Goal: Task Accomplishment & Management: Manage account settings

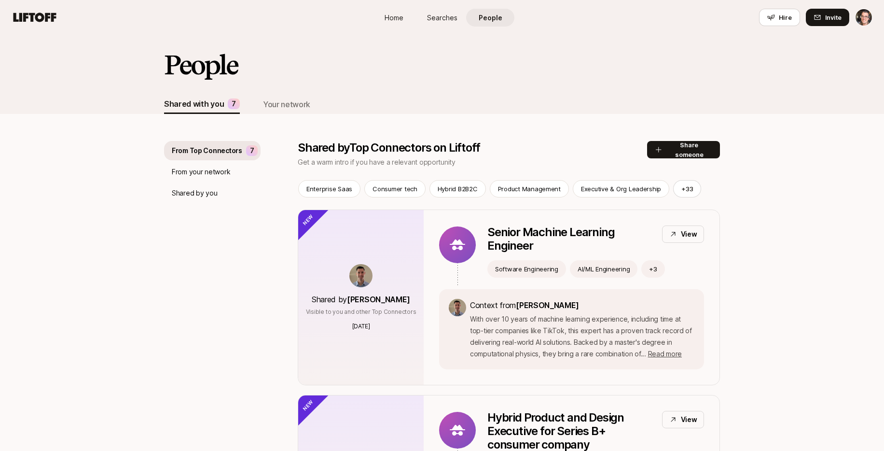
click at [451, 99] on div "Shared with you 7 Your network" at bounding box center [442, 104] width 556 height 19
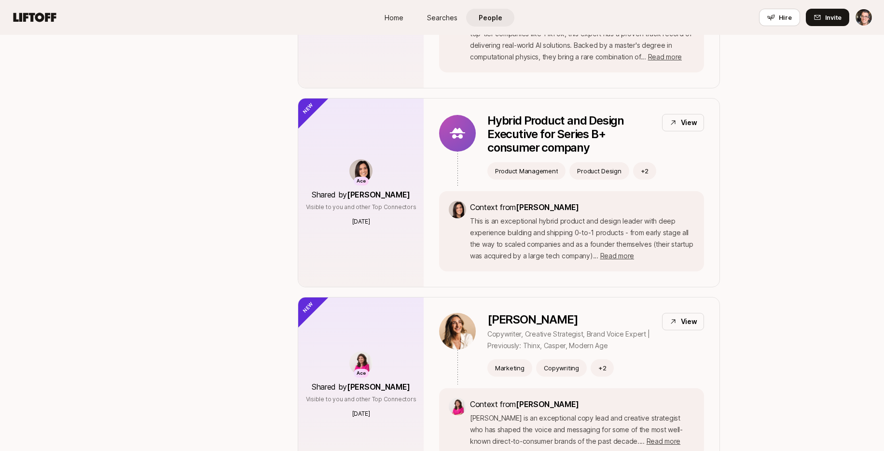
scroll to position [458, 0]
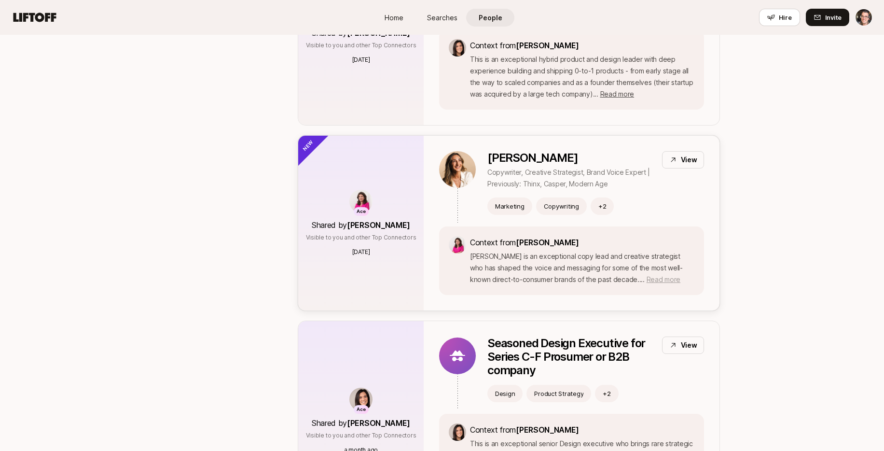
click at [647, 281] on span "Read more" at bounding box center [664, 279] width 34 height 8
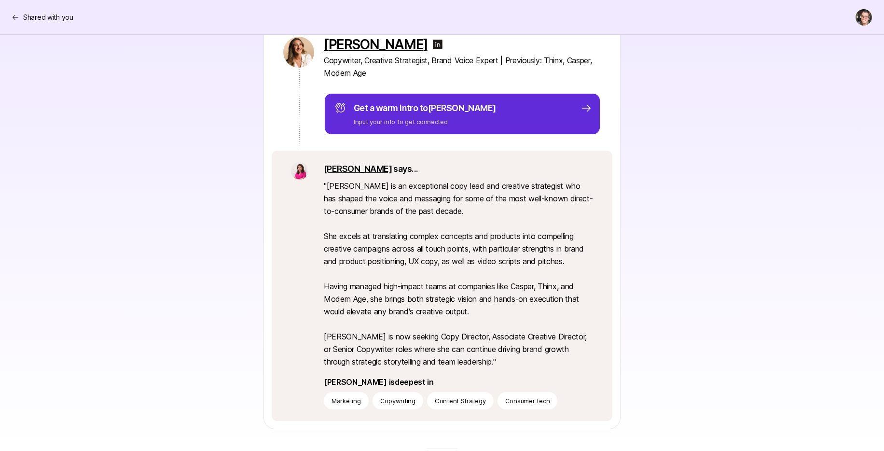
scroll to position [159, 0]
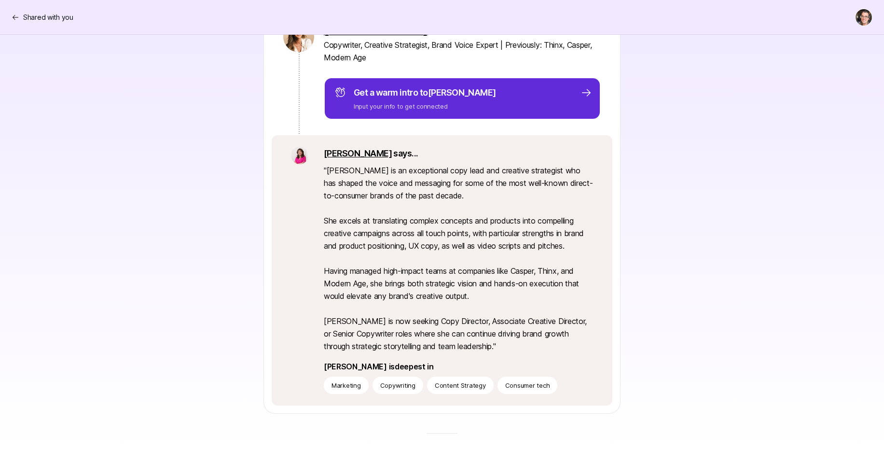
click at [651, 226] on div "[PERSON_NAME] Copywriter, Creative Strategist, Brand Voice Expert | Previously:…" at bounding box center [442, 207] width 556 height 412
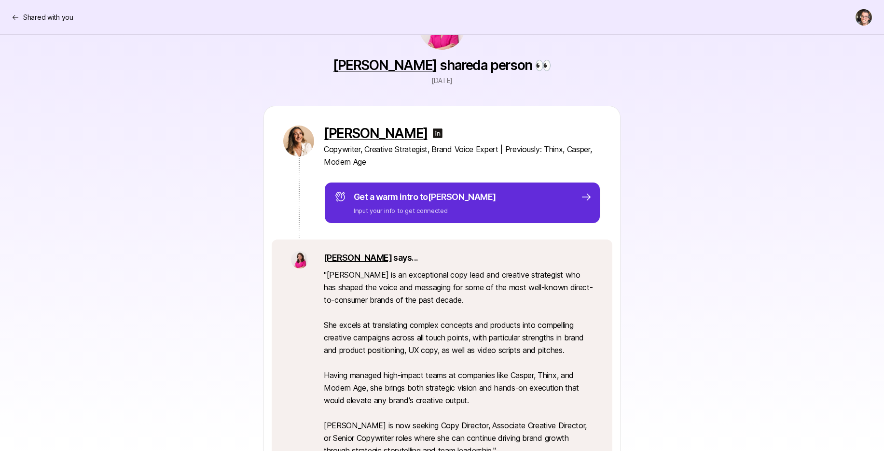
scroll to position [0, 0]
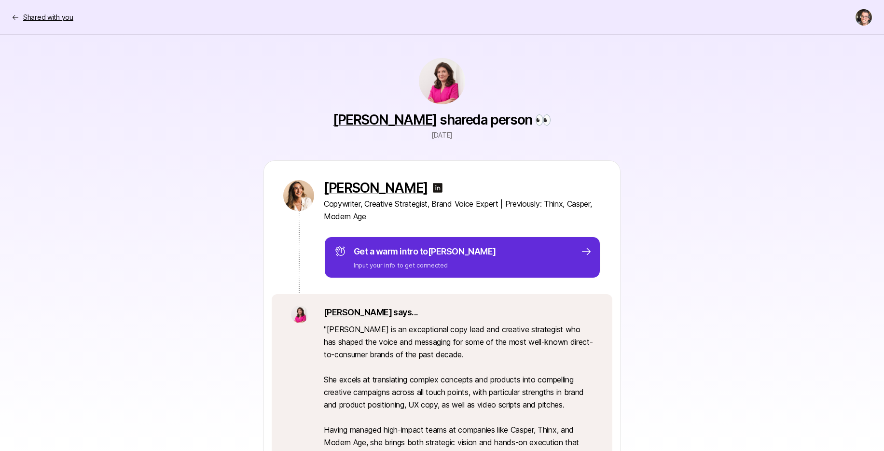
click at [58, 14] on p "Shared with you" at bounding box center [48, 18] width 50 height 12
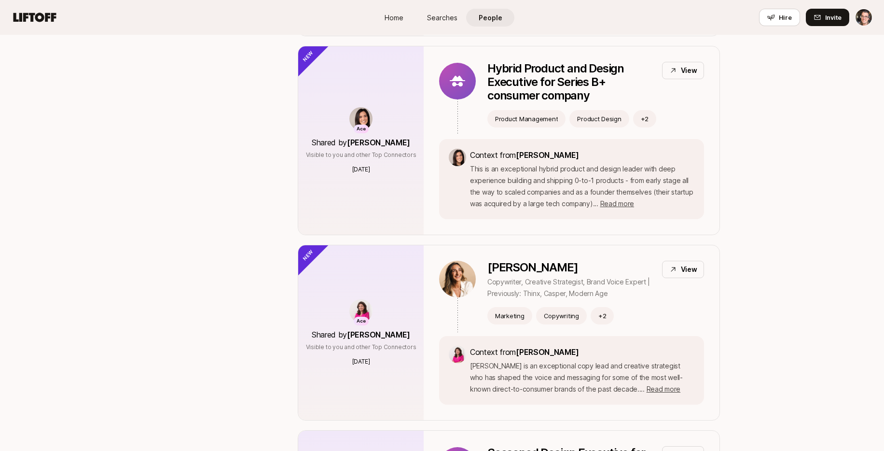
scroll to position [351, 0]
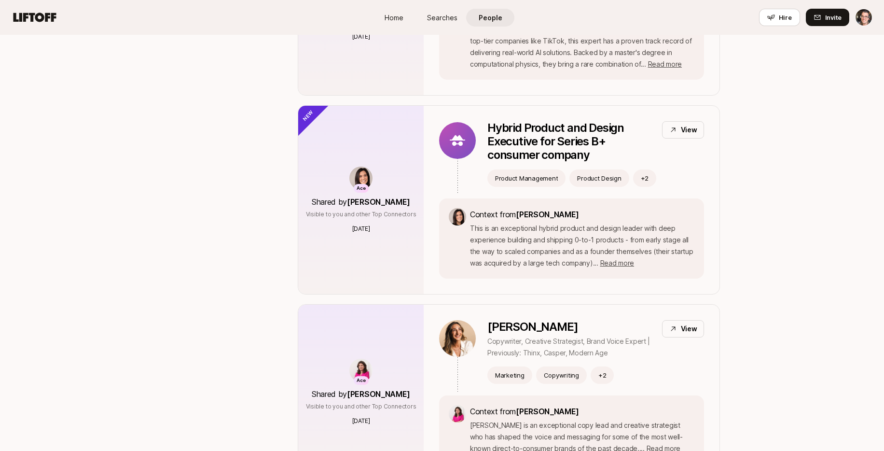
scroll to position [340, 0]
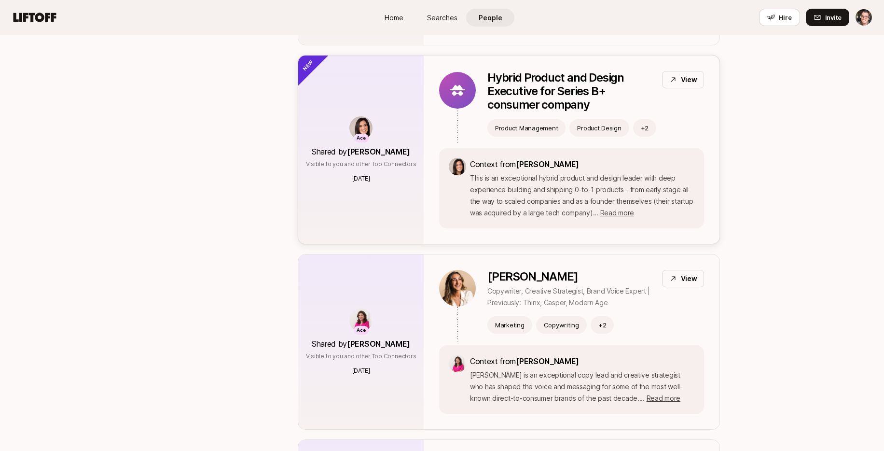
click at [327, 191] on div "Ace Shared by Eleanor Morgan Visible to you and other Top Connectors 4 days ago" at bounding box center [360, 149] width 125 height 188
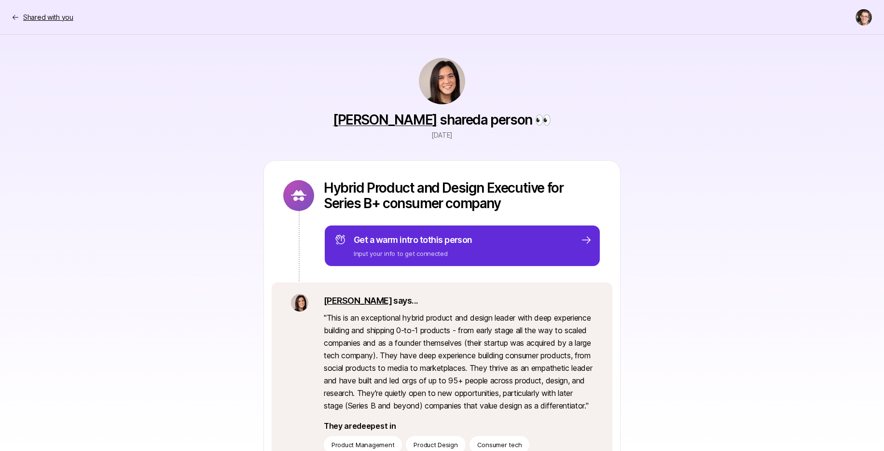
click at [56, 17] on p "Shared with you" at bounding box center [48, 18] width 50 height 12
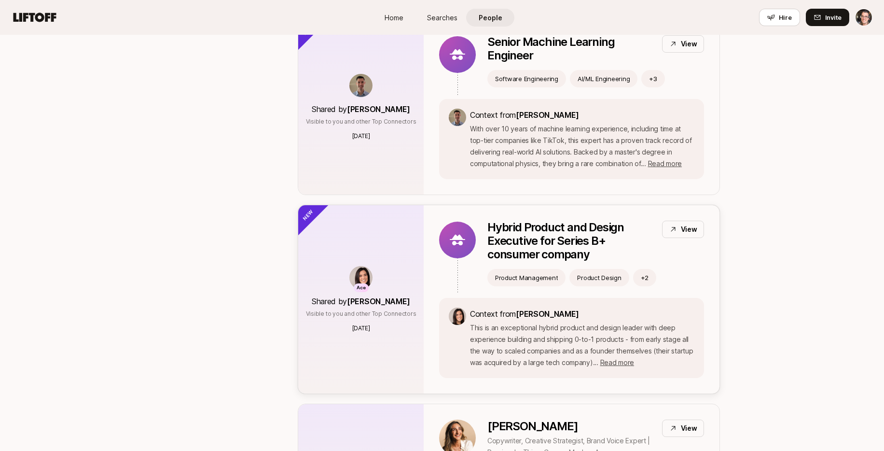
scroll to position [172, 0]
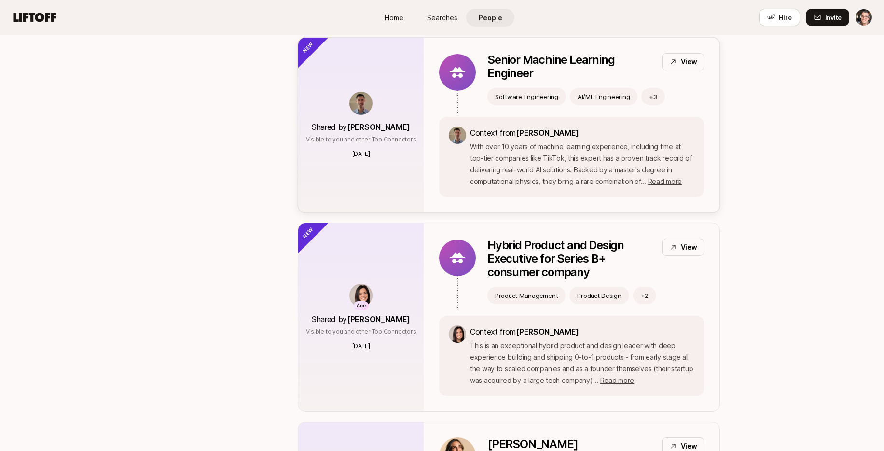
click at [376, 171] on div "Shared by Ben Levinson Visible to you and other Top Connectors 4 days ago" at bounding box center [360, 125] width 125 height 175
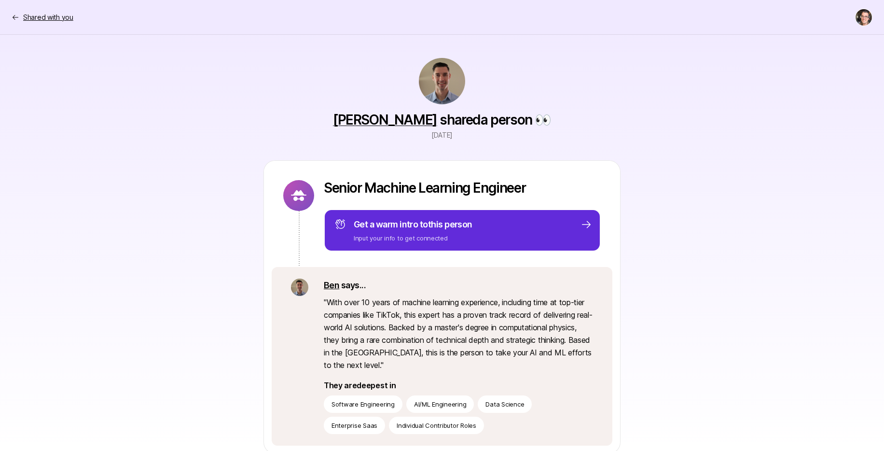
click at [56, 14] on p "Shared with you" at bounding box center [48, 18] width 50 height 12
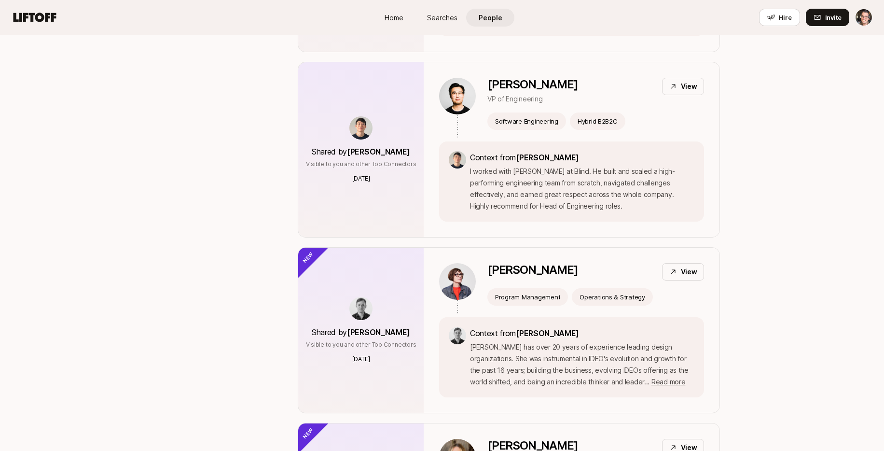
scroll to position [2520, 0]
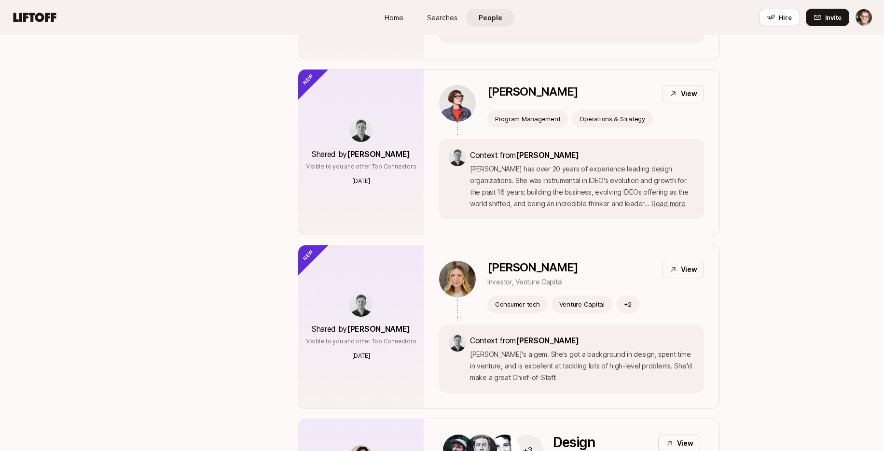
click at [446, 18] on span "Searches" at bounding box center [442, 18] width 30 height 10
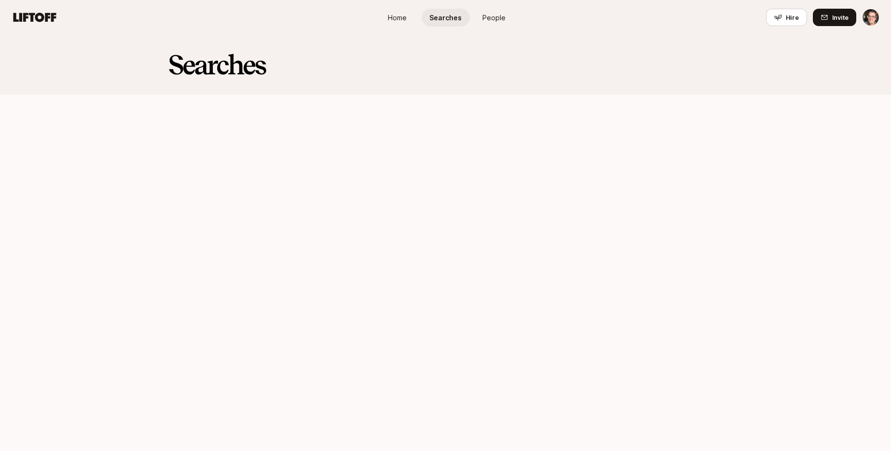
click at [388, 20] on span "Home" at bounding box center [397, 18] width 19 height 10
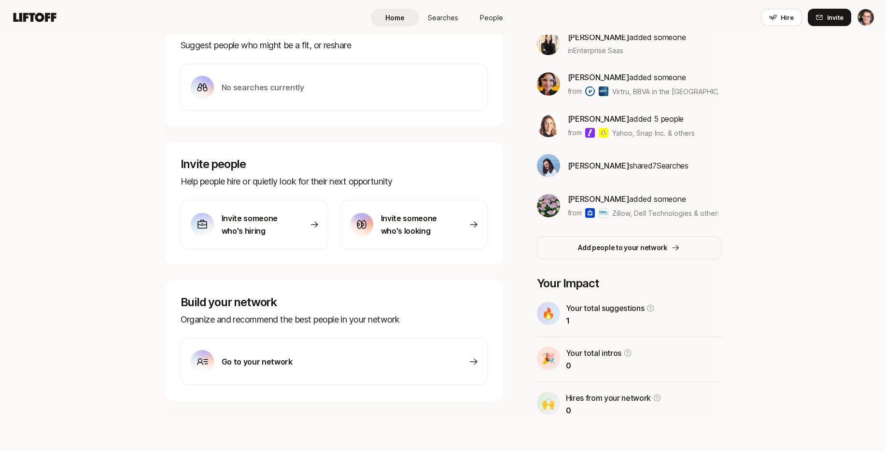
scroll to position [190, 0]
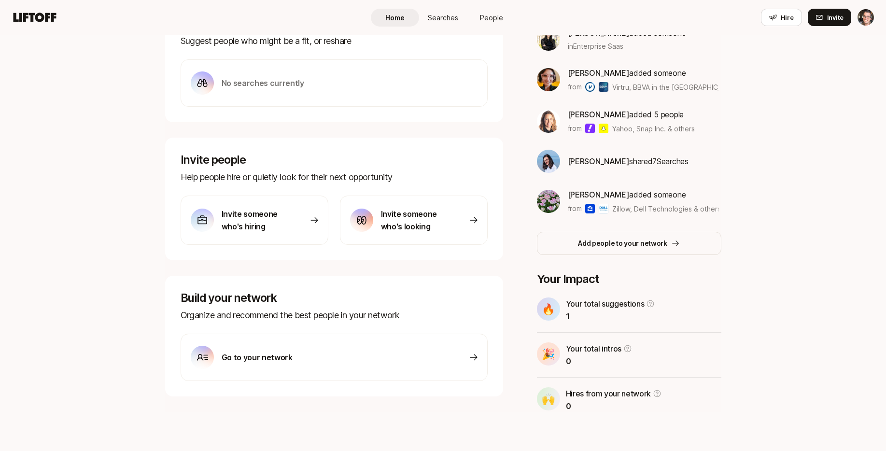
click at [471, 221] on icon at bounding box center [474, 220] width 10 height 10
click at [262, 224] on p "Invite someone who's hiring" at bounding box center [255, 220] width 68 height 25
click at [336, 360] on div "Go to your network" at bounding box center [333, 356] width 307 height 47
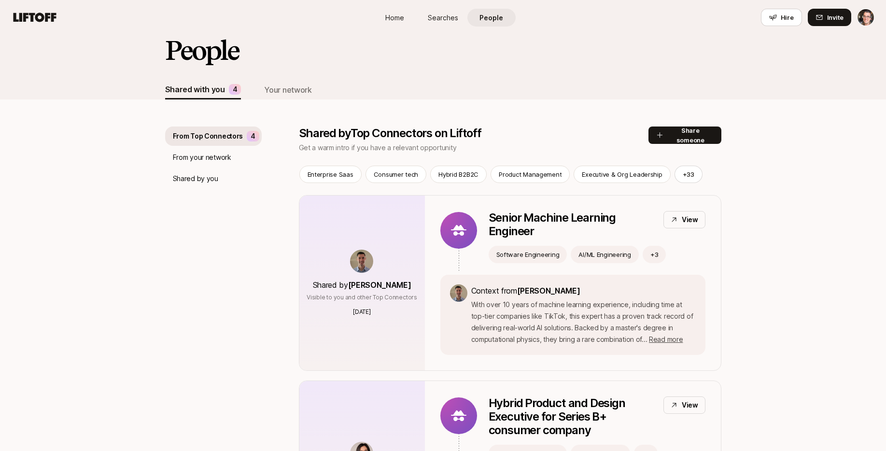
scroll to position [15, 0]
click at [217, 159] on p "From your network" at bounding box center [202, 157] width 58 height 12
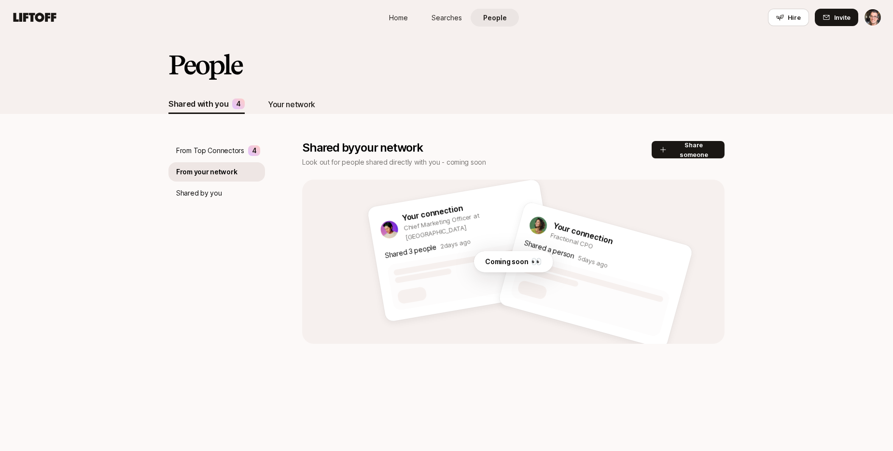
click at [283, 105] on div "Your network" at bounding box center [291, 104] width 47 height 13
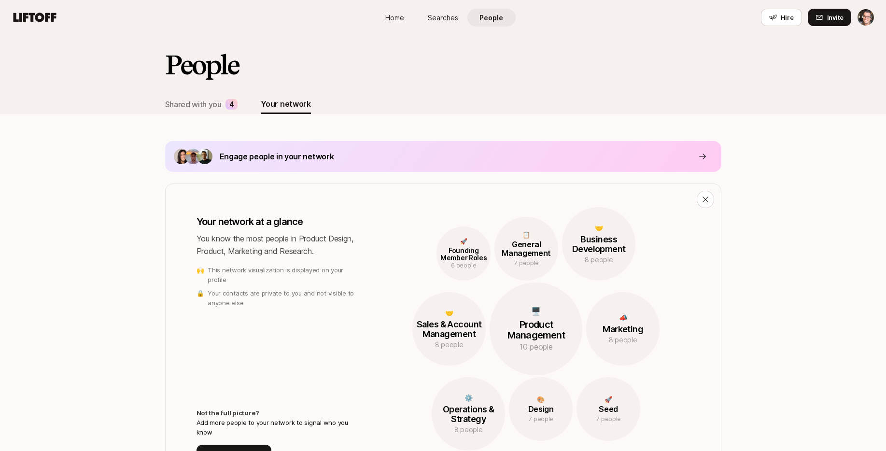
click at [240, 156] on p "Engage people in your network" at bounding box center [277, 156] width 114 height 13
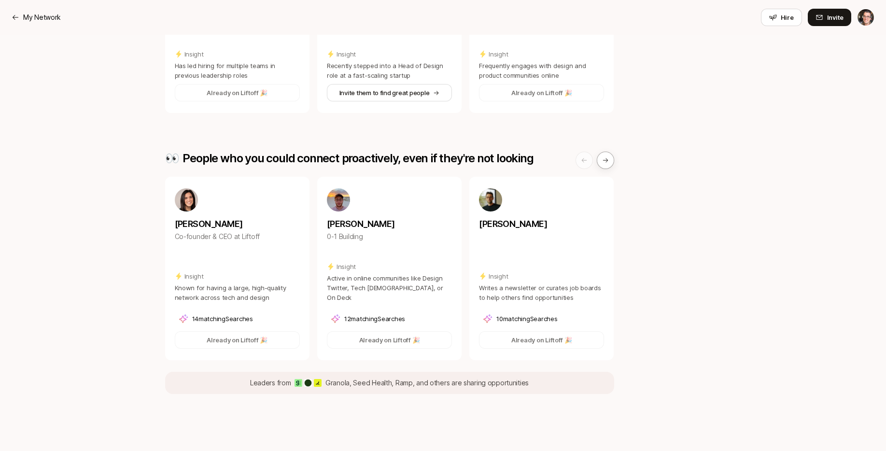
scroll to position [259, 0]
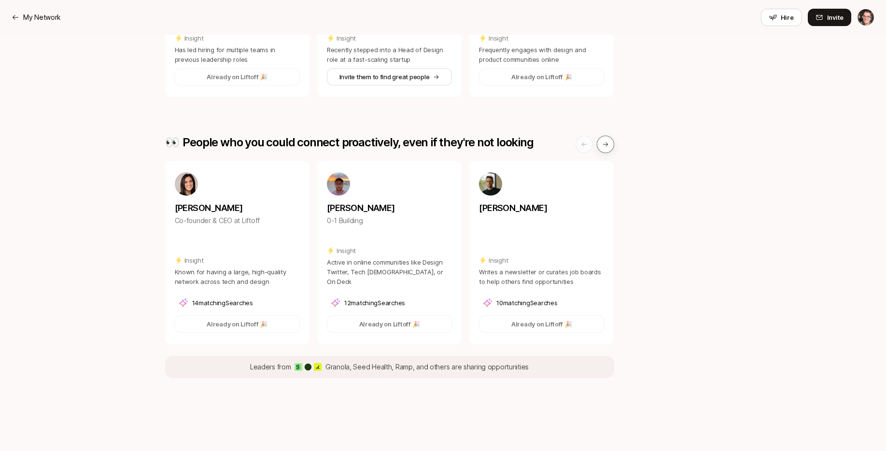
click at [603, 141] on icon at bounding box center [605, 144] width 7 height 7
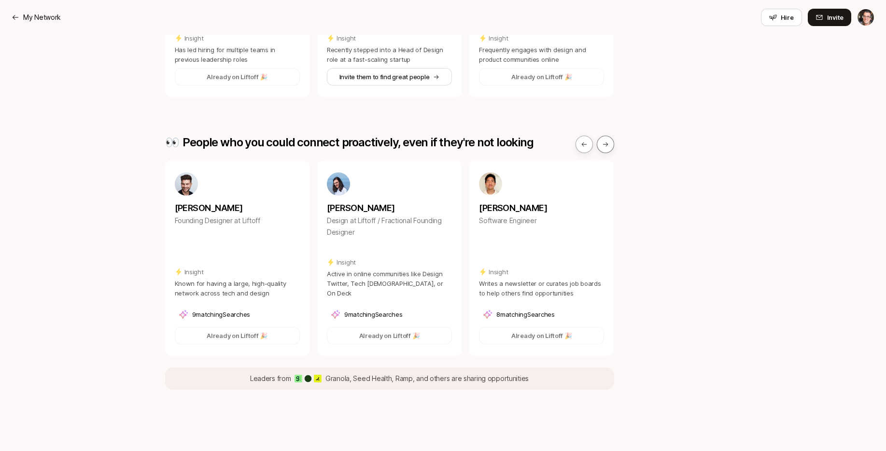
click at [603, 141] on icon at bounding box center [605, 144] width 7 height 7
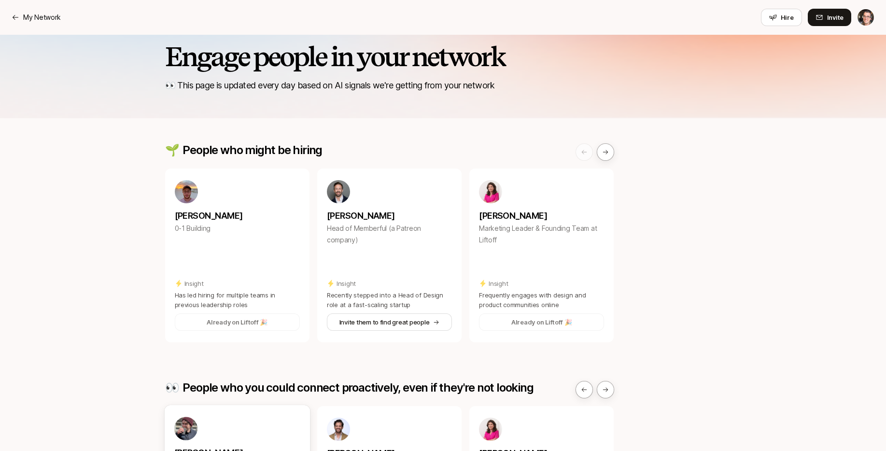
scroll to position [0, 0]
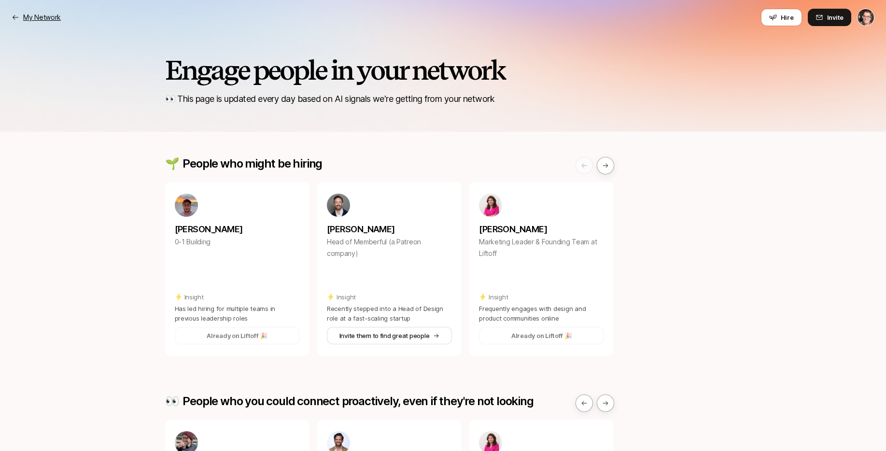
click at [50, 14] on p "My Network" at bounding box center [42, 18] width 38 height 12
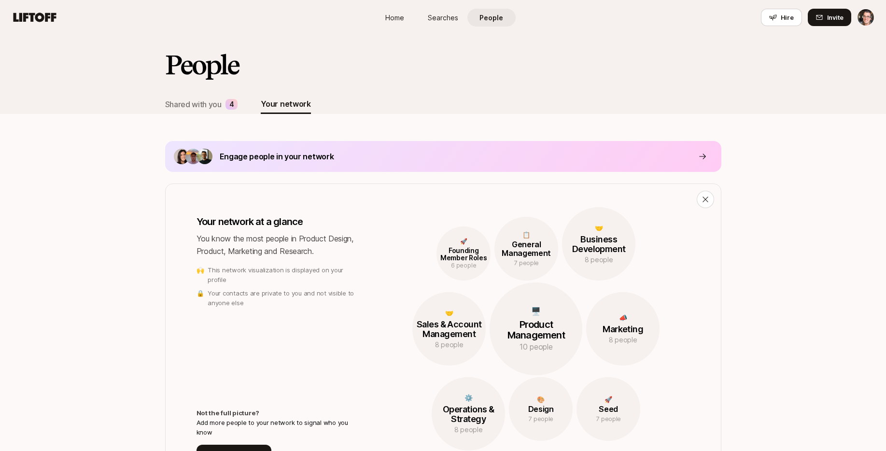
click at [320, 159] on p "Engage people in your network" at bounding box center [277, 156] width 114 height 13
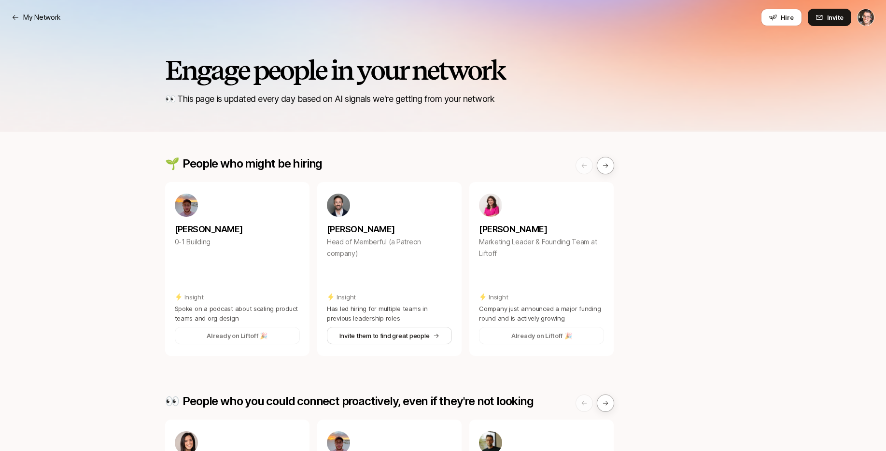
click at [28, 11] on div "My Network Hire Invite" at bounding box center [443, 17] width 862 height 17
click at [38, 15] on p "My Network" at bounding box center [42, 18] width 38 height 12
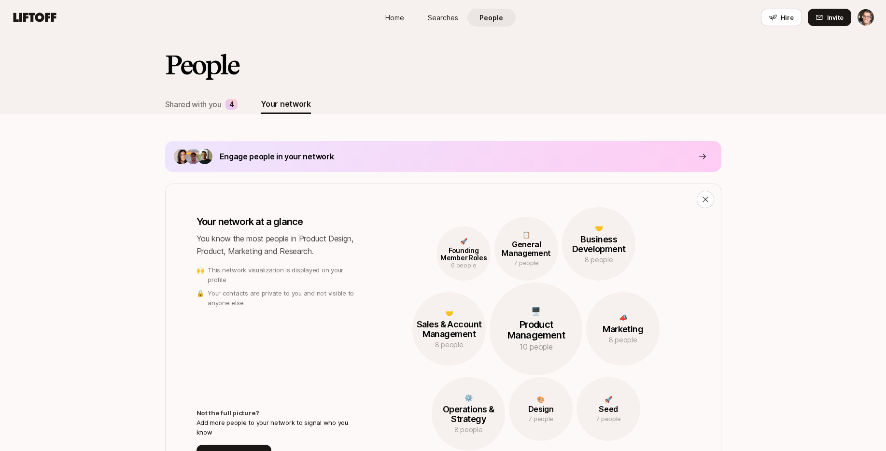
click at [463, 17] on link "Searches" at bounding box center [443, 18] width 48 height 18
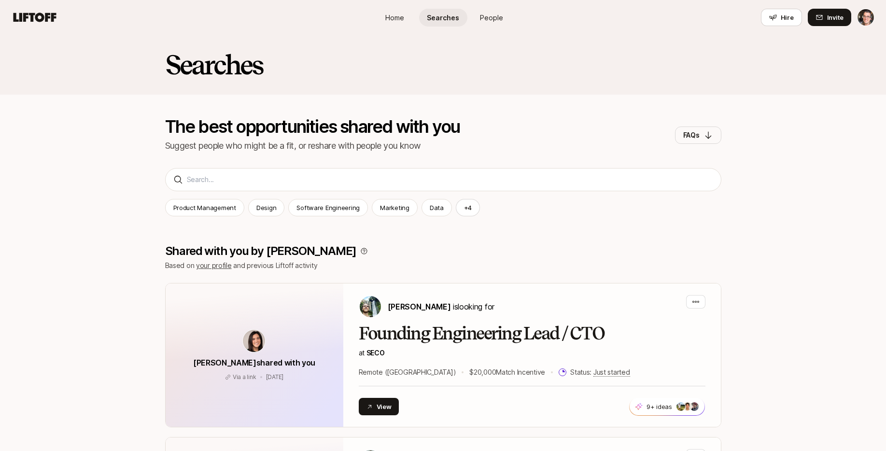
click at [474, 16] on link "People" at bounding box center [491, 18] width 48 height 18
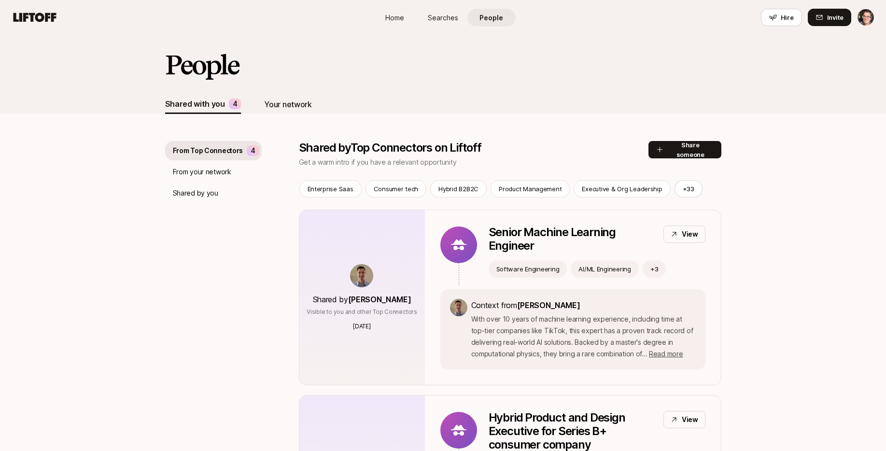
click at [296, 112] on div "Your network" at bounding box center [287, 104] width 47 height 19
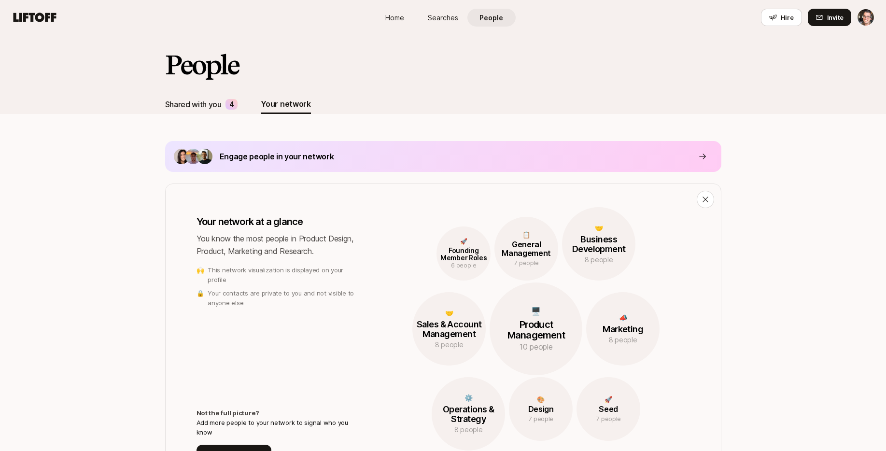
click at [210, 103] on div "Shared with you" at bounding box center [193, 104] width 56 height 13
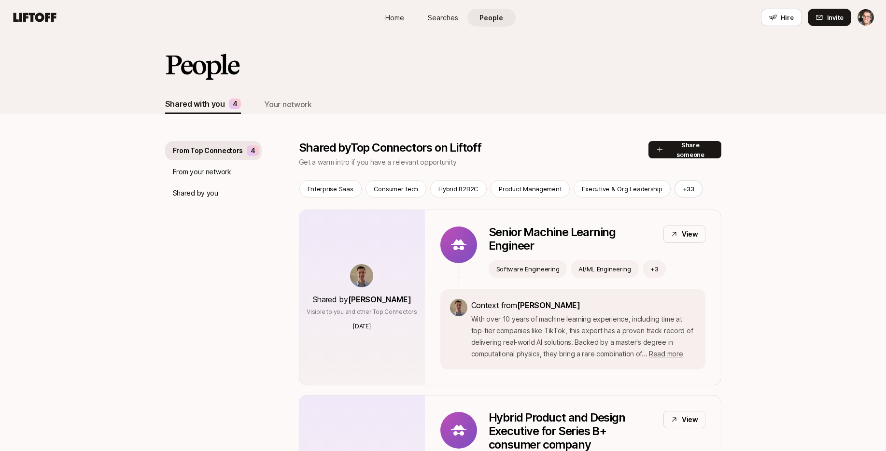
click at [212, 174] on p "From your network" at bounding box center [202, 172] width 58 height 12
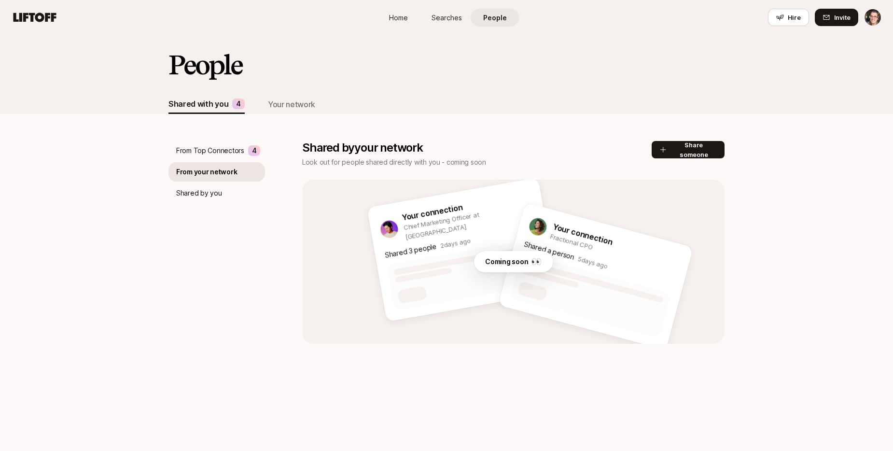
click at [208, 198] on p "Shared by you" at bounding box center [198, 193] width 45 height 12
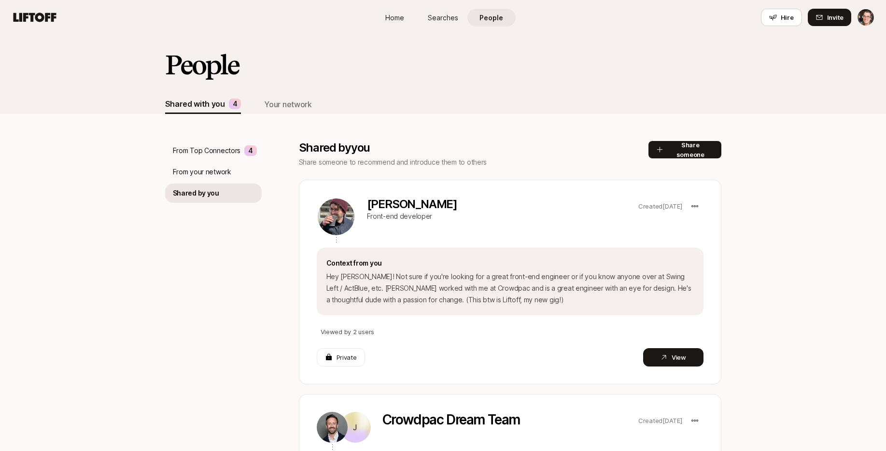
click at [209, 152] on p "From Top Connectors" at bounding box center [207, 151] width 68 height 12
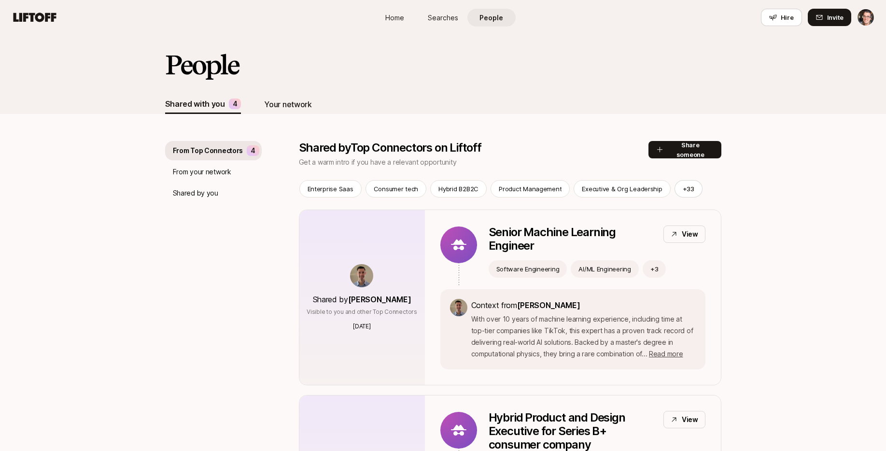
click at [293, 105] on div "Your network" at bounding box center [287, 104] width 47 height 13
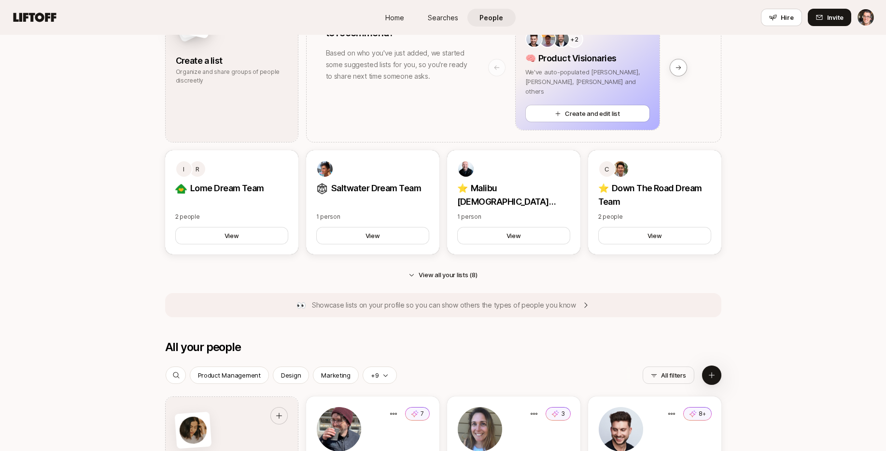
scroll to position [597, 0]
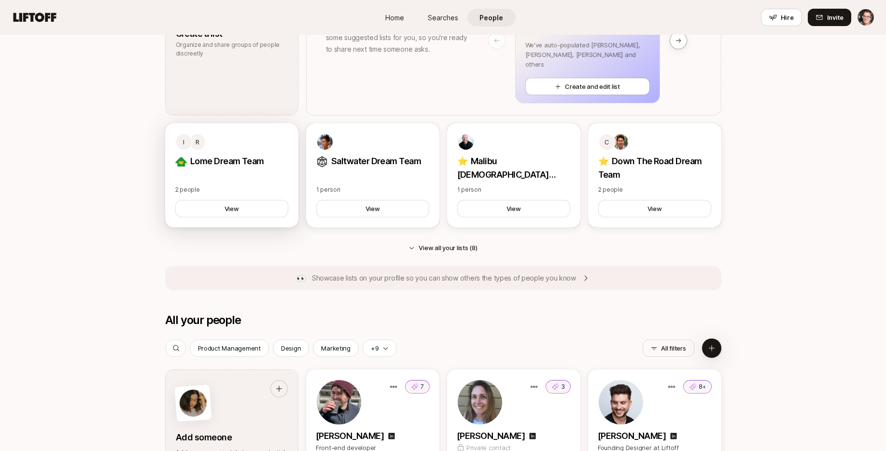
click at [219, 176] on div "I R Lome Dream Team 2 people View" at bounding box center [231, 175] width 133 height 104
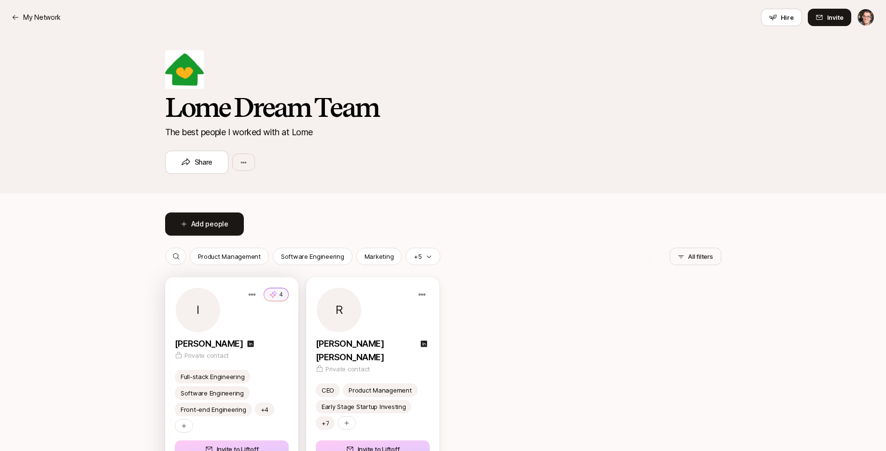
click at [233, 306] on div "I 4" at bounding box center [232, 310] width 114 height 46
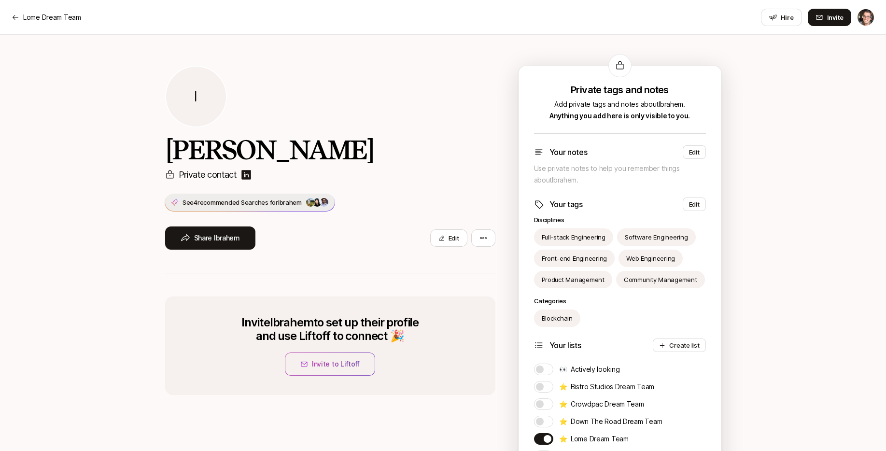
click at [249, 201] on p "See 4 recommended Searches for Ibrahem" at bounding box center [241, 202] width 119 height 10
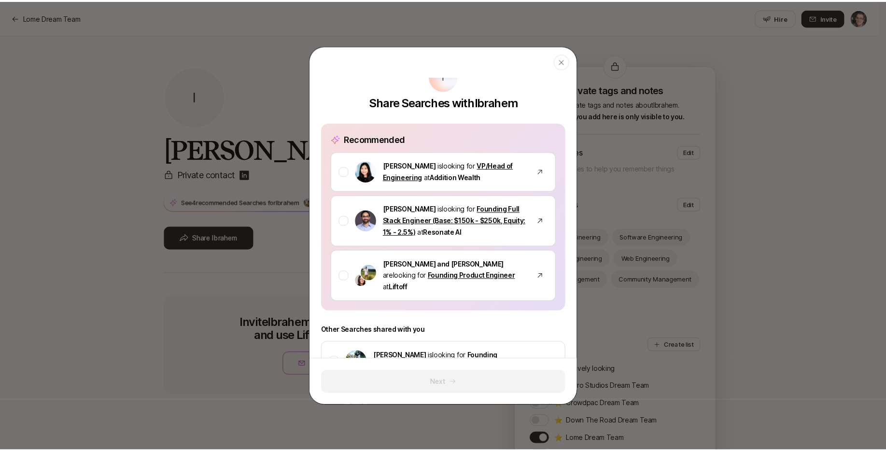
scroll to position [84, 0]
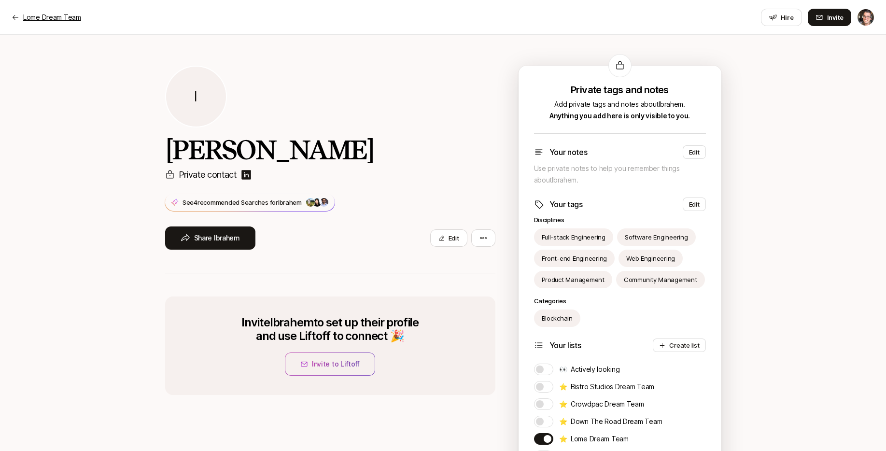
click at [52, 21] on p "Lome Dream Team" at bounding box center [52, 18] width 58 height 12
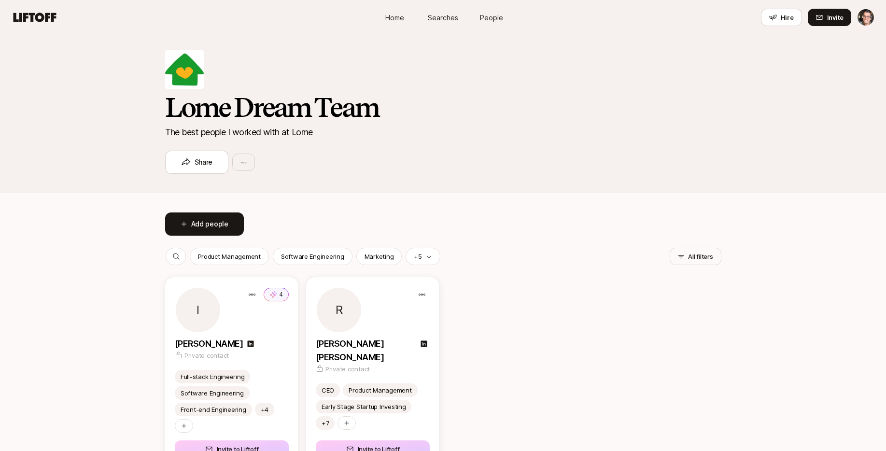
click at [440, 19] on span "Searches" at bounding box center [443, 18] width 30 height 10
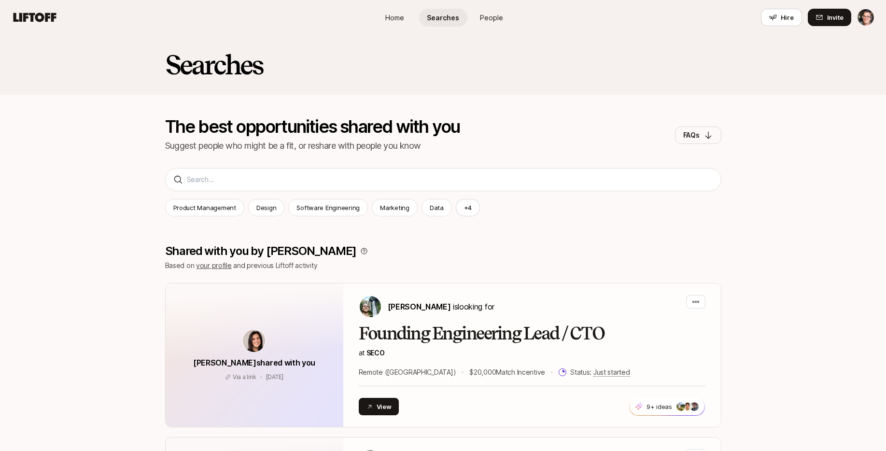
click at [396, 14] on span "Home" at bounding box center [394, 18] width 19 height 10
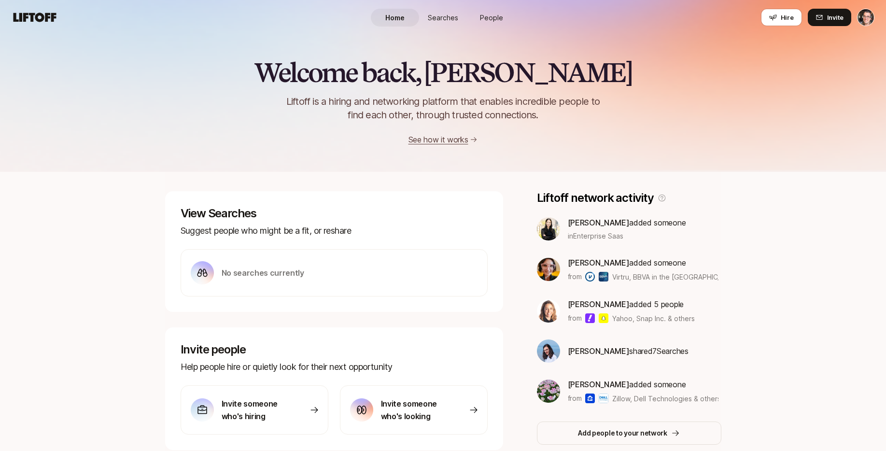
click at [863, 14] on html "Home Searches People Hire Home Searches People Hire Hire Invite Welcome back, E…" at bounding box center [443, 225] width 886 height 451
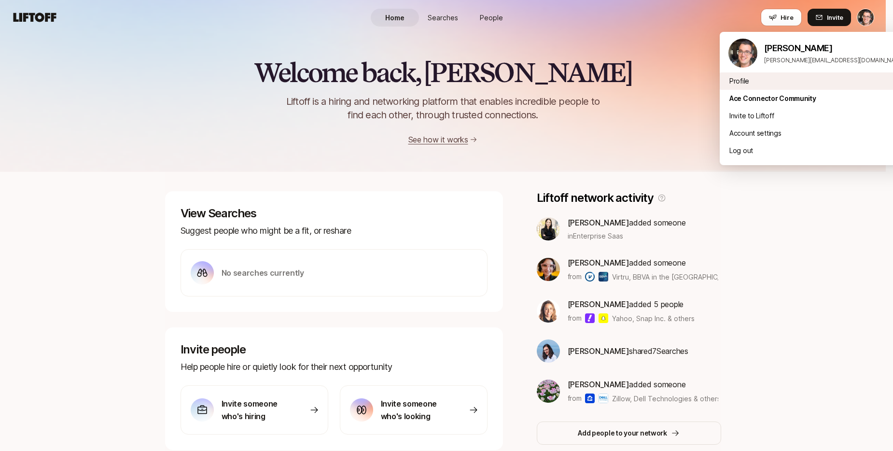
click at [777, 84] on div "Profile" at bounding box center [816, 80] width 193 height 17
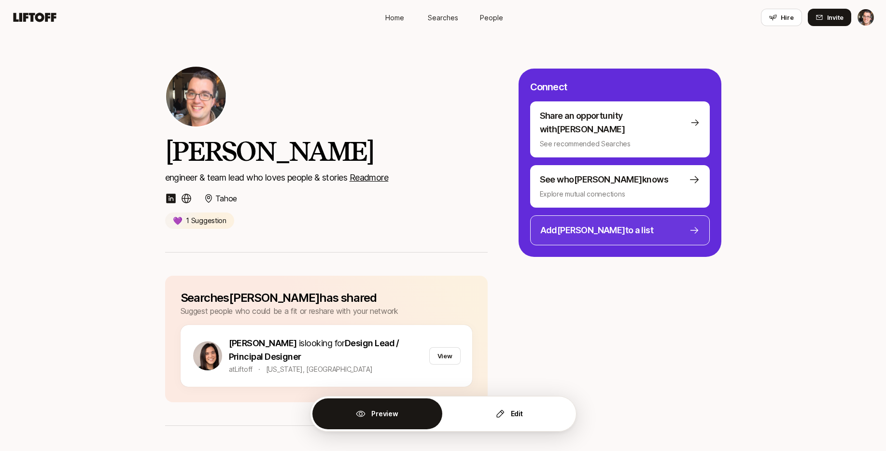
click at [651, 223] on div "Add Eric to a list" at bounding box center [612, 230] width 145 height 14
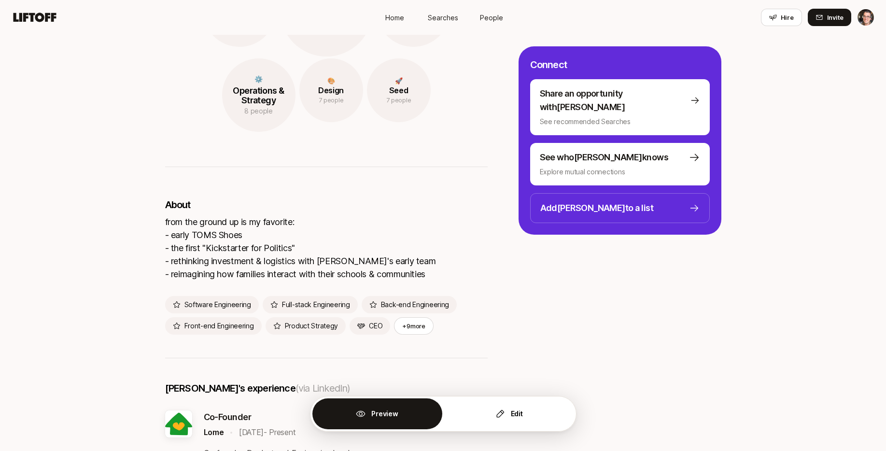
scroll to position [769, 0]
click at [503, 409] on icon "button" at bounding box center [500, 414] width 10 height 10
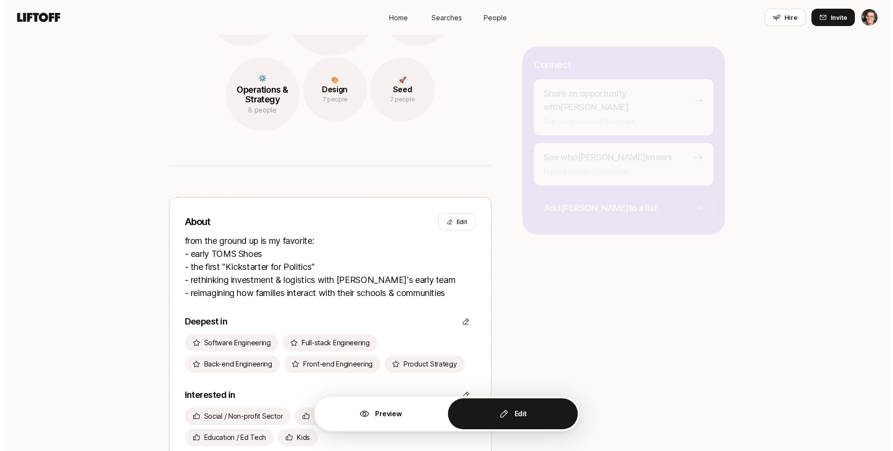
scroll to position [1054, 0]
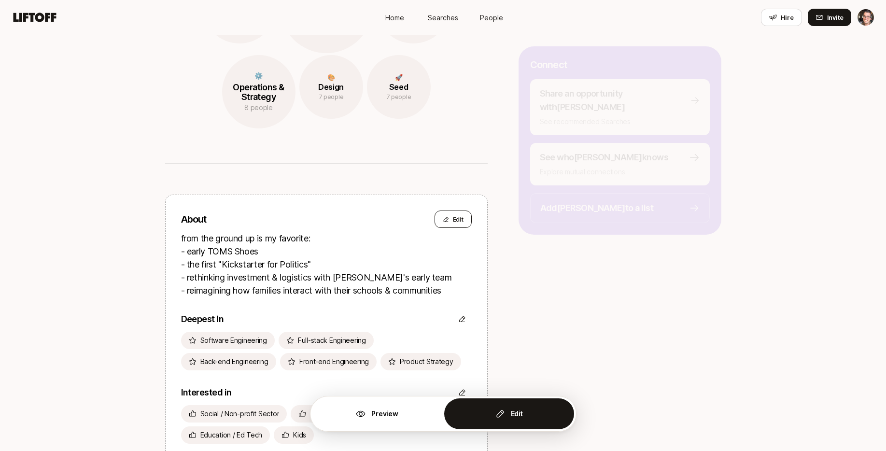
click at [458, 220] on button "Edit" at bounding box center [452, 218] width 37 height 17
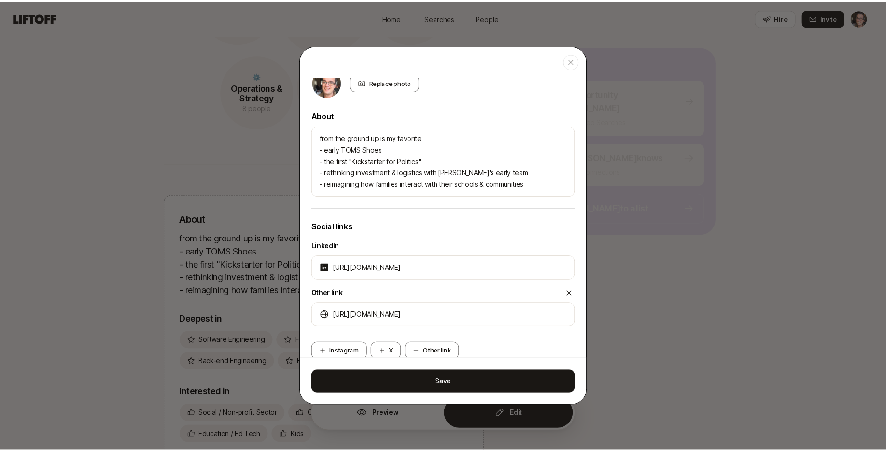
scroll to position [212, 0]
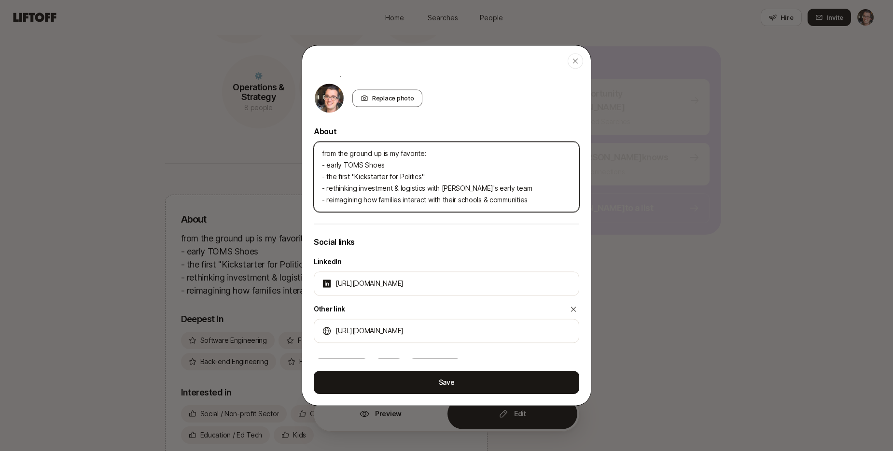
drag, startPoint x: 327, startPoint y: 188, endPoint x: 356, endPoint y: 189, distance: 29.5
click at [356, 189] on textarea "from the ground up is my favorite: - early TOMS Shoes - the first "Kickstarter …" at bounding box center [446, 176] width 265 height 70
type textarea "x"
type textarea "from the ground up is my favorite: - early TOMS Shoes - the first "Kickstarter …"
type textarea "x"
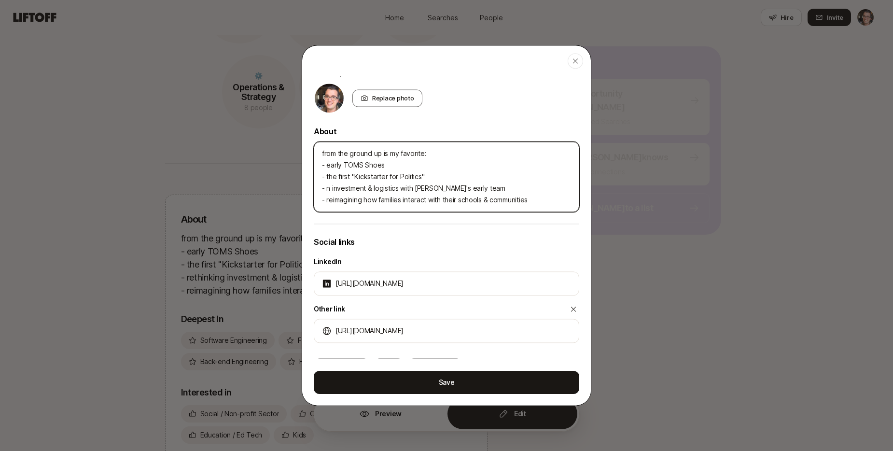
type textarea "from the ground up is my favorite: - early TOMS Shoes - the first "Kickstarter …"
type textarea "x"
type textarea "from the ground up is my favorite: - early TOMS Shoes - the first "Kickstarter …"
type textarea "x"
type textarea "from the ground up is my favorite: - early TOMS Shoes - the first "Kickstarter …"
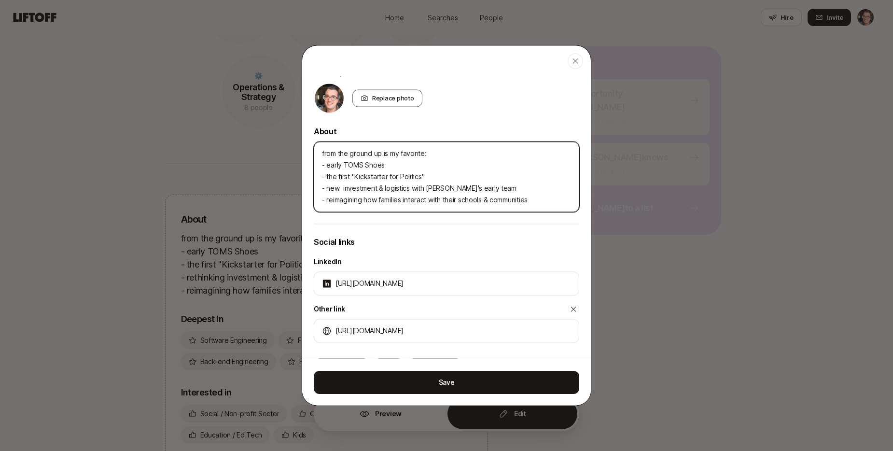
type textarea "x"
type textarea "from the ground up is my favorite: - early TOMS Shoes - the first "Kickstarter …"
type textarea "x"
type textarea "from the ground up is my favorite: - early TOMS Shoes - the first "Kickstarter …"
type textarea "x"
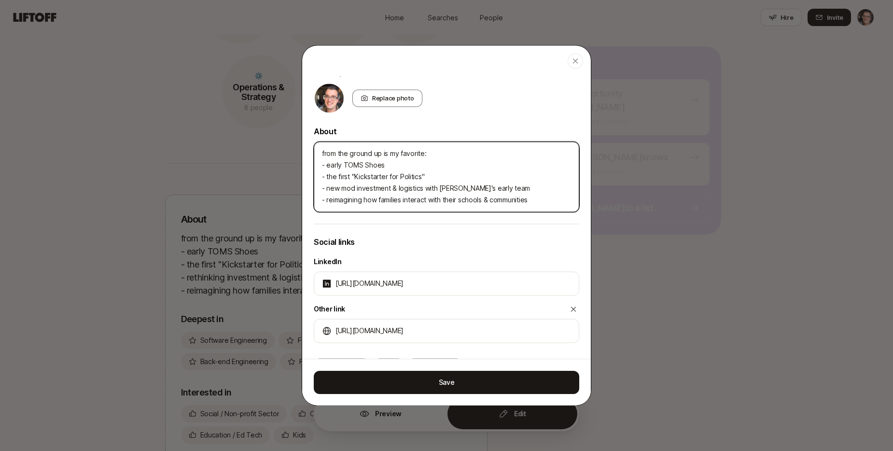
type textarea "from the ground up is my favorite: - early TOMS Shoes - the first "Kickstarter …"
type textarea "x"
type textarea "from the ground up is my favorite: - early TOMS Shoes - the first "Kickstarter …"
type textarea "x"
type textarea "from the ground up is my favorite: - early TOMS Shoes - the first "Kickstarter …"
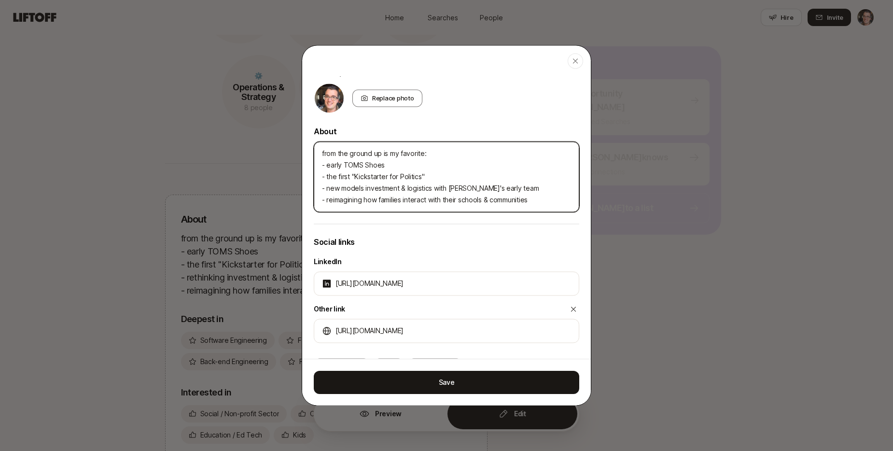
type textarea "x"
type textarea "from the ground up is my favorite: - early TOMS Shoes - the first "Kickstarter …"
type textarea "x"
type textarea "from the ground up is my favorite: - early TOMS Shoes - the first "Kickstarter …"
type textarea "x"
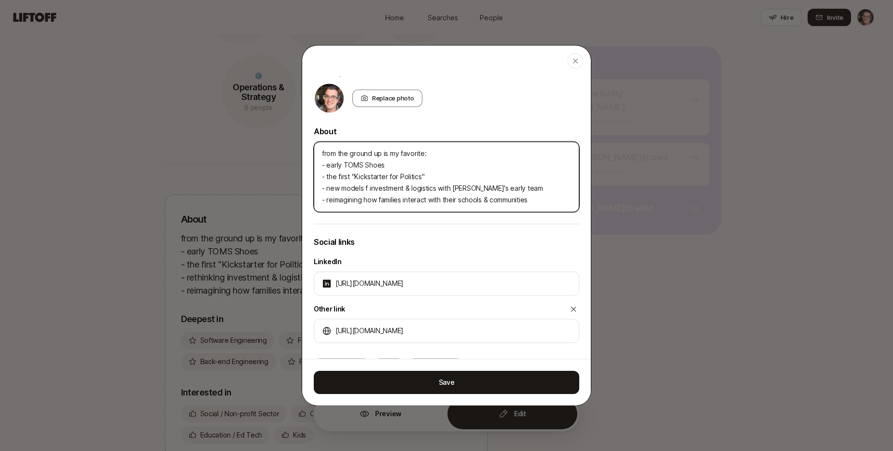
type textarea "from the ground up is my favorite: - early TOMS Shoes - the first "Kickstarter …"
type textarea "x"
type textarea "from the ground up is my favorite: - early TOMS Shoes - the first "Kickstarter …"
click at [337, 197] on textarea "from the ground up is my favorite: - early TOMS Shoes - the first "Kickstarter …" at bounding box center [446, 176] width 265 height 70
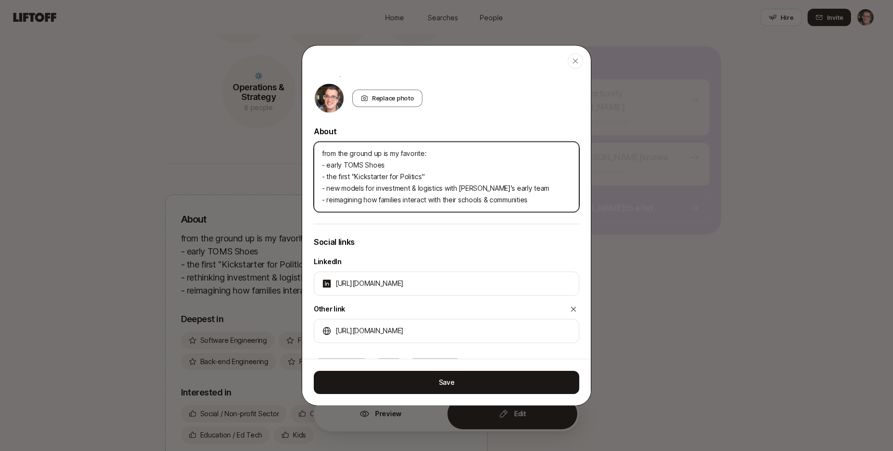
type textarea "x"
type textarea "from the ground up is my favorite: - early TOMS Shoes - the first "Kickstarter …"
type textarea "x"
type textarea "from the ground up is my favorite: - early TOMS Shoes - the first "Kickstarter …"
type textarea "x"
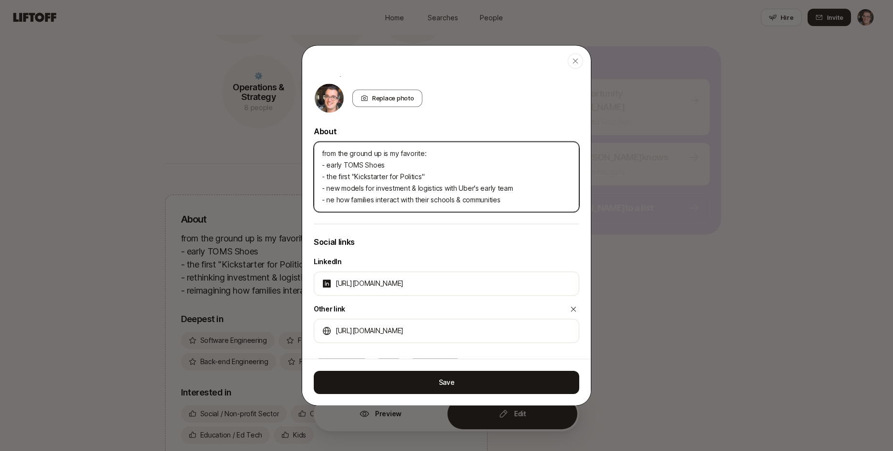
type textarea "from the ground up is my favorite: - early TOMS Shoes - the first "Kickstarter …"
type textarea "x"
type textarea "from the ground up is my favorite: - early TOMS Shoes - the first "Kickstarter …"
type textarea "x"
type textarea "from the ground up is my favorite: - early TOMS Shoes - the first "Kickstarter …"
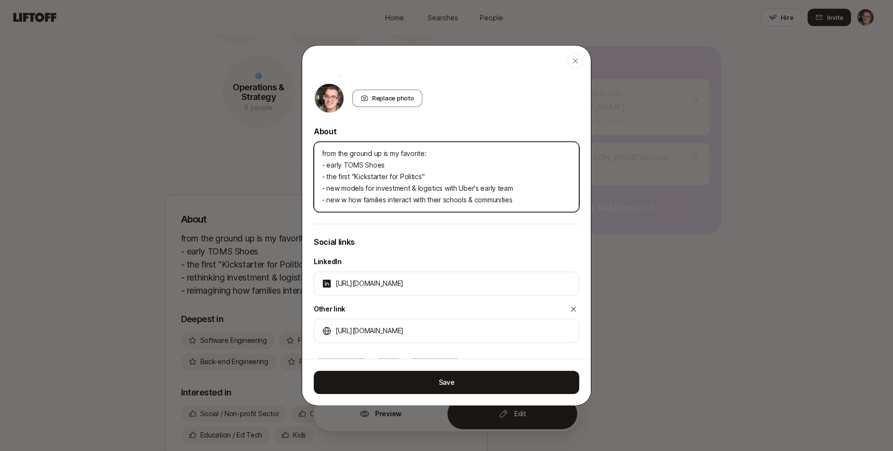
type textarea "x"
type textarea "from the ground up is my favorite: - early TOMS Shoes - the first "Kickstarter …"
type textarea "x"
type textarea "from the ground up is my favorite: - early TOMS Shoes - the first "Kickstarter …"
type textarea "x"
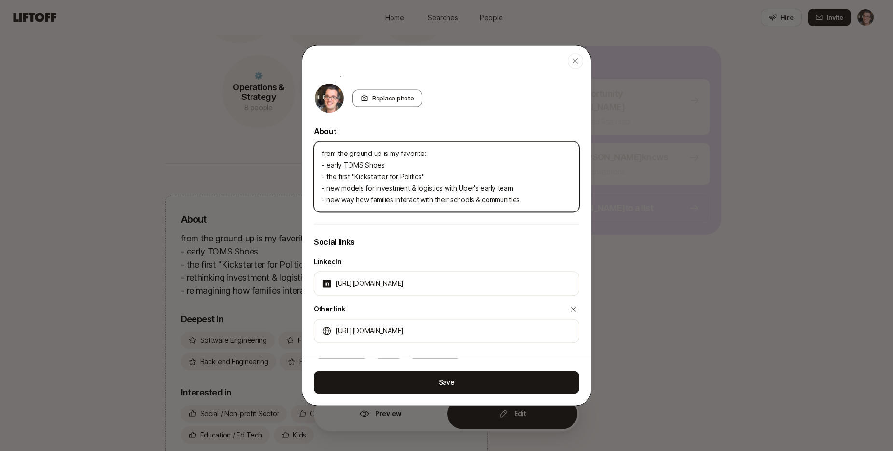
type textarea "from the ground up is my favorite: - early TOMS Shoes - the first "Kickstarter …"
type textarea "x"
type textarea "from the ground up is my favorite: - early TOMS Shoes - the first "Kickstarter …"
type textarea "x"
type textarea "from the ground up is my favorite: - early TOMS Shoes - the first "Kickstarter …"
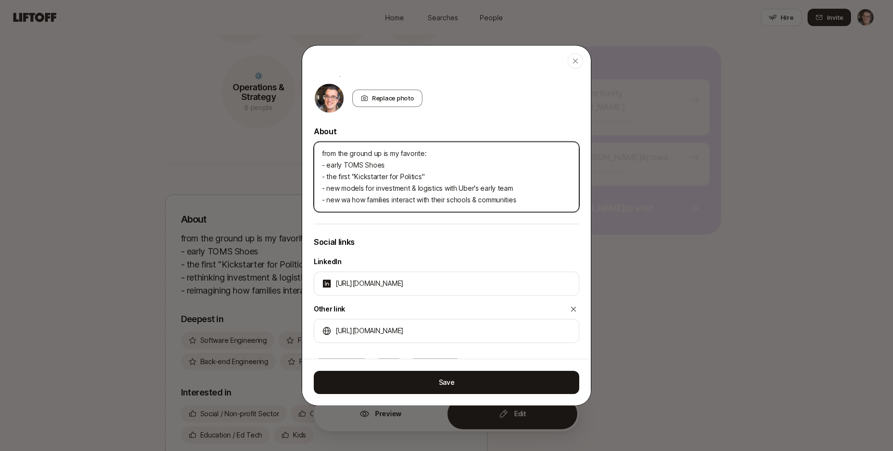
type textarea "x"
type textarea "from the ground up is my favorite: - early TOMS Shoes - the first "Kickstarter …"
type textarea "x"
type textarea "from the ground up is my favorite: - early TOMS Shoes - the first "Kickstarter …"
type textarea "x"
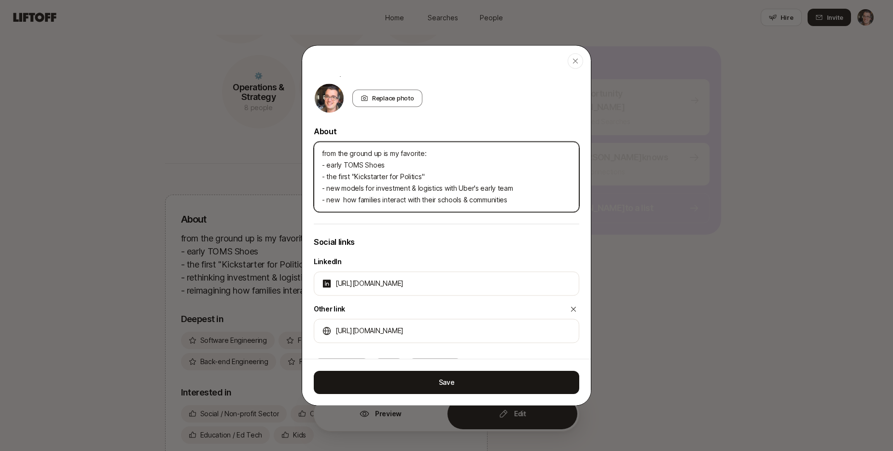
type textarea "from the ground up is my favorite: - early TOMS Shoes - the first "Kickstarter …"
type textarea "x"
type textarea "from the ground up is my favorite: - early TOMS Shoes - the first "Kickstarter …"
type textarea "x"
type textarea "from the ground up is my favorite: - early TOMS Shoes - the first "Kickstarter …"
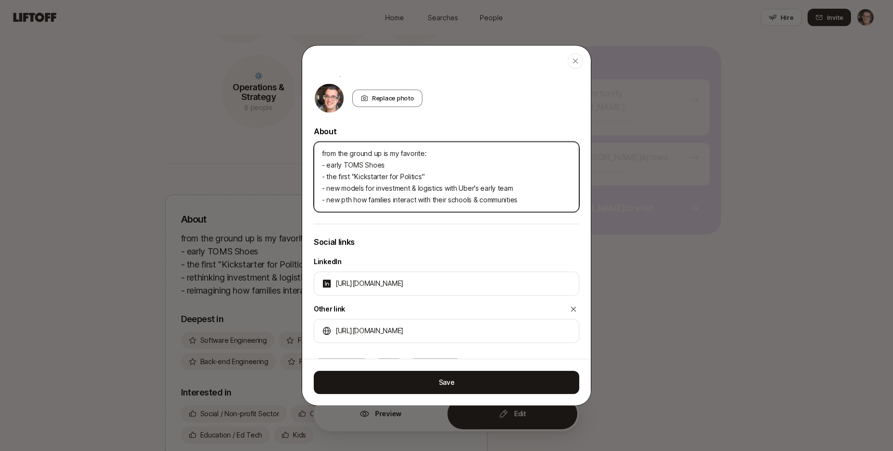
type textarea "x"
type textarea "from the ground up is my favorite: - early TOMS Shoes - the first "Kickstarter …"
type textarea "x"
type textarea "from the ground up is my favorite: - early TOMS Shoes - the first "Kickstarter …"
type textarea "x"
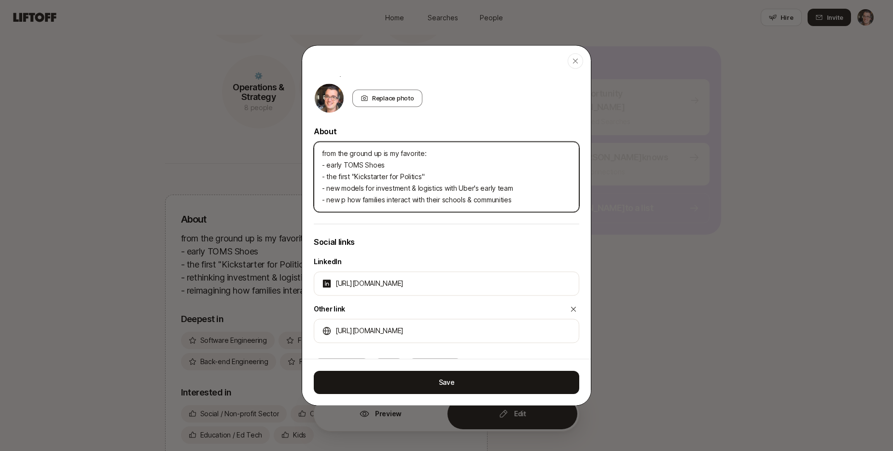
type textarea "from the ground up is my favorite: - early TOMS Shoes - the first "Kickstarter …"
type textarea "x"
type textarea "from the ground up is my favorite: - early TOMS Shoes - the first "Kickstarter …"
type textarea "x"
type textarea "from the ground up is my favorite: - early TOMS Shoes - the first "Kickstarter …"
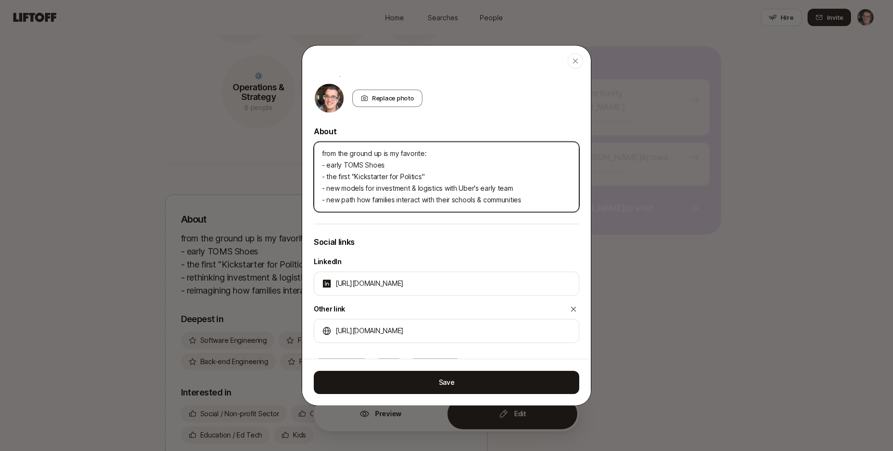
type textarea "x"
type textarea "from the ground up is my favorite: - early TOMS Shoes - the first "Kickstarter …"
type textarea "x"
type textarea "from the ground up is my favorite: - early TOMS Shoes - the first "Kickstarter …"
type textarea "x"
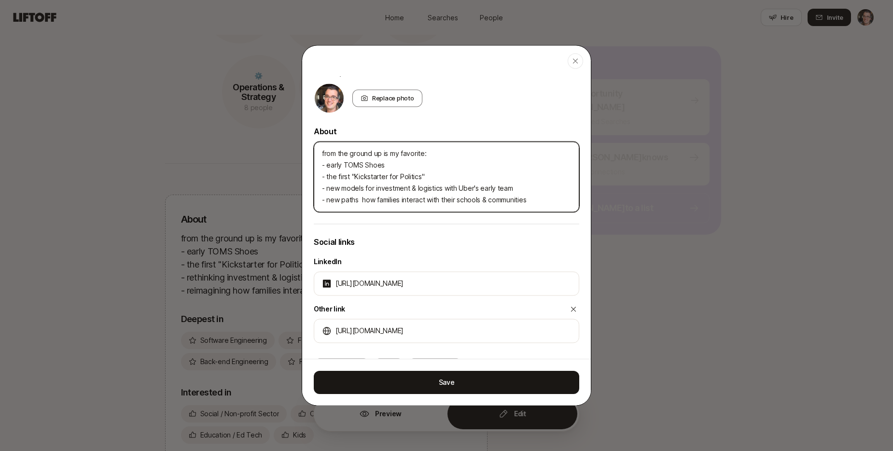
type textarea "from the ground up is my favorite: - early TOMS Shoes - the first "Kickstarter …"
type textarea "x"
type textarea "from the ground up is my favorite: - early TOMS Shoes - the first "Kickstarter …"
type textarea "x"
type textarea "from the ground up is my favorite: - early TOMS Shoes - the first "Kickstarter …"
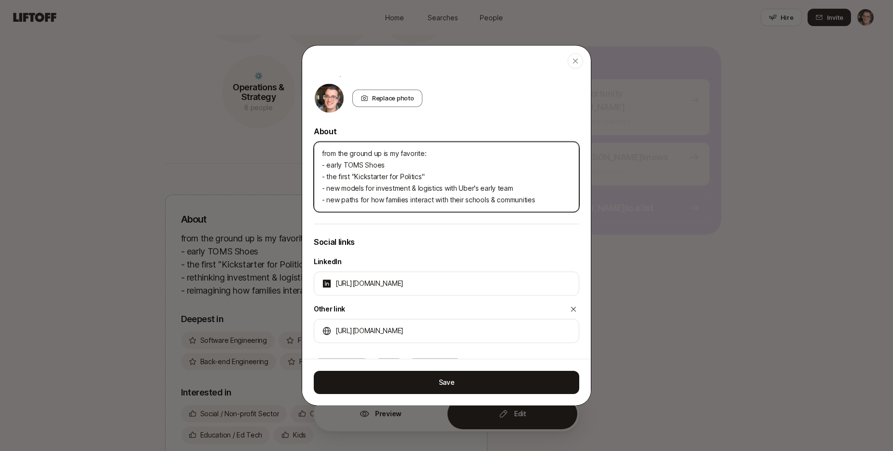
type textarea "x"
type textarea "from the ground up is my favorite: - early TOMS Shoes - the first "Kickstarter …"
click at [394, 197] on textarea "from the ground up is my favorite: - early TOMS Shoes - the first "Kickstarter …" at bounding box center [446, 176] width 265 height 70
type textarea "x"
type textarea "from the ground up is my favorite: - early TOMS Shoes - the first "Kickstarter …"
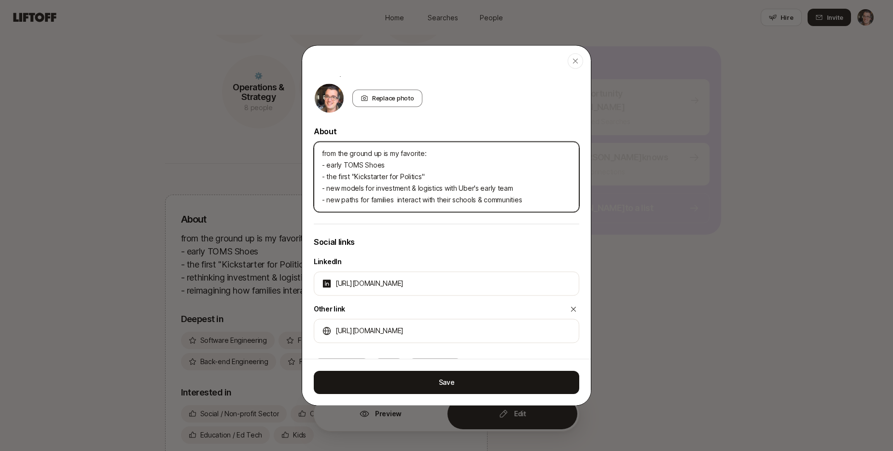
type textarea "x"
type textarea "from the ground up is my favorite: - early TOMS Shoes - the first "Kickstarter …"
type textarea "x"
type textarea "from the ground up is my favorite: - early TOMS Shoes - the first "Kickstarter …"
click at [327, 164] on textarea "from the ground up is my favorite: - early TOMS Shoes - the first "Kickstarter …" at bounding box center [446, 176] width 265 height 70
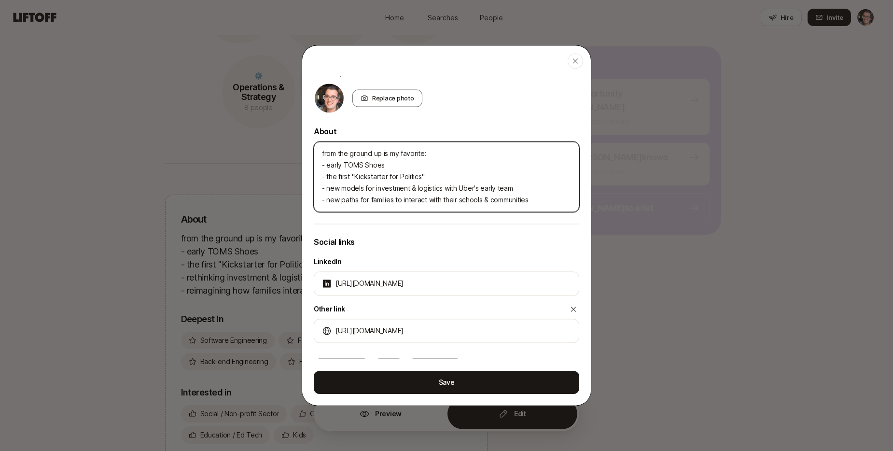
type textarea "x"
type textarea "from the ground up is my favorite: - nearly TOMS Shoes - the first "Kickstarter…"
type textarea "x"
type textarea "from the ground up is my favorite: - neearly TOMS Shoes - the first "Kickstarte…"
type textarea "x"
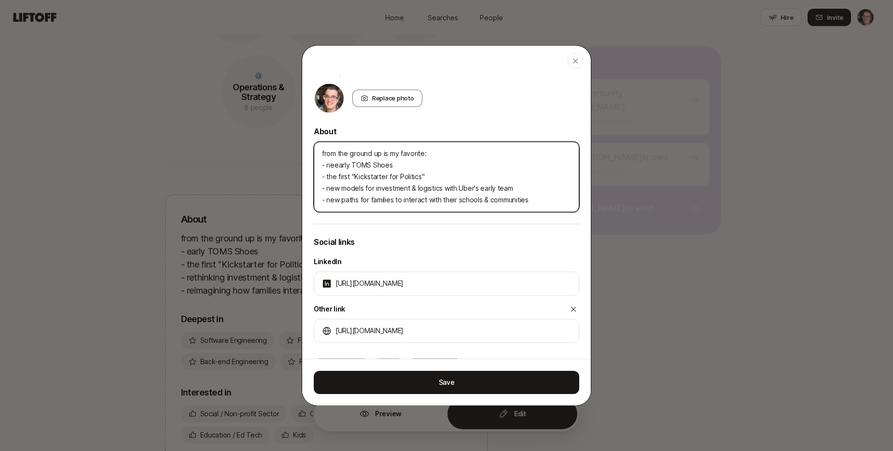
type textarea "from the ground up is my favorite: - newearly TOMS Shoes - the first "Kickstart…"
type textarea "x"
type textarea "from the ground up is my favorite: - new early TOMS Shoes - the first "Kickstar…"
type textarea "x"
type textarea "from the ground up is my favorite: - new bearly TOMS Shoes - the first "Kicksta…"
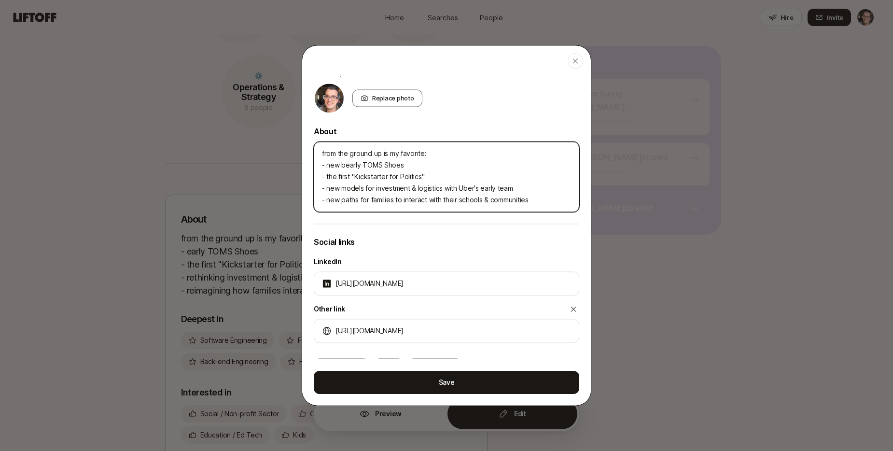
type textarea "x"
type textarea "from the ground up is my favorite: - new buearly TOMS Shoes - the first "Kickst…"
type textarea "x"
type textarea "from the ground up is my favorite: - new busearly TOMS Shoes - the first "Kicks…"
type textarea "x"
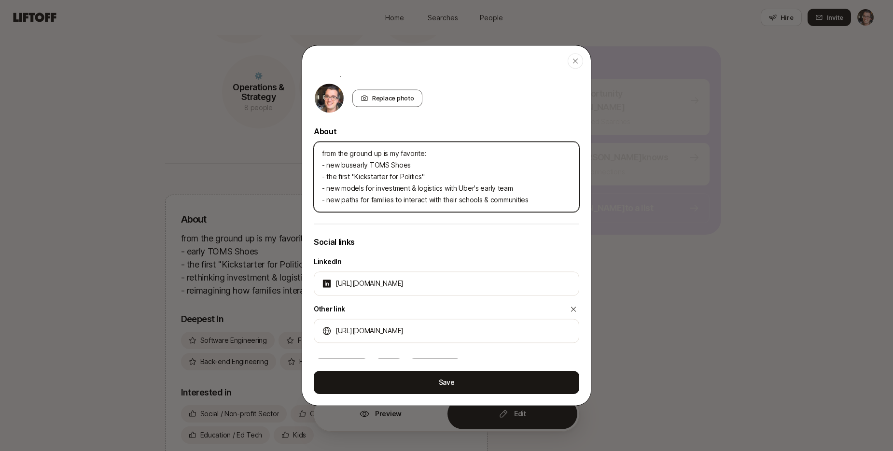
type textarea "from the ground up is my favorite: - new busiearly TOMS Shoes - the first "Kick…"
type textarea "x"
type textarea "from the ground up is my favorite: - new businearly TOMS Shoes - the first "Kic…"
type textarea "x"
type textarea "from the ground up is my favorite: - new busineearly TOMS Shoes - the first "Ki…"
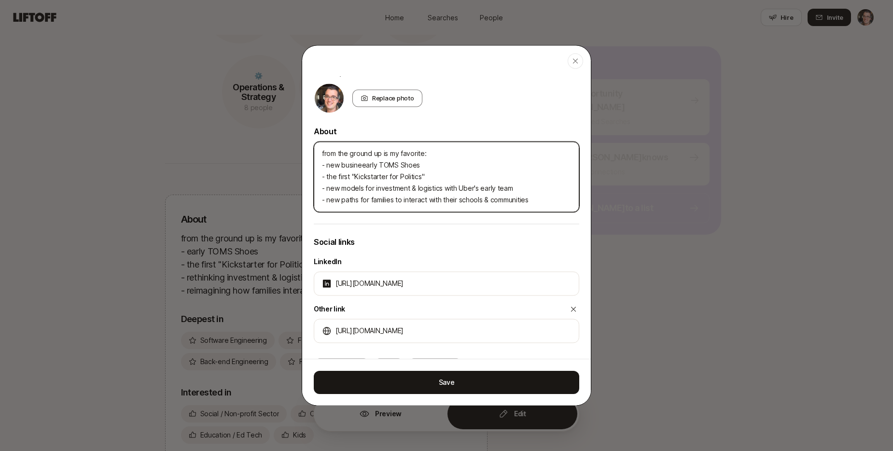
type textarea "x"
type textarea "from the ground up is my favorite: - new businesearly TOMS Shoes - the first "K…"
type textarea "x"
type textarea "from the ground up is my favorite: - new businessearly TOMS Shoes - the first "…"
type textarea "x"
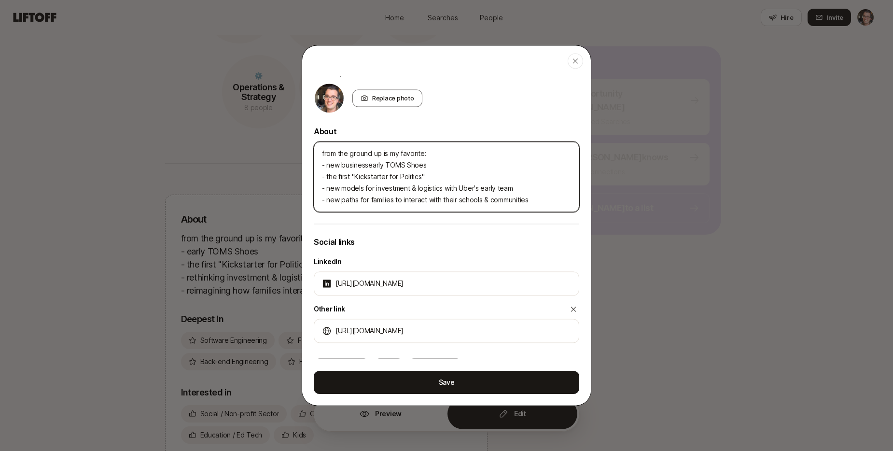
type textarea "from the ground up is my favorite: - new business early TOMS Shoes - the first …"
type textarea "x"
type textarea "from the ground up is my favorite: - new business mearly TOMS Shoes - the first…"
type textarea "x"
type textarea "from the ground up is my favorite: - new business moearly TOMS Shoes - the firs…"
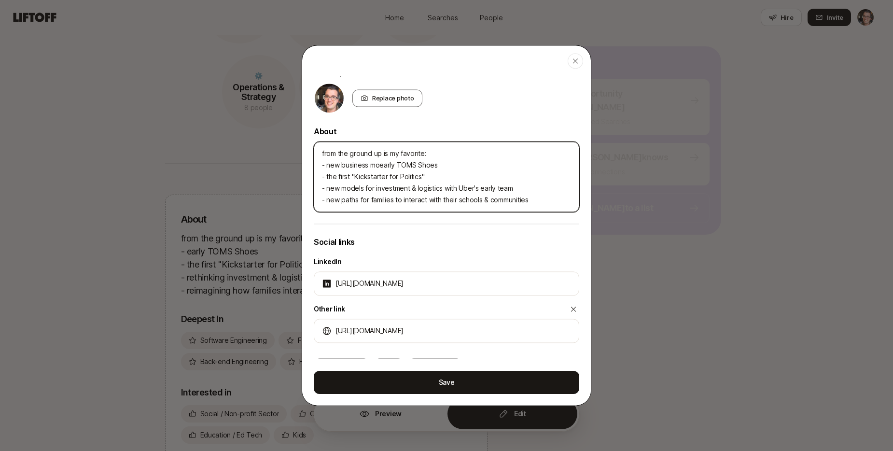
type textarea "x"
type textarea "from the ground up is my favorite: - new business modearly TOMS Shoes - the fir…"
type textarea "x"
type textarea "from the ground up is my favorite: - new business modeearly TOMS Shoes - the fi…"
type textarea "x"
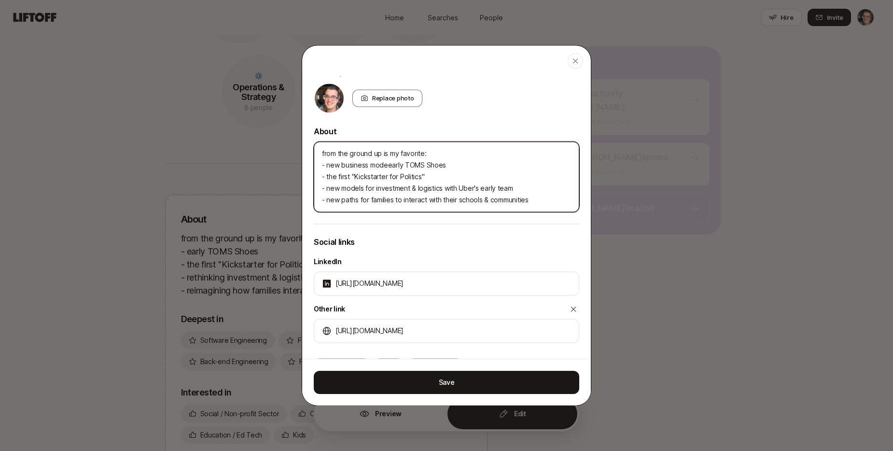
type textarea "from the ground up is my favorite: - new business modelearly TOMS Shoes - the f…"
type textarea "x"
type textarea "from the ground up is my favorite: - new business modelsearly TOMS Shoes - the …"
type textarea "x"
type textarea "from the ground up is my favorite: - new business models:early TOMS Shoes - the…"
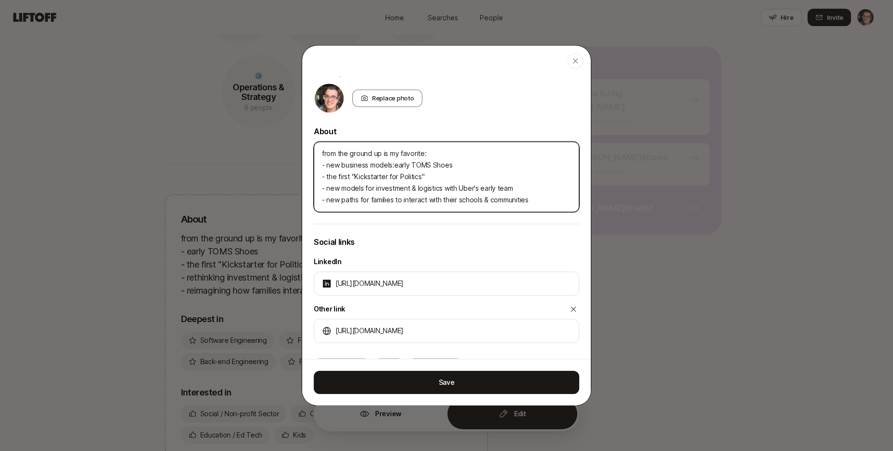
type textarea "x"
type textarea "from the ground up is my favorite: - new business models: early TOMS Shoes - th…"
click at [326, 176] on textarea "from the ground up is my favorite: - new business models: early TOMS Shoes - th…" at bounding box center [446, 176] width 265 height 70
type textarea "x"
type textarea "from the ground up is my favorite: - new business models: early TOMS Shoes - nt…"
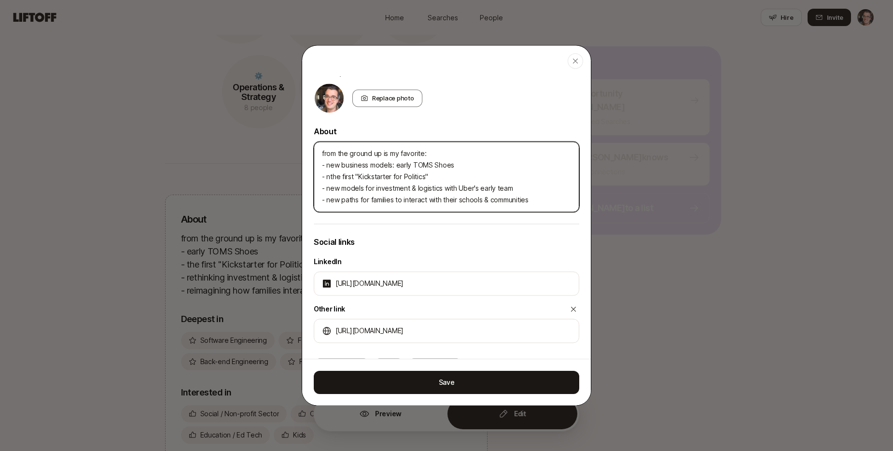
type textarea "x"
type textarea "from the ground up is my favorite: - new business models: early TOMS Shoes - ne…"
type textarea "x"
type textarea "from the ground up is my favorite: - new business models: early TOMS Shoes - ne…"
type textarea "x"
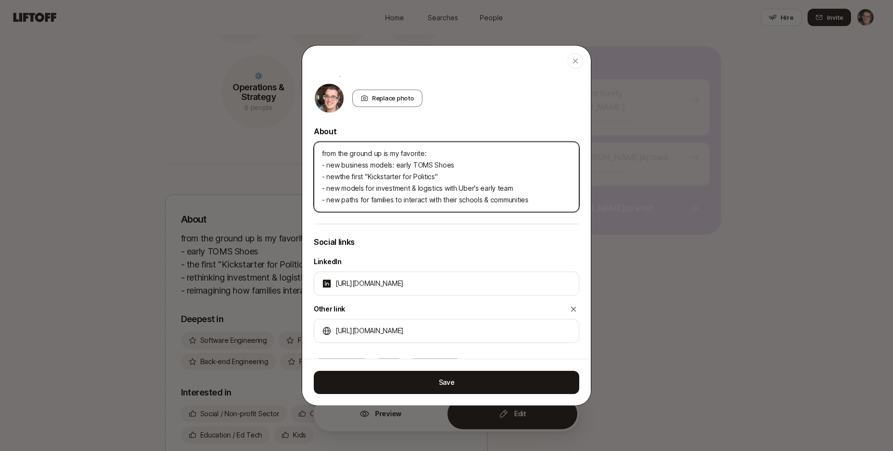
type textarea "from the ground up is my favorite: - new business models: early TOMS Shoes - ne…"
type textarea "x"
type textarea "from the ground up is my favorite: - new business models: early TOMS Shoes - ne…"
type textarea "x"
type textarea "from the ground up is my favorite: - new business models: early TOMS Shoes - ne…"
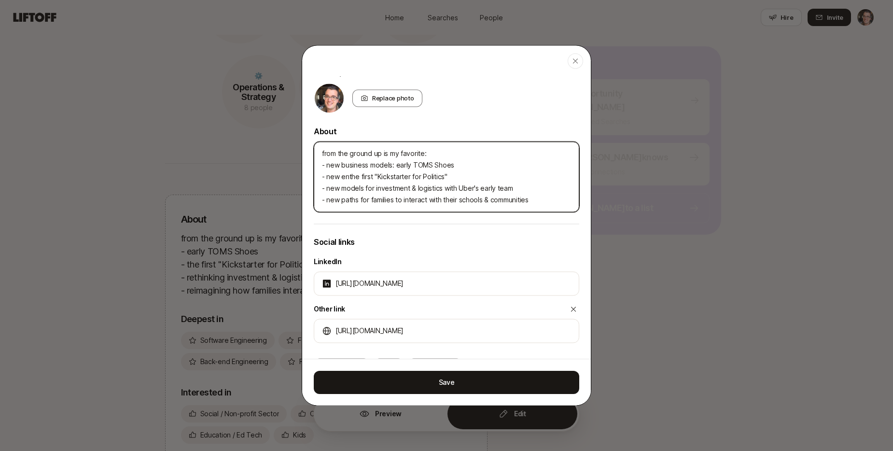
type textarea "x"
type textarea "from the ground up is my favorite: - new business models: early TOMS Shoes - ne…"
type textarea "x"
type textarea "from the ground up is my favorite: - new business models: early TOMS Shoes - ne…"
type textarea "x"
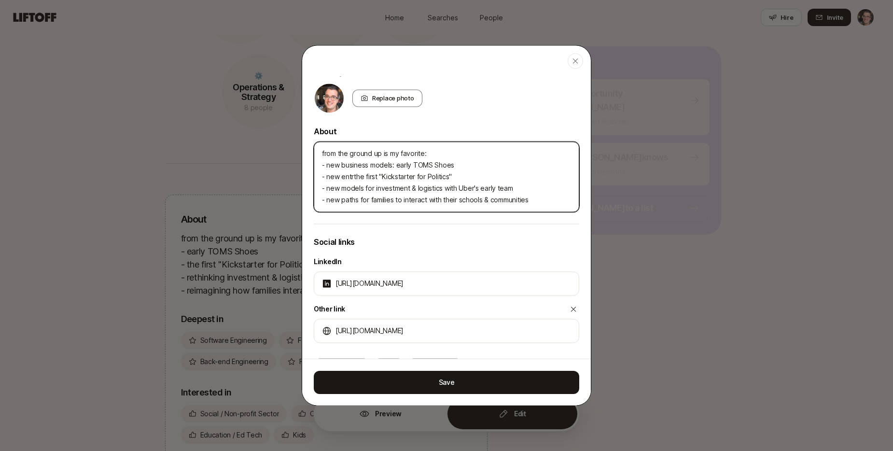
type textarea "from the ground up is my favorite: - new business models: early TOMS Shoes - ne…"
type textarea "x"
type textarea "from the ground up is my favorite: - new business models: early TOMS Shoes - ne…"
type textarea "x"
type textarea "from the ground up is my favorite: - new business models: early TOMS Shoes - ne…"
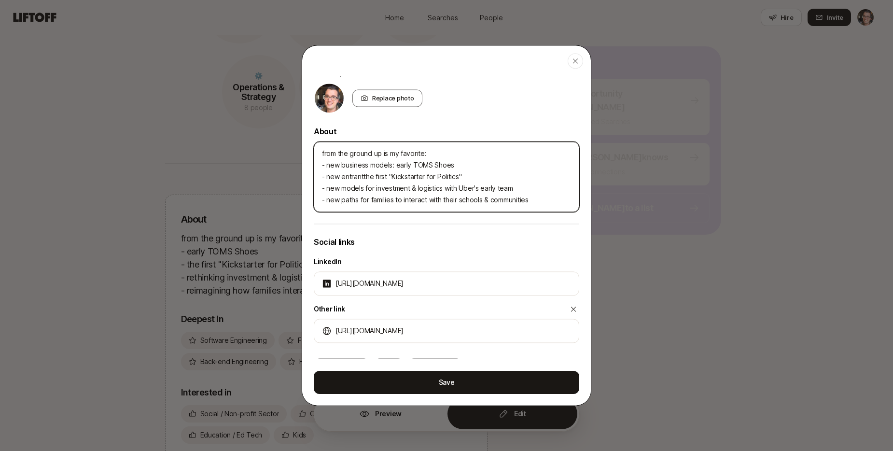
type textarea "x"
type textarea "from the ground up is my favorite: - new business models: early TOMS Shoes - ne…"
type textarea "x"
type textarea "from the ground up is my favorite: - new business models: early TOMS Shoes - ne…"
type textarea "x"
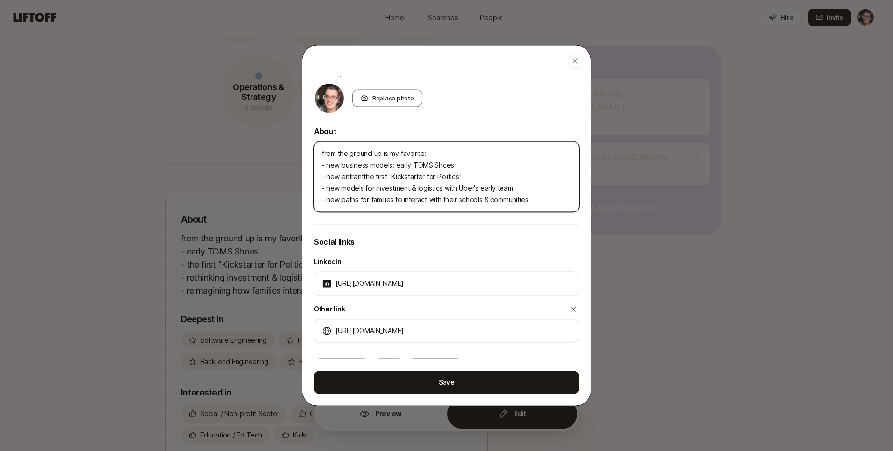
type textarea "from the ground up is my favorite: - new business models: early TOMS Shoes - ne…"
type textarea "x"
type textarea "from the ground up is my favorite: - new business models: early TOMS Shoes - ne…"
type textarea "x"
type textarea "from the ground up is my favorite: - new business models: early TOMS Shoes - ne…"
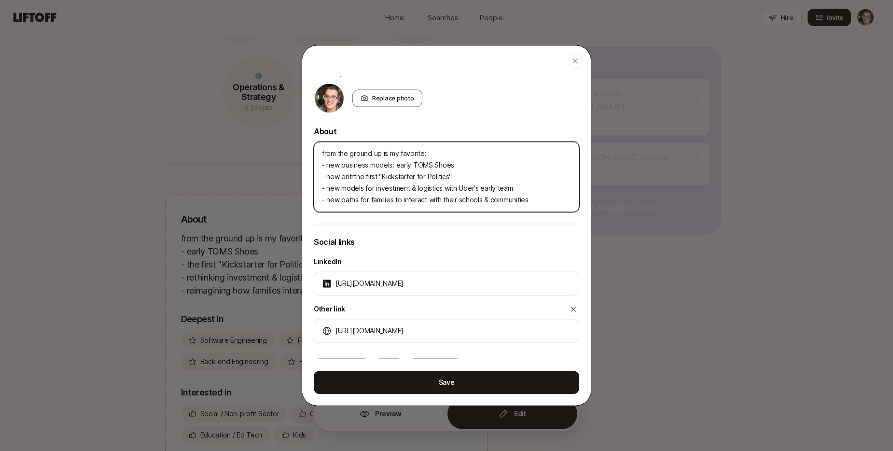
type textarea "x"
type textarea "from the ground up is my favorite: - new business models: early TOMS Shoes - ne…"
type textarea "x"
type textarea "from the ground up is my favorite: - new business models: early TOMS Shoes - ne…"
type textarea "x"
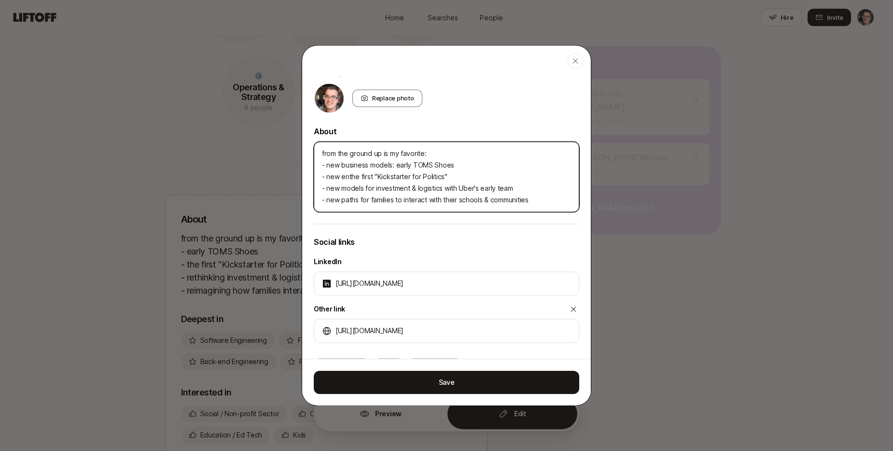
type textarea "from the ground up is my favorite: - new business models: early TOMS Shoes - ne…"
type textarea "x"
type textarea "from the ground up is my favorite: - new business models: early TOMS Shoes - ne…"
type textarea "x"
type textarea "from the ground up is my favorite: - new business models: early TOMS Shoes - ne…"
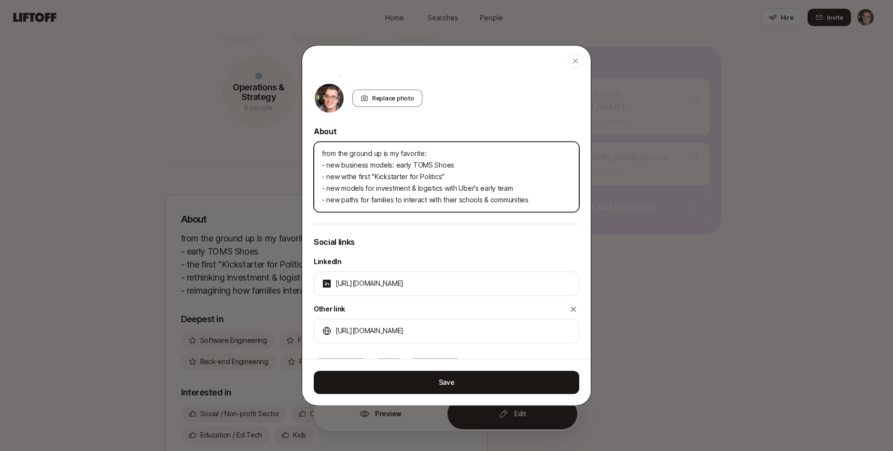
type textarea "x"
type textarea "from the ground up is my favorite: - new business models: early TOMS Shoes - ne…"
type textarea "x"
type textarea "from the ground up is my favorite: - new business models: early TOMS Shoes - ne…"
type textarea "x"
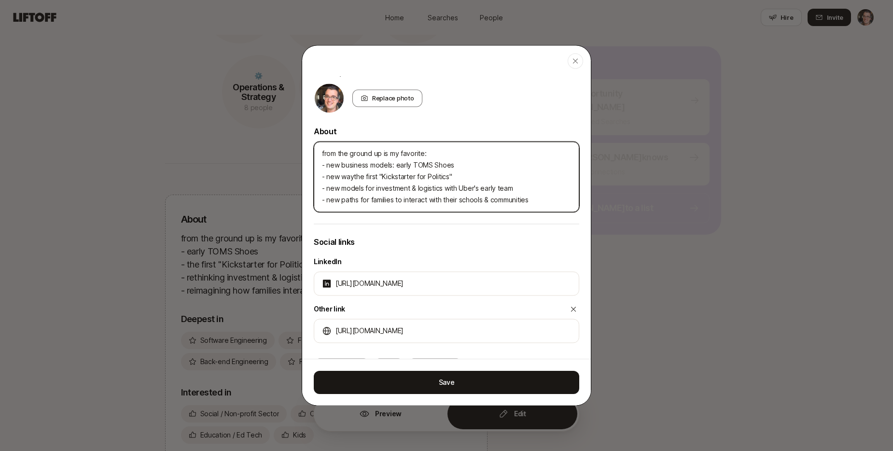
type textarea "from the ground up is my favorite: - new business models: early TOMS Shoes - ne…"
type textarea "x"
type textarea "from the ground up is my favorite: - new business models: early TOMS Shoes - ne…"
type textarea "x"
type textarea "from the ground up is my favorite: - new business models: early TOMS Shoes - ne…"
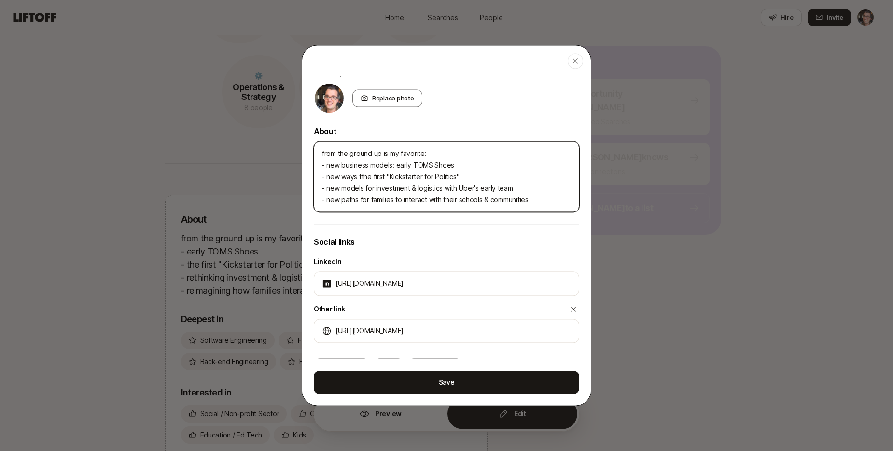
type textarea "x"
type textarea "from the ground up is my favorite: - new business models: early TOMS Shoes - ne…"
type textarea "x"
type textarea "from the ground up is my favorite: - new business models: early TOMS Shoes - ne…"
type textarea "x"
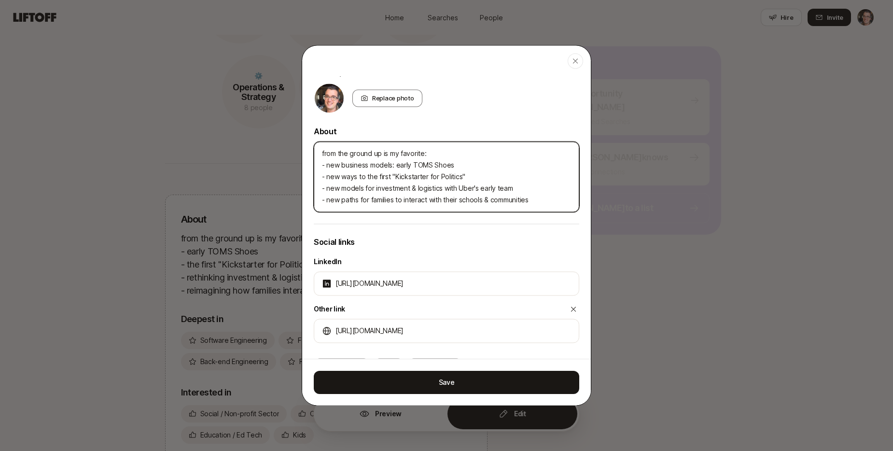
type textarea "from the ground up is my favorite: - new business models: early TOMS Shoes - ne…"
type textarea "x"
type textarea "from the ground up is my favorite: - new business models: early TOMS Shoes - ne…"
type textarea "x"
type textarea "from the ground up is my favorite: - new business models: early TOMS Shoes - ne…"
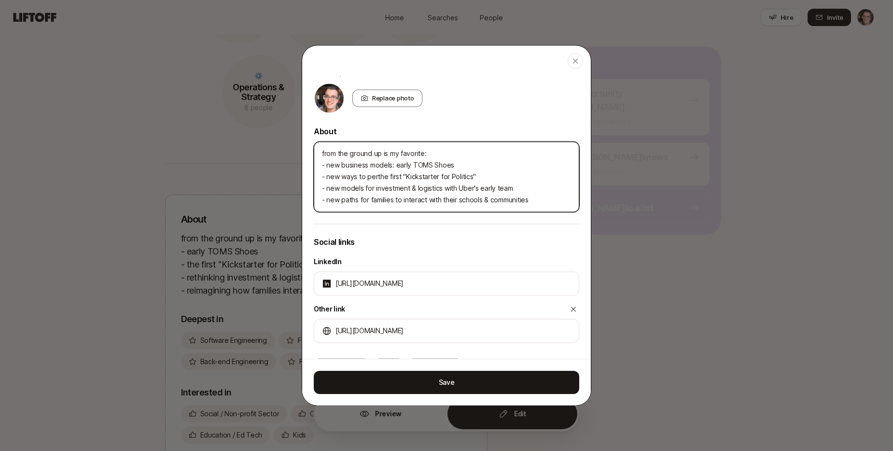
type textarea "x"
type textarea "from the ground up is my favorite: - new business models: early TOMS Shoes - ne…"
type textarea "x"
type textarea "from the ground up is my favorite: - new business models: early TOMS Shoes - ne…"
type textarea "x"
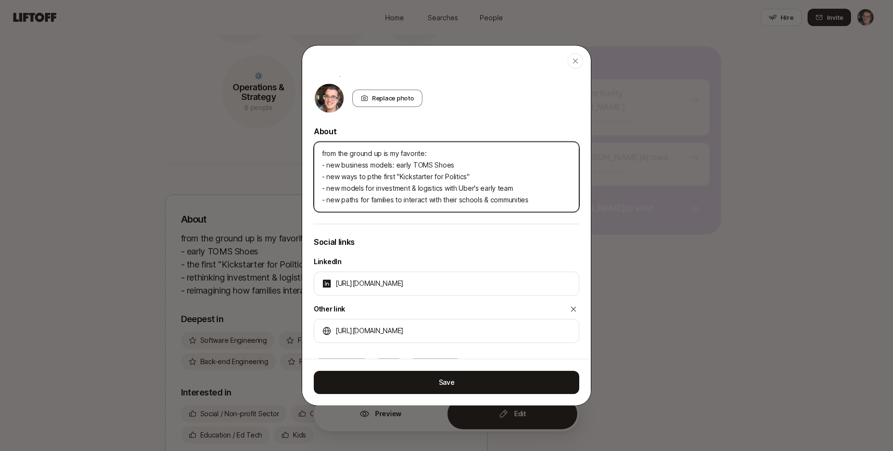
type textarea "from the ground up is my favorite: - new business models: early TOMS Shoes - ne…"
type textarea "x"
type textarea "from the ground up is my favorite: - new business models: early TOMS Shoes - ne…"
type textarea "x"
type textarea "from the ground up is my favorite: - new business models: early TOMS Shoes - ne…"
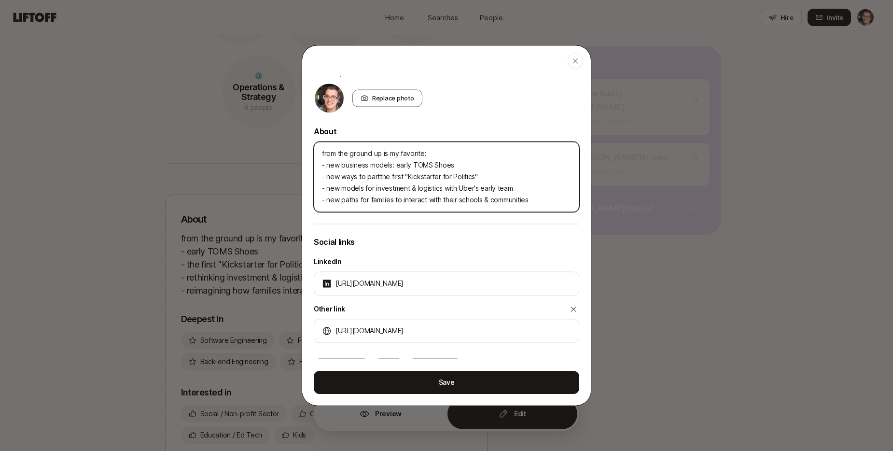
type textarea "x"
type textarea "from the ground up is my favorite: - new business models: early TOMS Shoes - ne…"
click at [394, 166] on textarea "from the ground up is my favorite: - new business models: early TOMS Shoes - ne…" at bounding box center [446, 176] width 265 height 70
click at [445, 175] on textarea "from the ground up is my favorite: - new business models with TOMS Shoes - new …" at bounding box center [446, 176] width 265 height 70
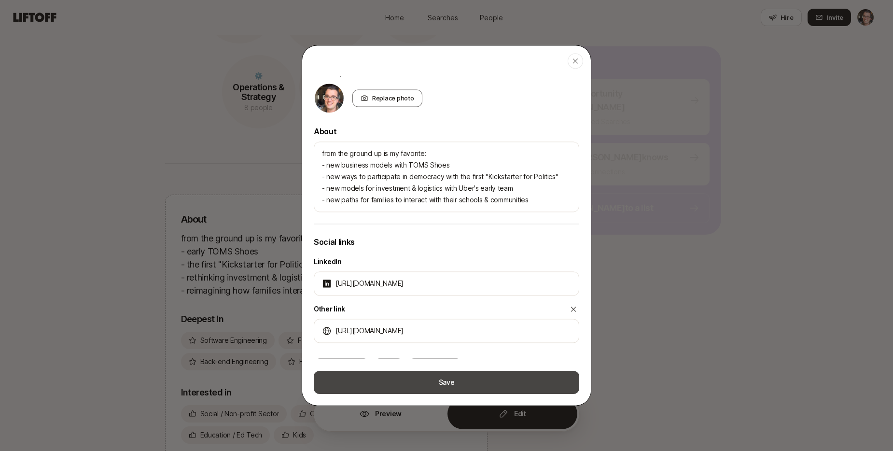
click at [472, 383] on button "Save" at bounding box center [446, 382] width 265 height 23
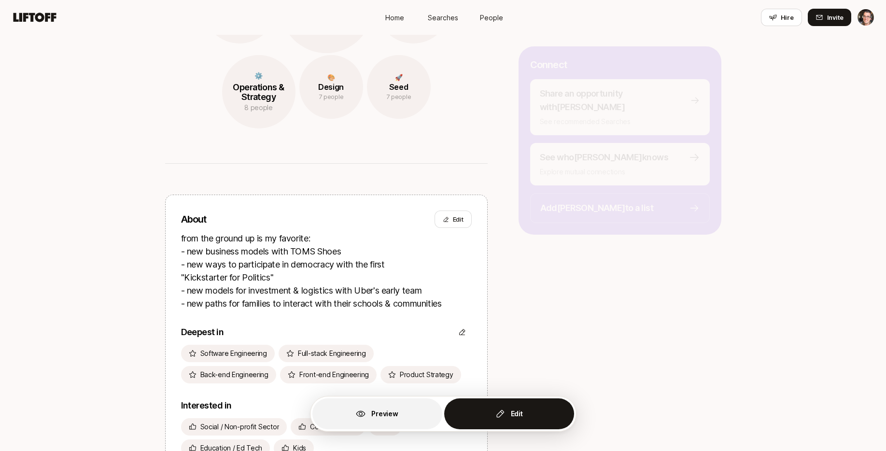
click at [404, 414] on button "Preview" at bounding box center [377, 413] width 130 height 31
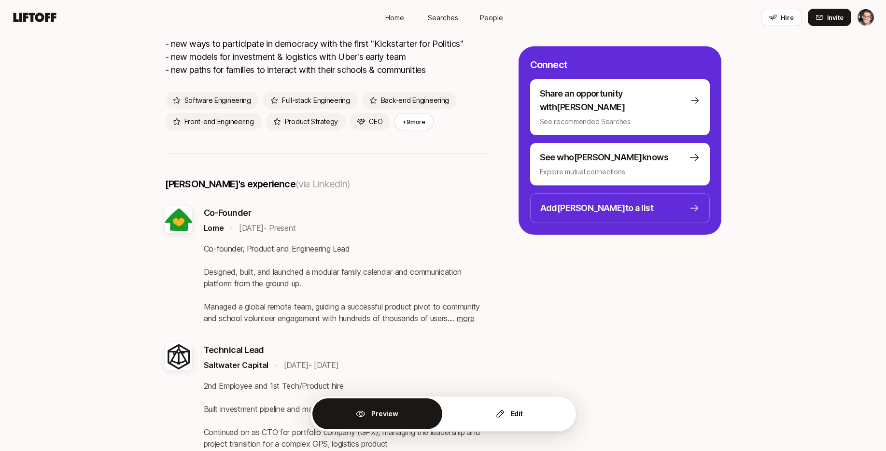
scroll to position [1009, 0]
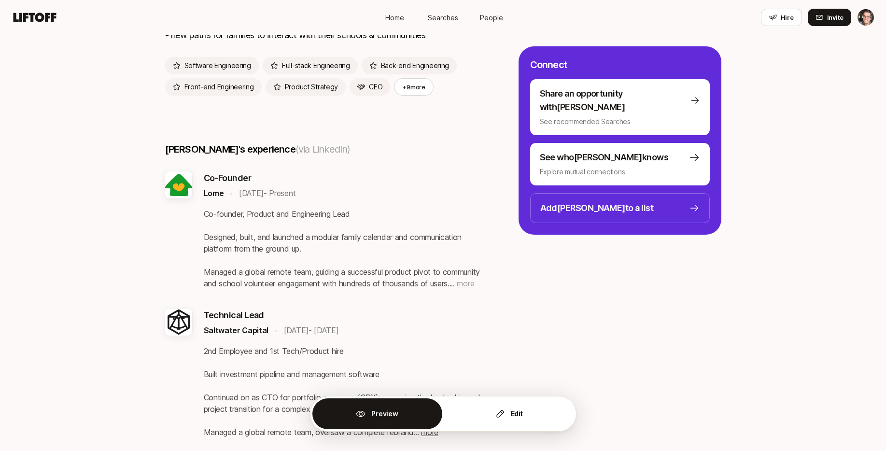
click at [468, 284] on span "more" at bounding box center [465, 283] width 17 height 10
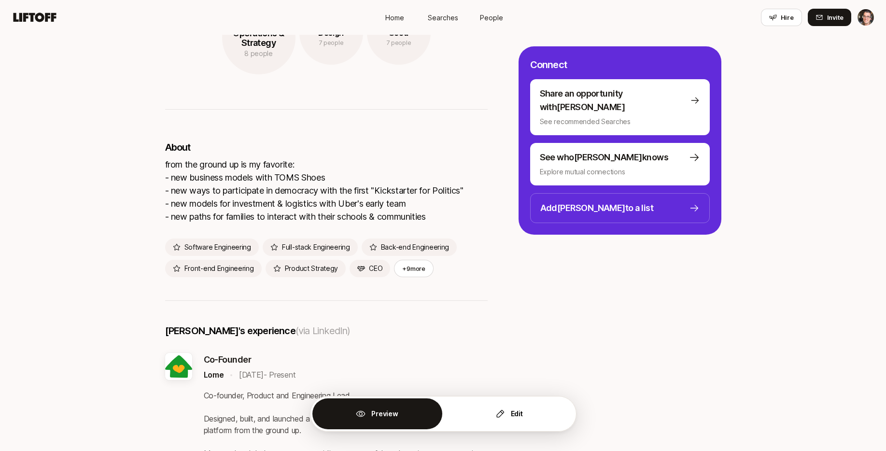
scroll to position [823, 0]
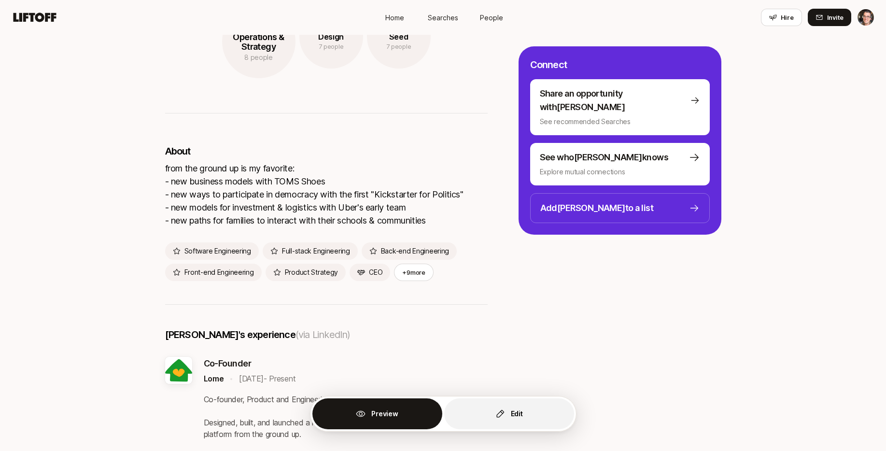
click at [511, 414] on p "Edit" at bounding box center [517, 414] width 12 height 12
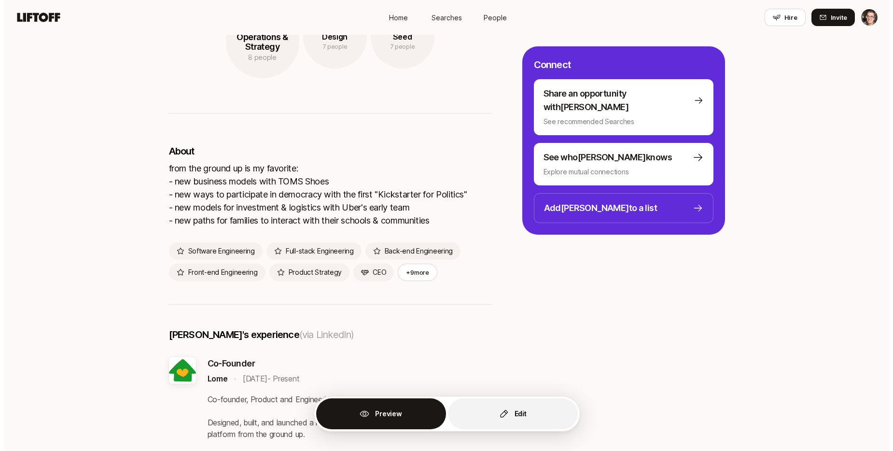
scroll to position [1104, 0]
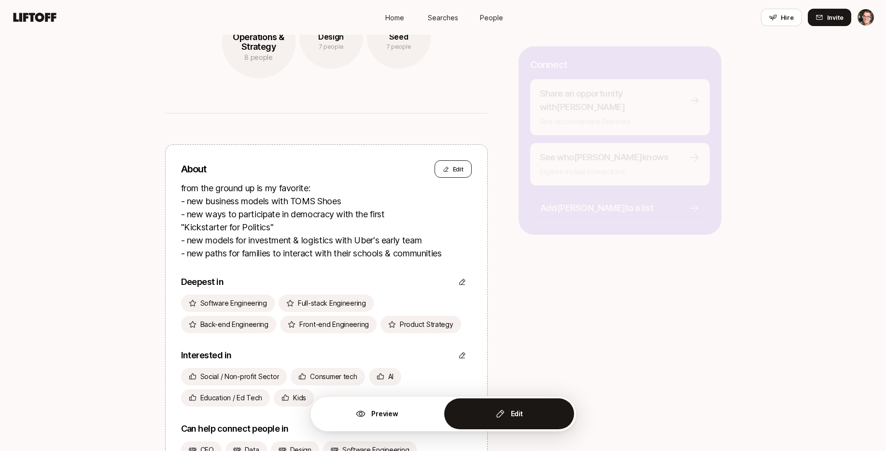
click at [452, 170] on button "Edit" at bounding box center [452, 168] width 37 height 17
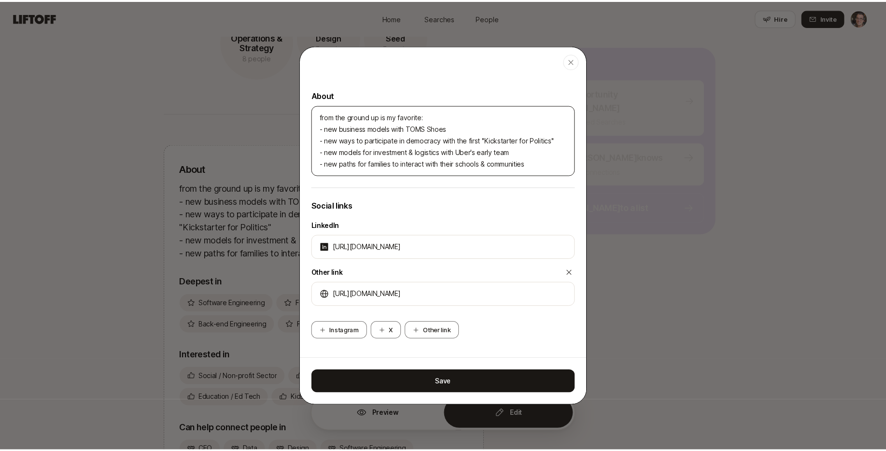
scroll to position [12, 0]
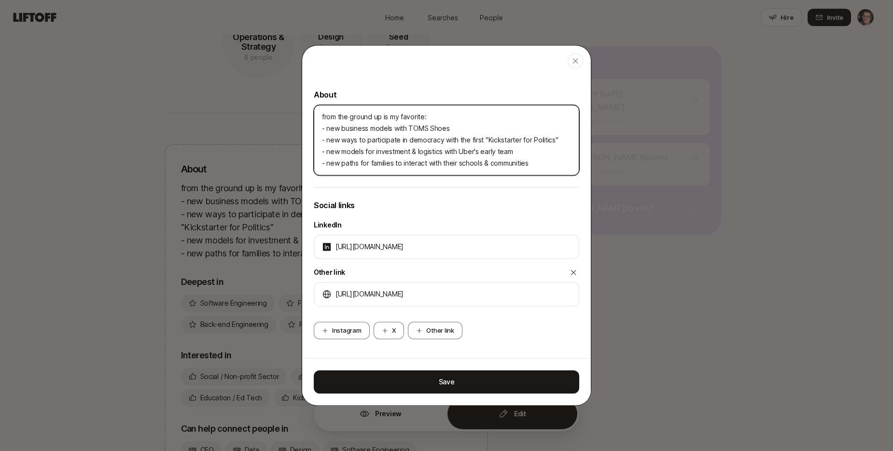
click at [353, 151] on textarea "from the ground up is my favorite: - new business models with TOMS Shoes - new …" at bounding box center [446, 140] width 265 height 70
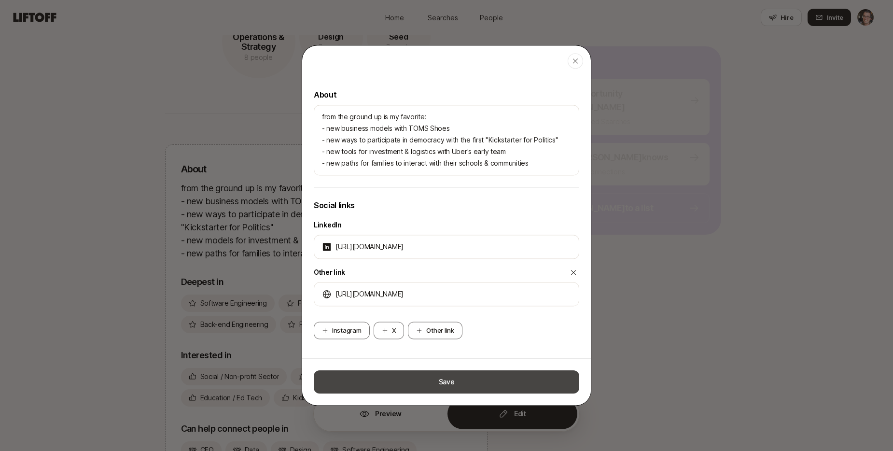
click at [469, 380] on button "Save" at bounding box center [446, 381] width 265 height 23
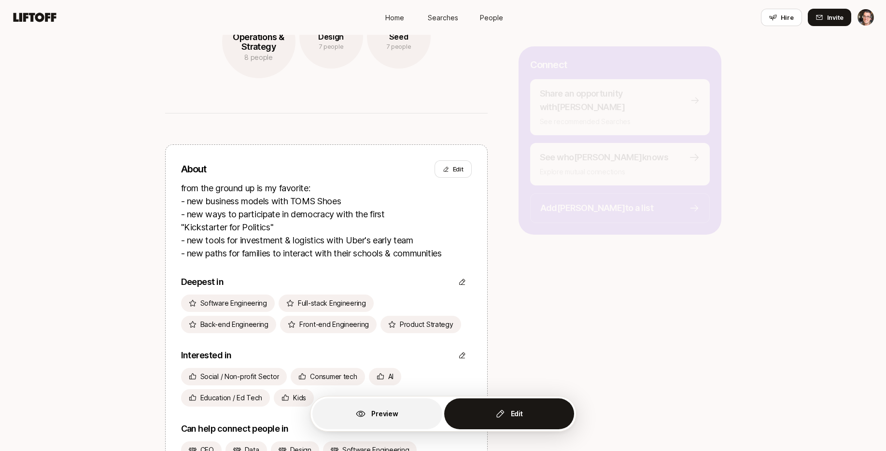
click at [389, 415] on p "Preview" at bounding box center [384, 414] width 27 height 12
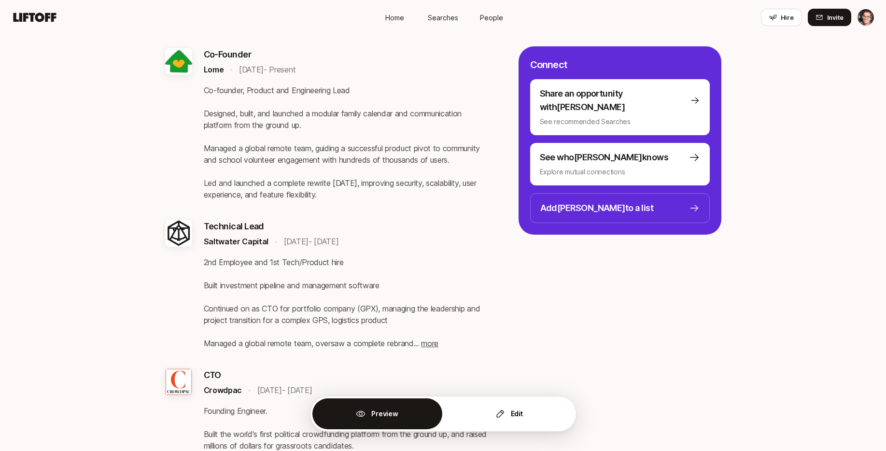
scroll to position [901, 0]
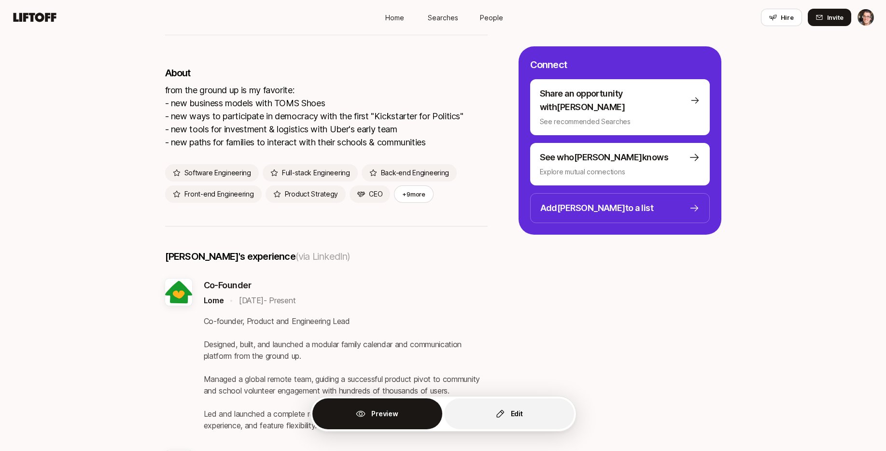
click at [511, 409] on p "Edit" at bounding box center [517, 414] width 12 height 12
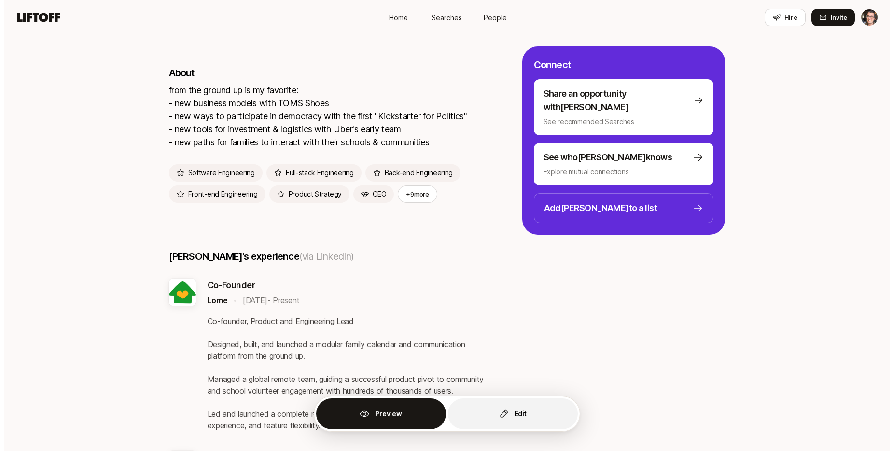
scroll to position [1182, 0]
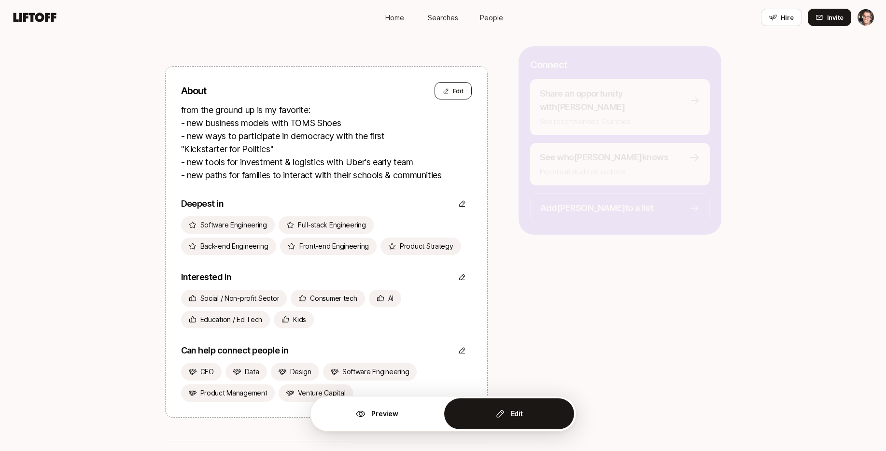
click at [458, 91] on button "Edit" at bounding box center [452, 90] width 37 height 17
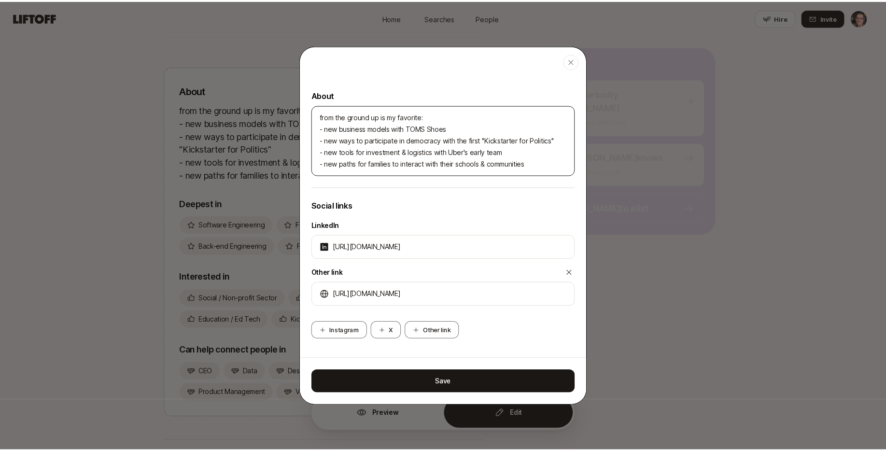
scroll to position [12, 0]
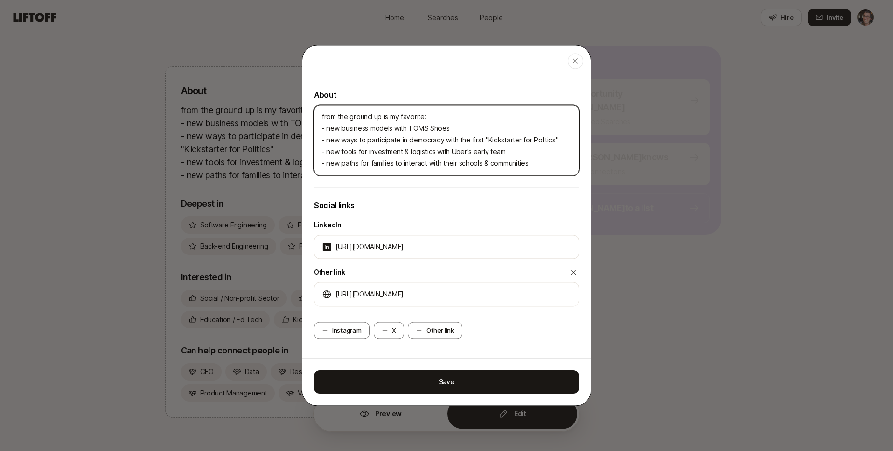
click at [407, 162] on textarea "from the ground up is my favorite: - new business models with TOMS Shoes - new …" at bounding box center [446, 140] width 265 height 70
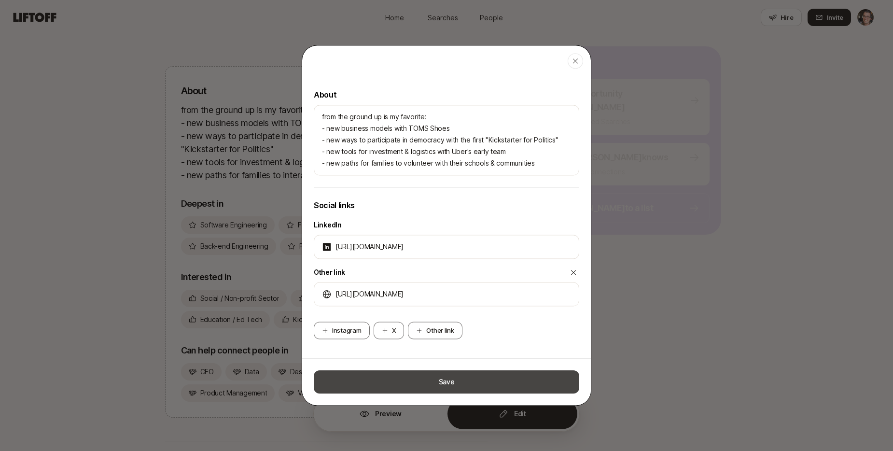
click at [468, 385] on button "Save" at bounding box center [446, 381] width 265 height 23
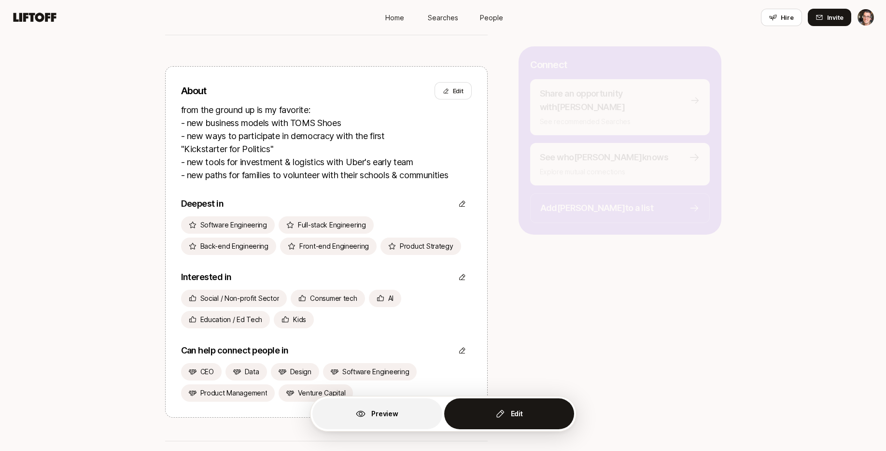
click at [402, 410] on button "Preview" at bounding box center [377, 413] width 130 height 31
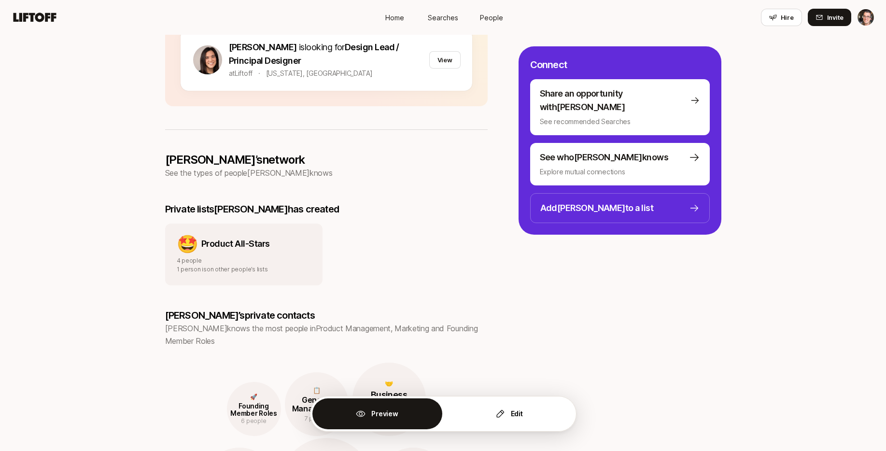
scroll to position [0, 0]
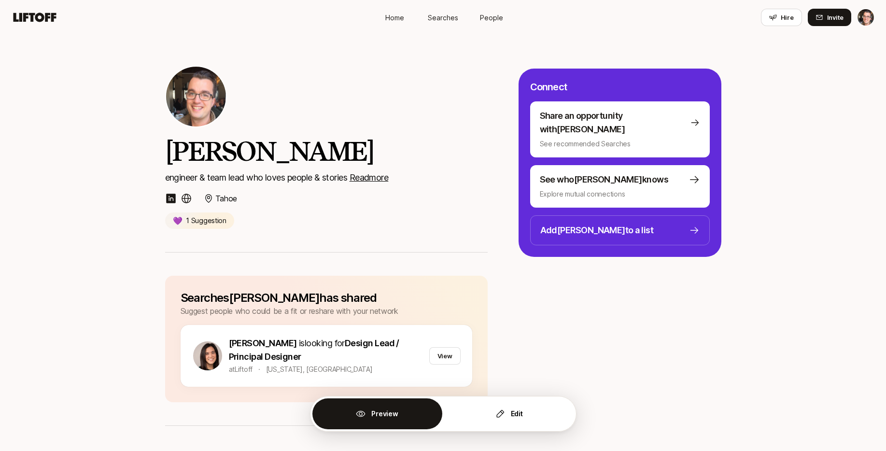
click at [492, 12] on link "People" at bounding box center [491, 18] width 48 height 18
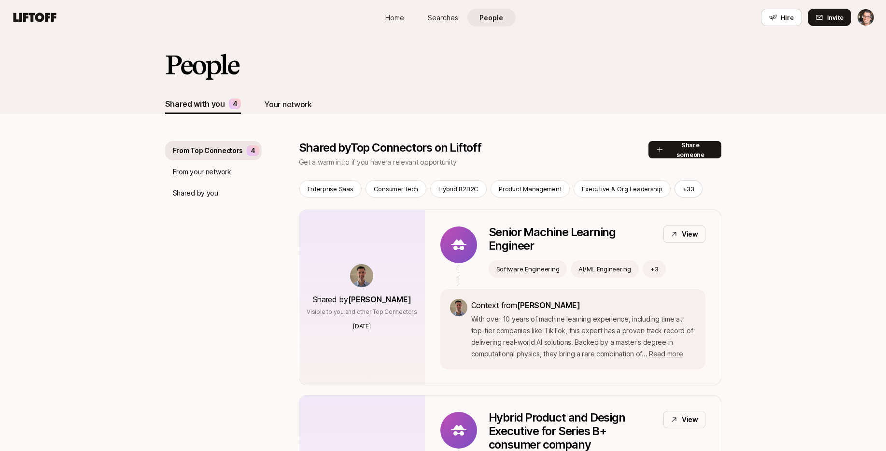
click at [296, 103] on div "Your network" at bounding box center [287, 104] width 47 height 13
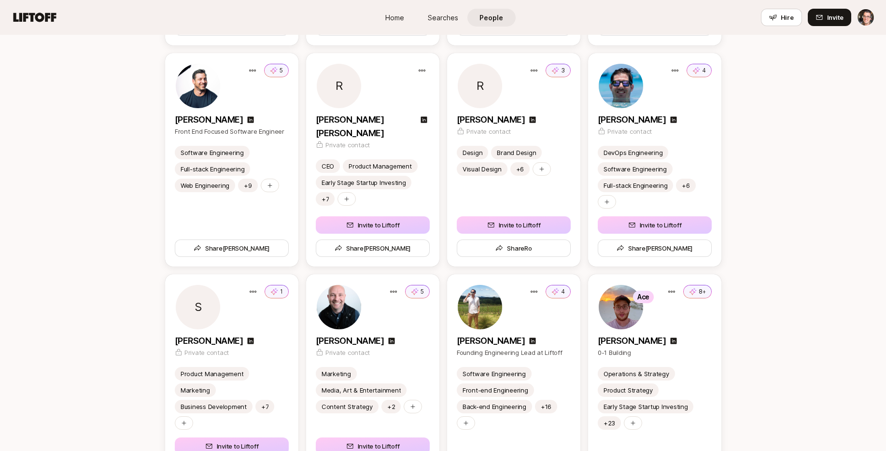
scroll to position [2088, 0]
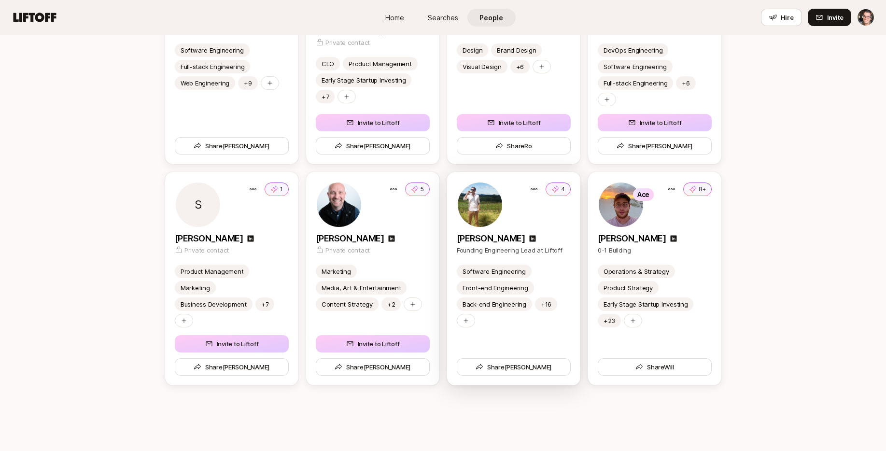
click at [494, 204] on img at bounding box center [479, 204] width 44 height 44
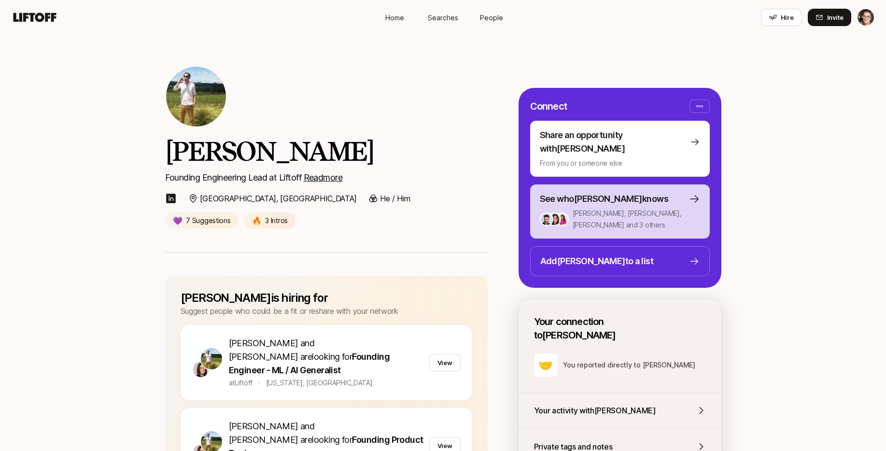
click at [627, 192] on div "See who Tyler knows" at bounding box center [620, 199] width 160 height 14
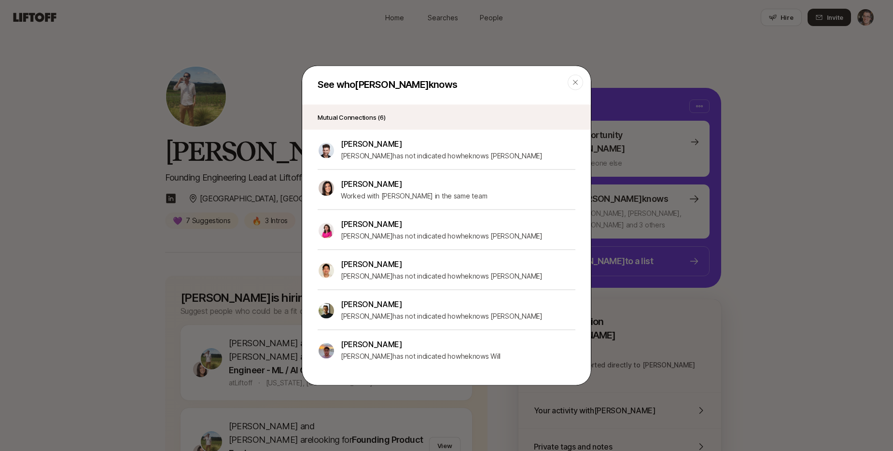
click at [401, 194] on p "Worked with Tyler in the same team" at bounding box center [414, 196] width 146 height 12
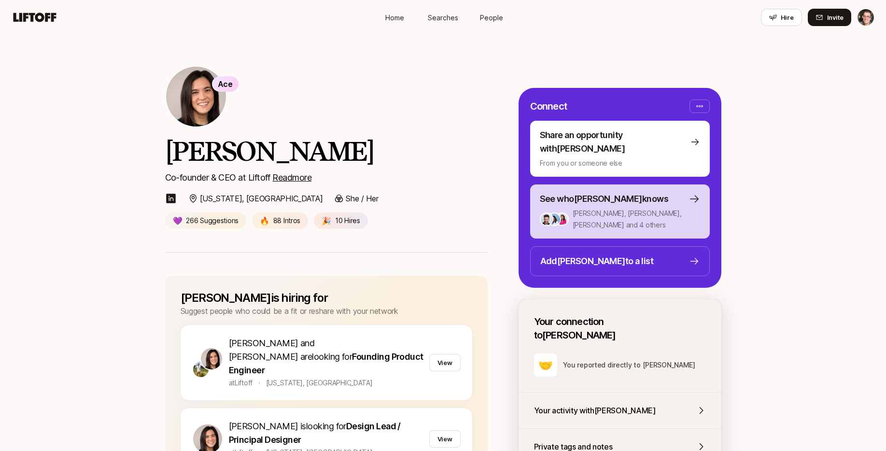
click at [623, 208] on p "Andy, Dan, Emma and 4 others" at bounding box center [635, 219] width 127 height 23
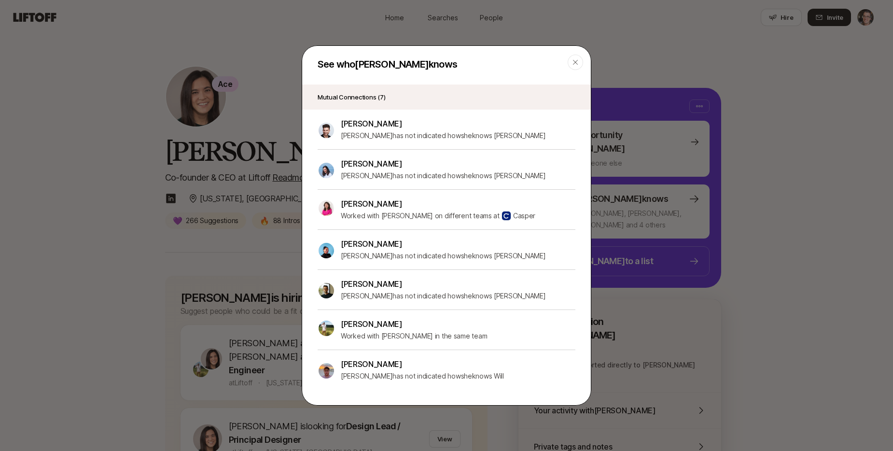
click at [393, 204] on p "[PERSON_NAME]" at bounding box center [438, 203] width 194 height 13
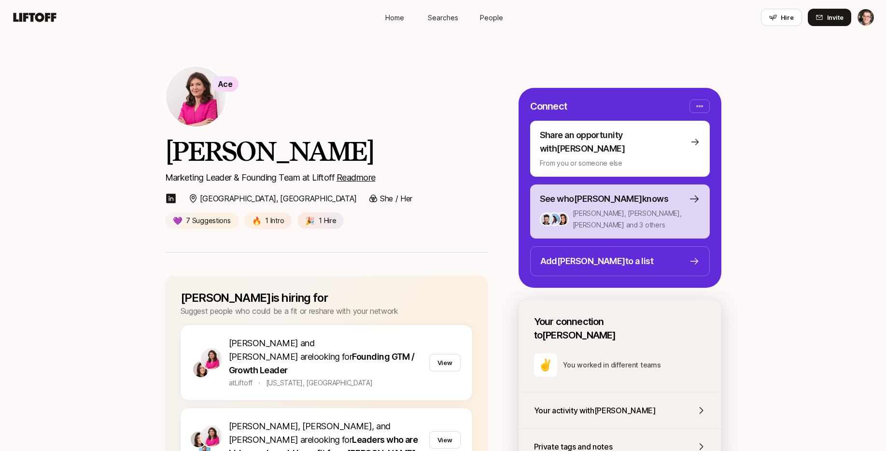
click at [585, 208] on p "Andy, Dan, Eleanor and 3 others" at bounding box center [635, 219] width 127 height 23
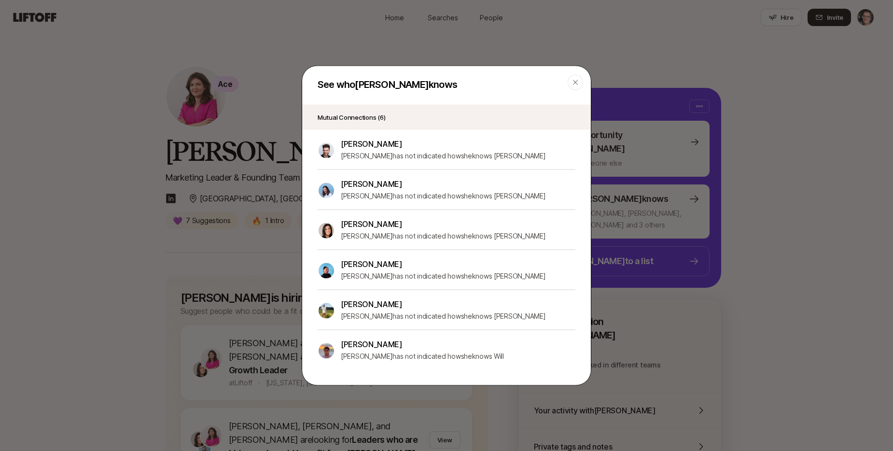
click at [358, 225] on p "[PERSON_NAME]" at bounding box center [443, 224] width 205 height 13
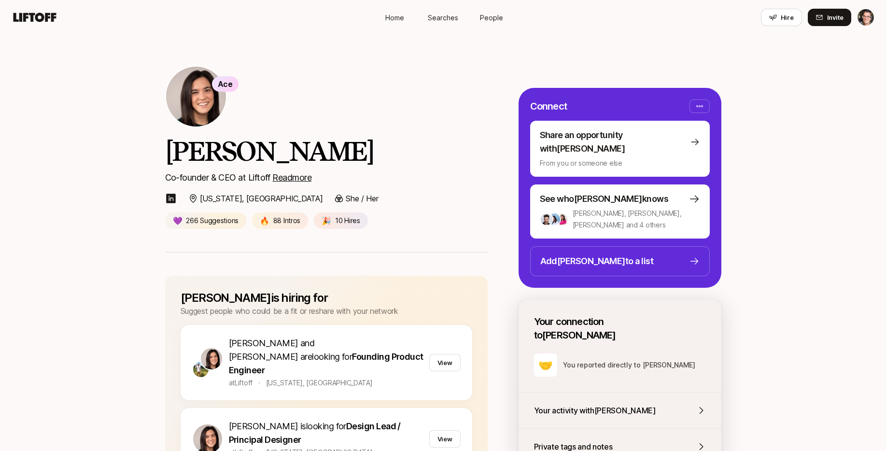
click at [457, 15] on span "Searches" at bounding box center [443, 18] width 30 height 10
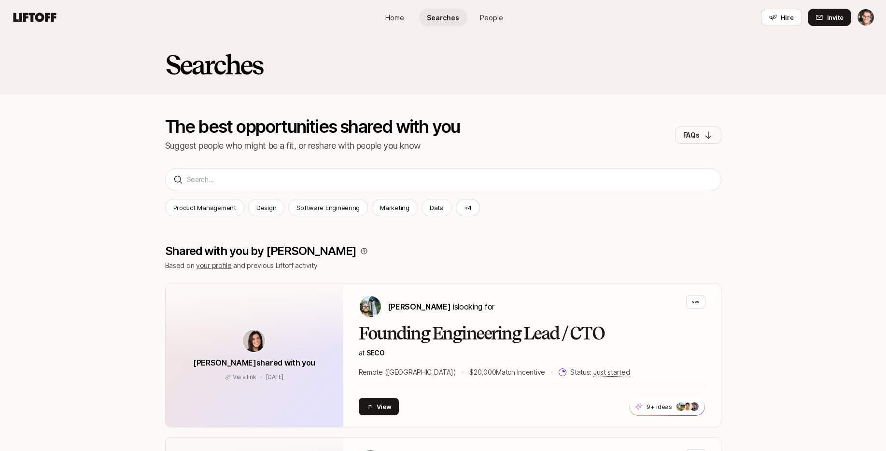
click at [862, 15] on html "Home Searches People Hire Home Searches People Hire Hire Invite Searches The be…" at bounding box center [443, 225] width 886 height 451
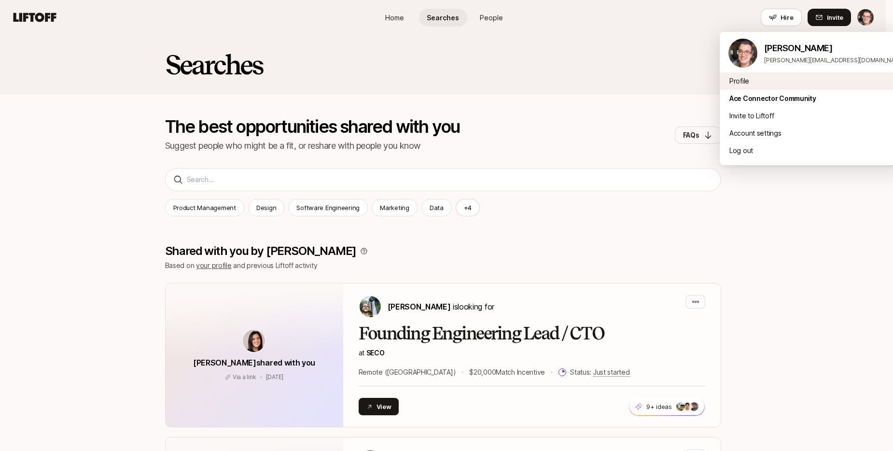
click at [737, 73] on div "Profile" at bounding box center [816, 80] width 193 height 17
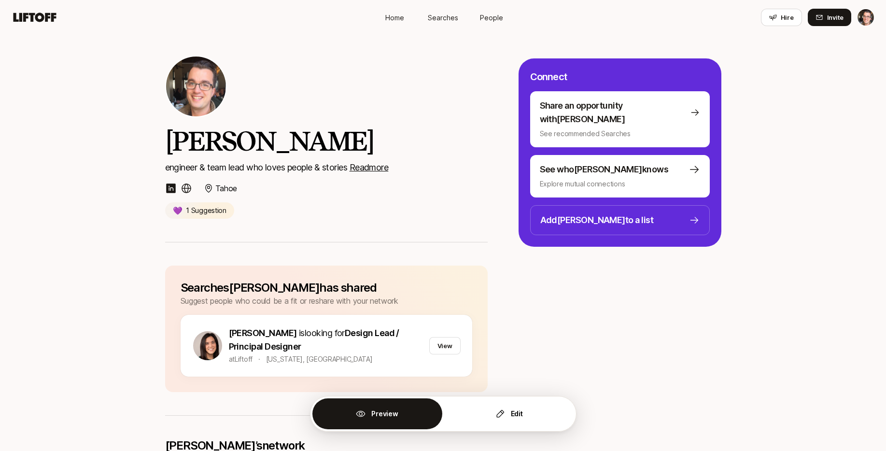
click at [385, 165] on u "Read more" at bounding box center [368, 167] width 39 height 10
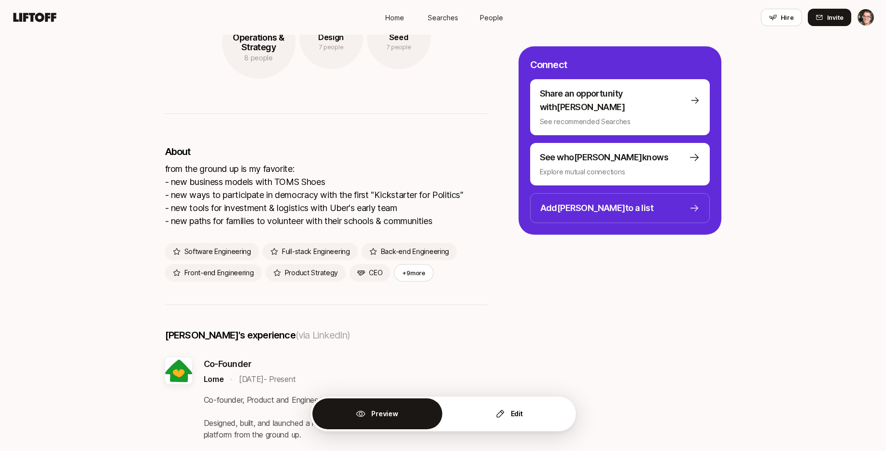
scroll to position [792, 0]
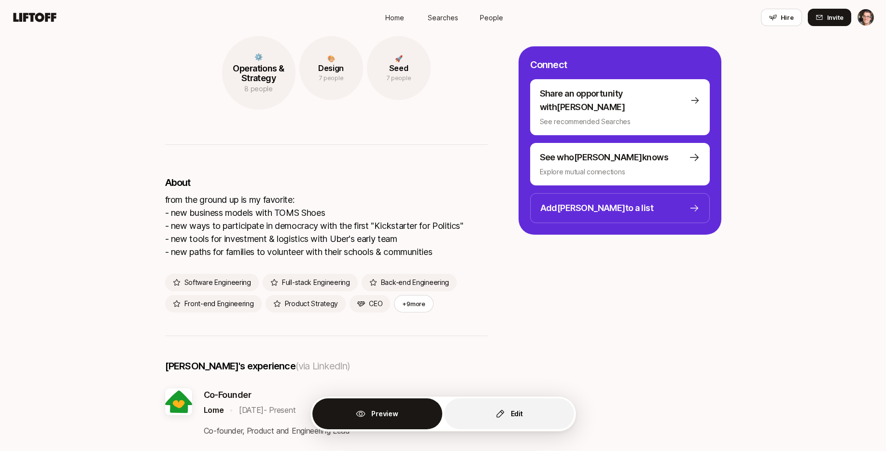
click at [525, 412] on button "Edit" at bounding box center [509, 413] width 130 height 31
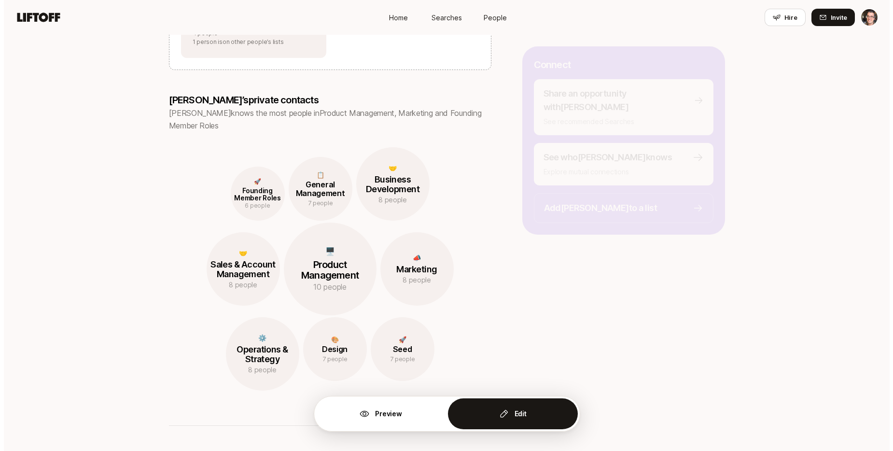
scroll to position [1073, 0]
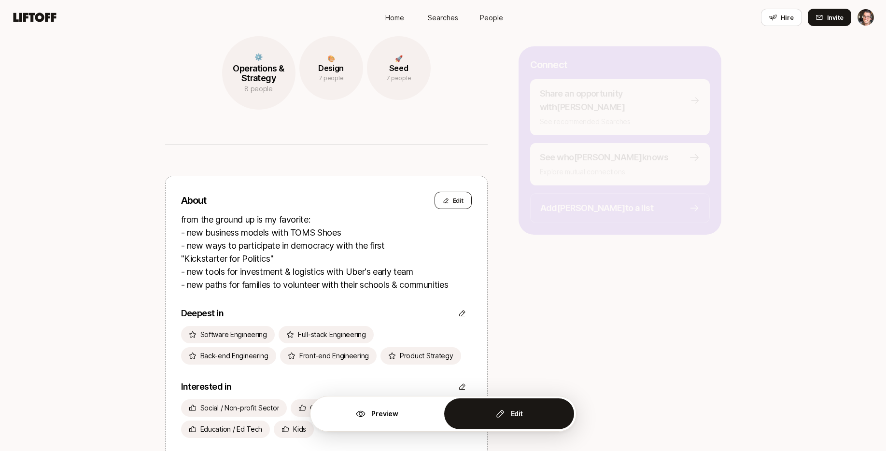
click at [451, 200] on button "Edit" at bounding box center [452, 200] width 37 height 17
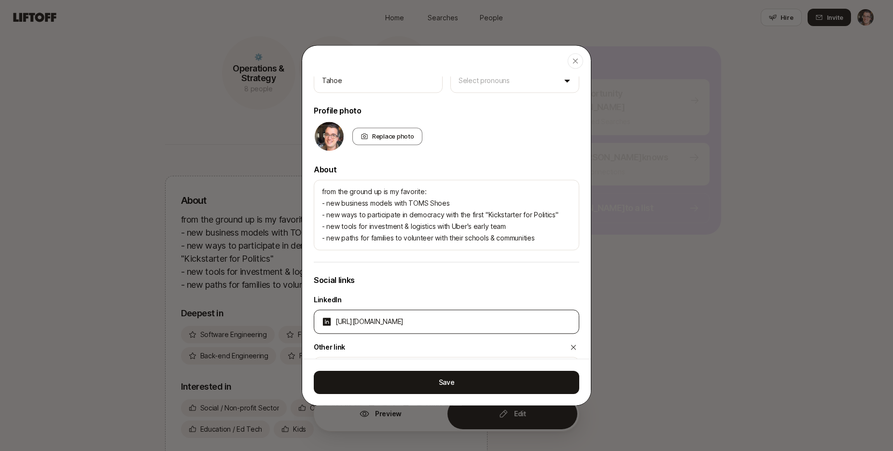
scroll to position [170, 0]
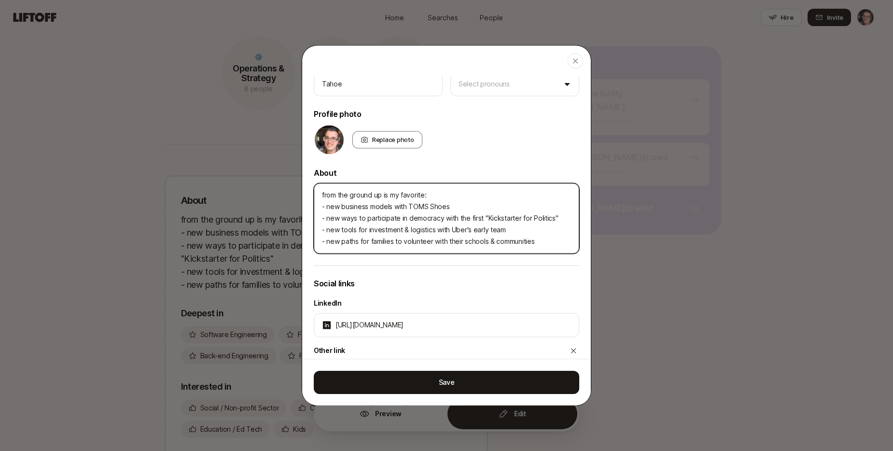
click at [343, 205] on textarea "from the ground up is my favorite: - new business models with TOMS Shoes - new …" at bounding box center [446, 218] width 265 height 70
click at [406, 211] on textarea "from the ground up is my favorite: - new models for business models with TOMS S…" at bounding box center [446, 218] width 265 height 70
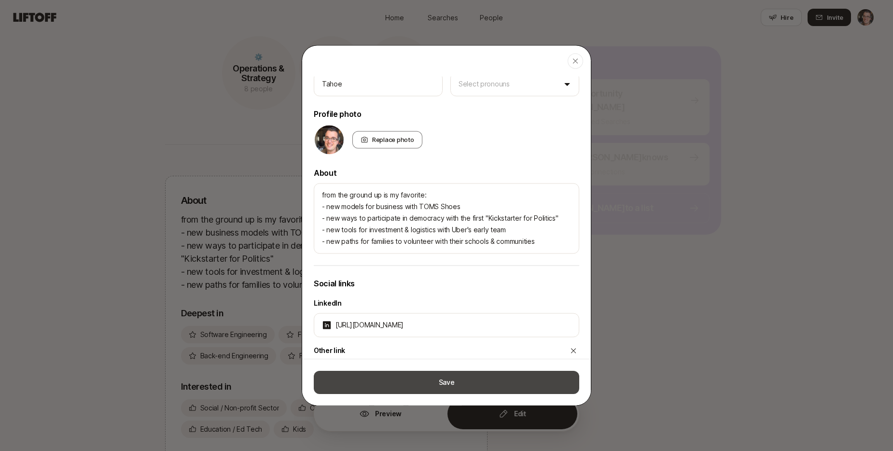
click at [438, 384] on button "Save" at bounding box center [446, 382] width 265 height 23
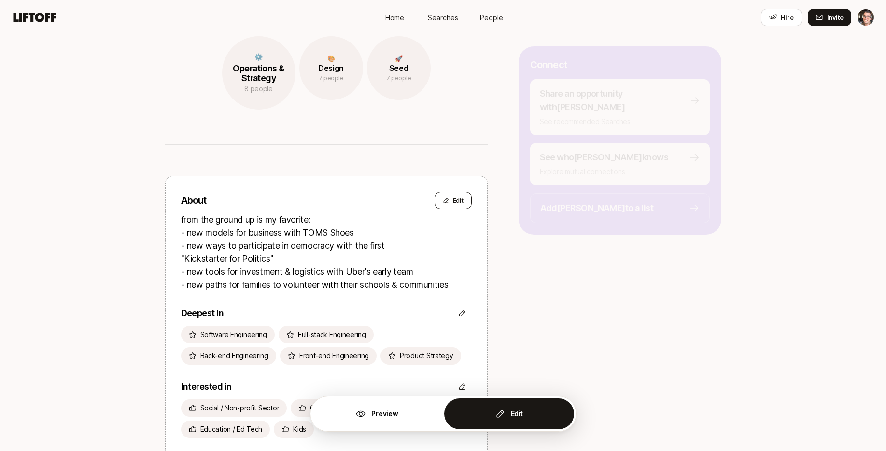
click at [452, 201] on button "Edit" at bounding box center [452, 200] width 37 height 17
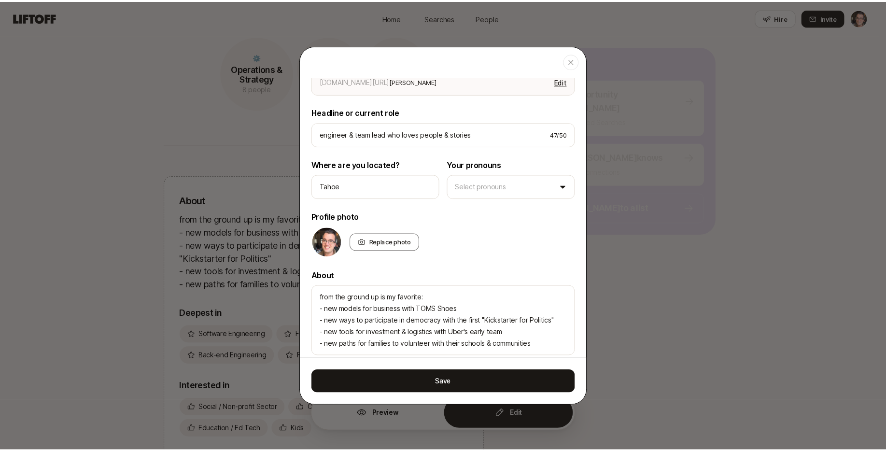
scroll to position [76, 0]
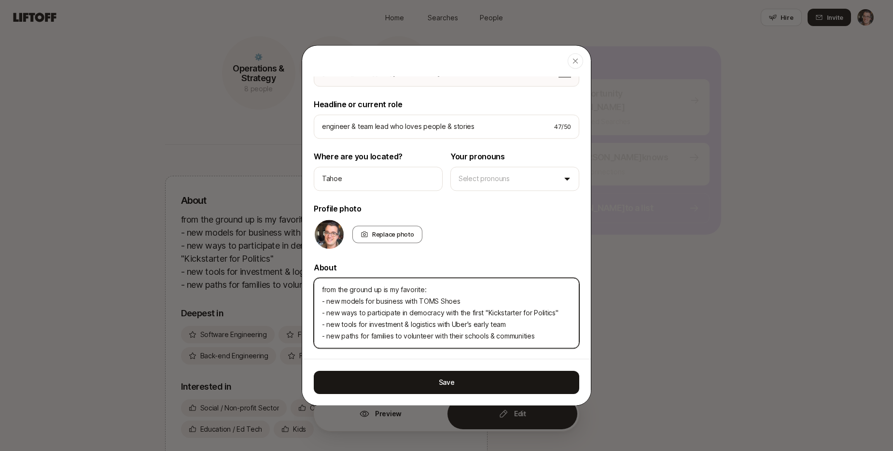
click at [401, 301] on textarea "from the ground up is my favorite: - new models for business with TOMS Shoes - …" at bounding box center [446, 312] width 265 height 70
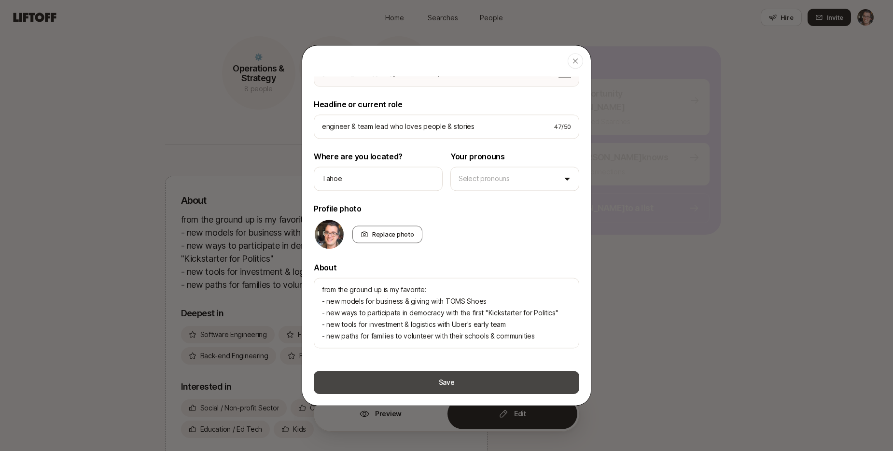
click at [466, 389] on button "Save" at bounding box center [446, 382] width 265 height 23
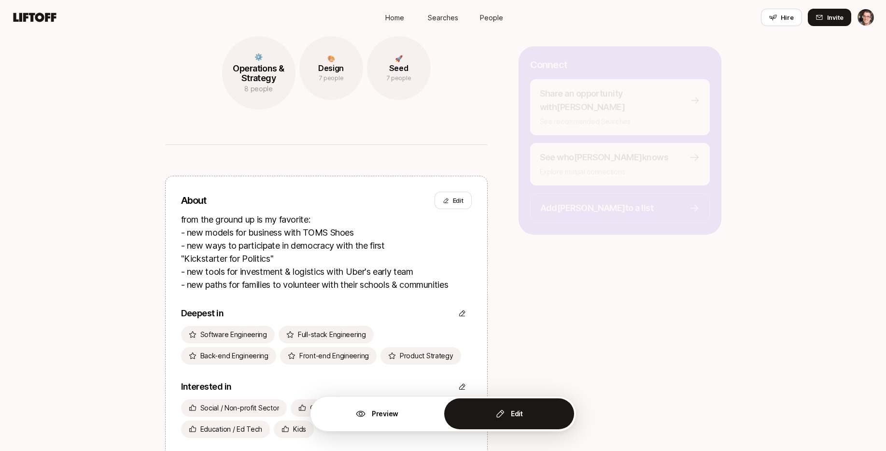
click at [485, 412] on button "Edit" at bounding box center [509, 413] width 130 height 31
click at [392, 419] on button "Preview" at bounding box center [377, 413] width 130 height 31
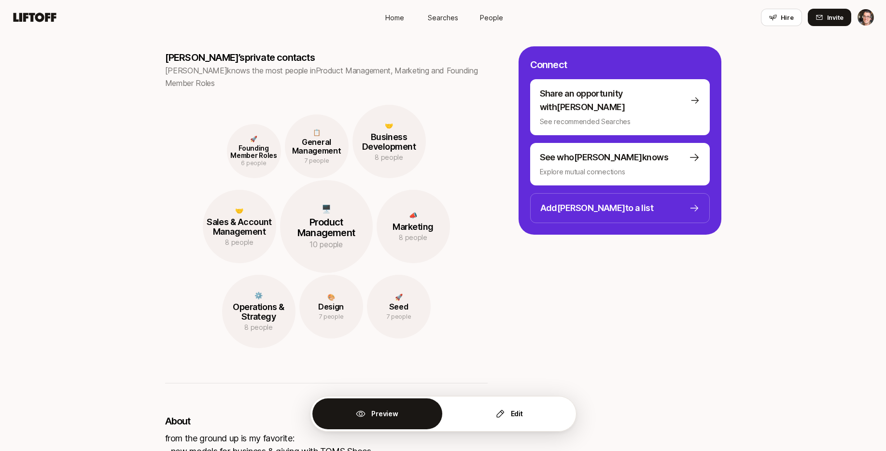
scroll to position [735, 0]
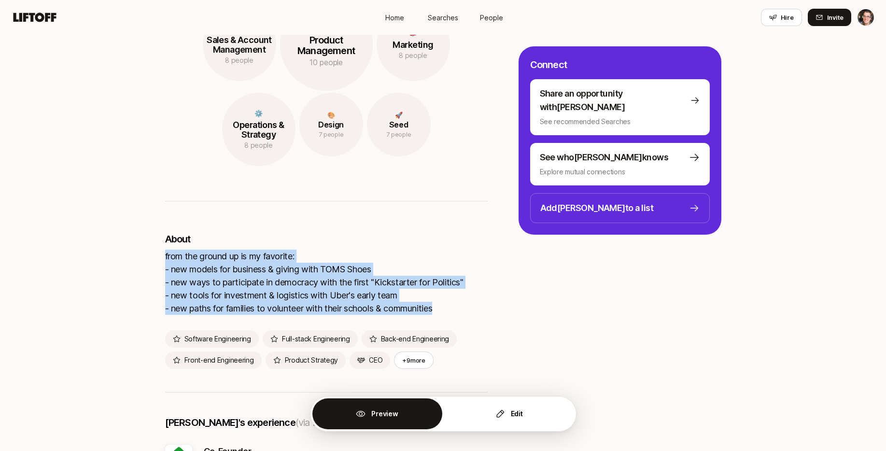
drag, startPoint x: 164, startPoint y: 256, endPoint x: 442, endPoint y: 305, distance: 281.7
click at [442, 305] on div "from the ground up is my favorite: - new models for business & giving with TOMS…" at bounding box center [326, 281] width 322 height 65
copy div "from the ground up is my favorite: - new models for business & giving with TOMS…"
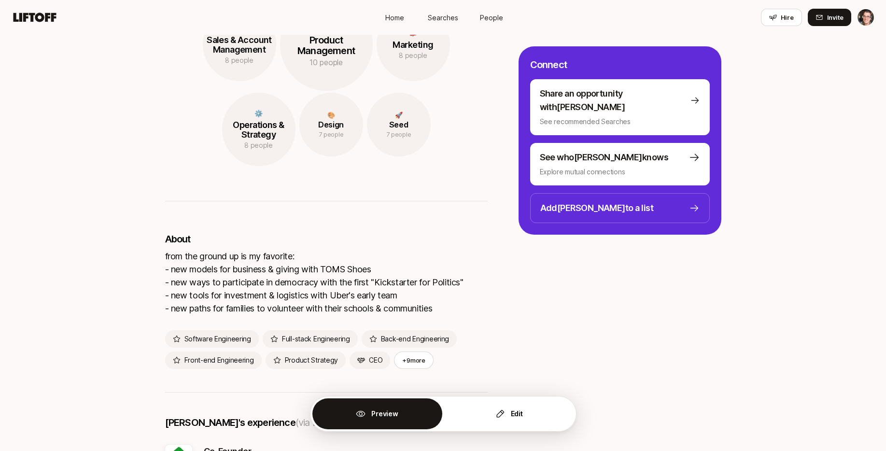
click at [270, 245] on p "About" at bounding box center [326, 239] width 322 height 14
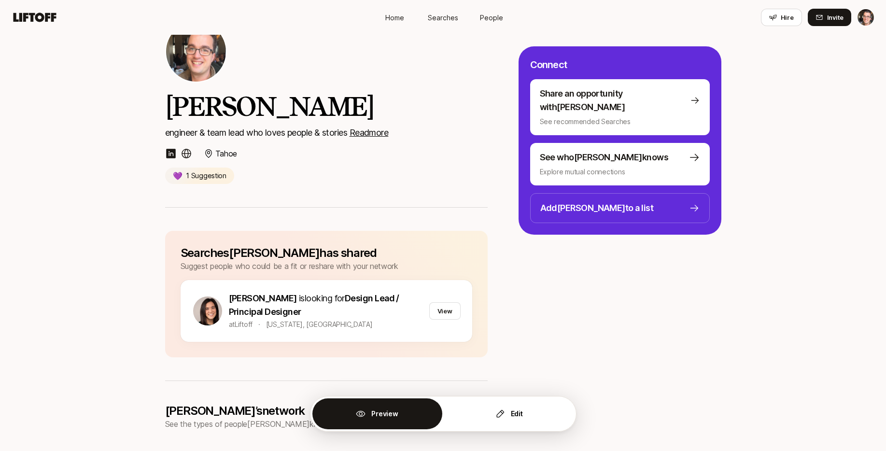
scroll to position [0, 0]
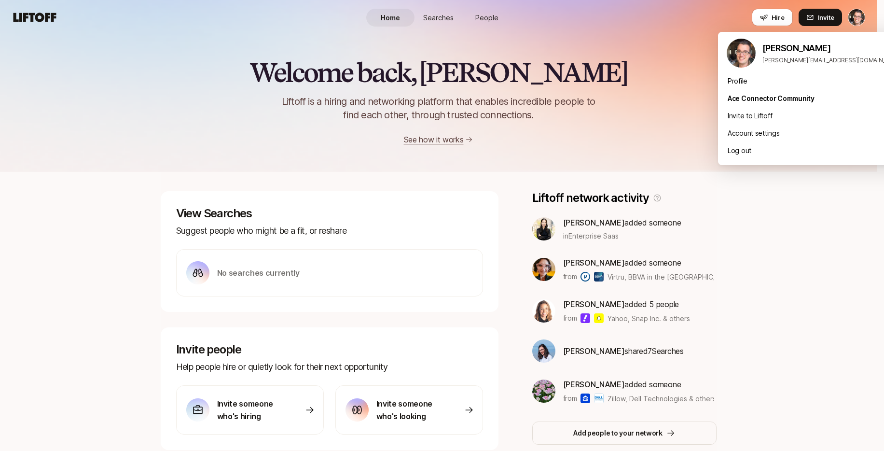
click at [865, 18] on html "Home Searches People Hire Home Searches People Hire Hire Invite Welcome back, E…" at bounding box center [442, 225] width 884 height 451
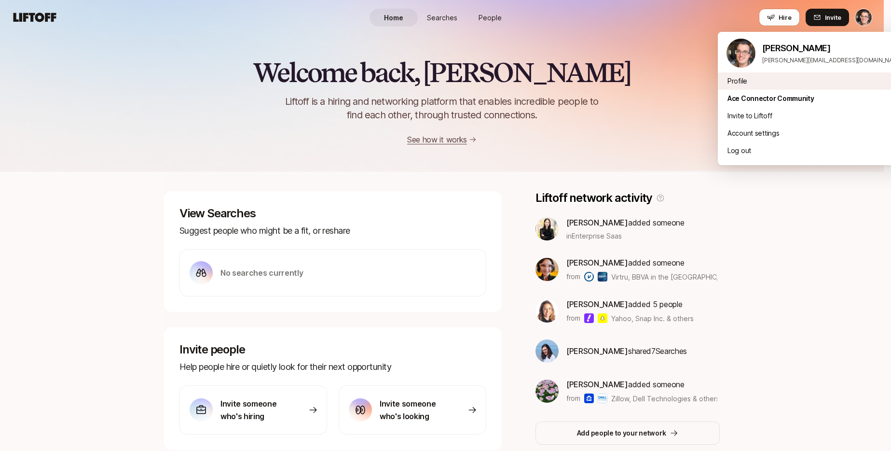
click at [743, 80] on div "Profile" at bounding box center [814, 80] width 193 height 17
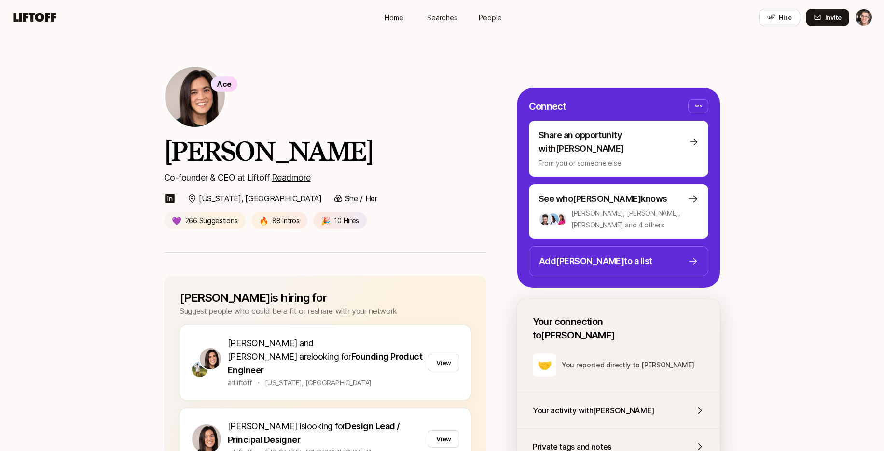
click at [299, 176] on u "Read more" at bounding box center [291, 177] width 39 height 10
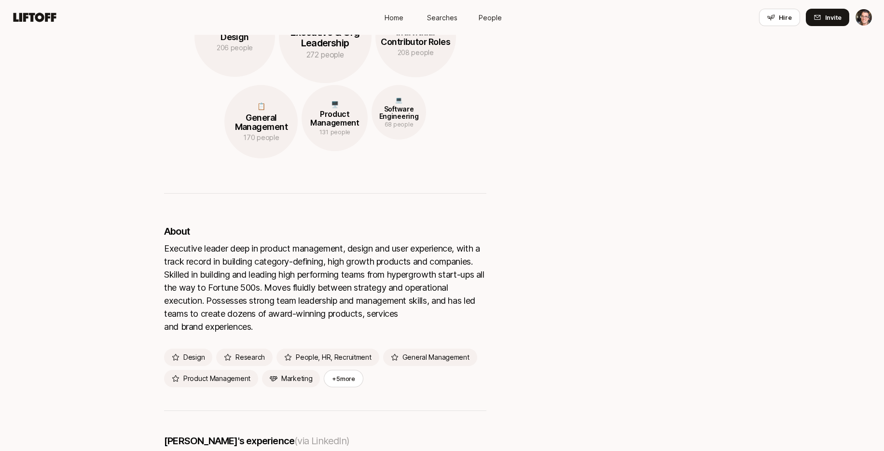
scroll to position [1541, 0]
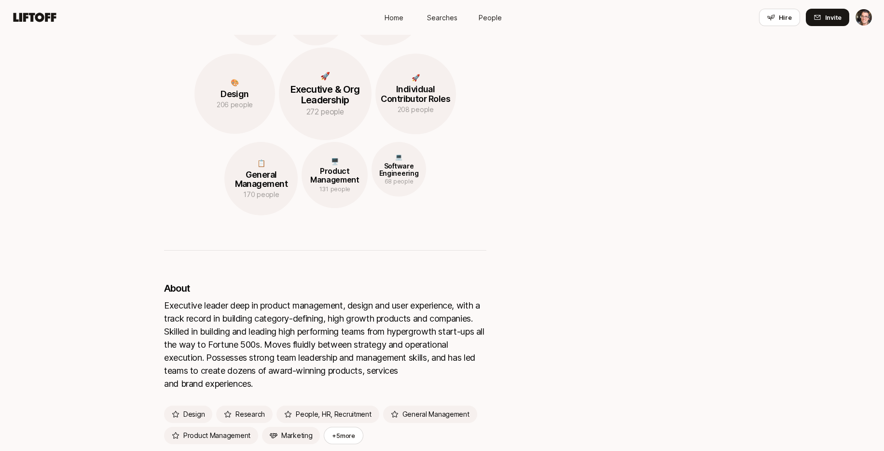
click at [446, 21] on span "Searches" at bounding box center [442, 18] width 30 height 10
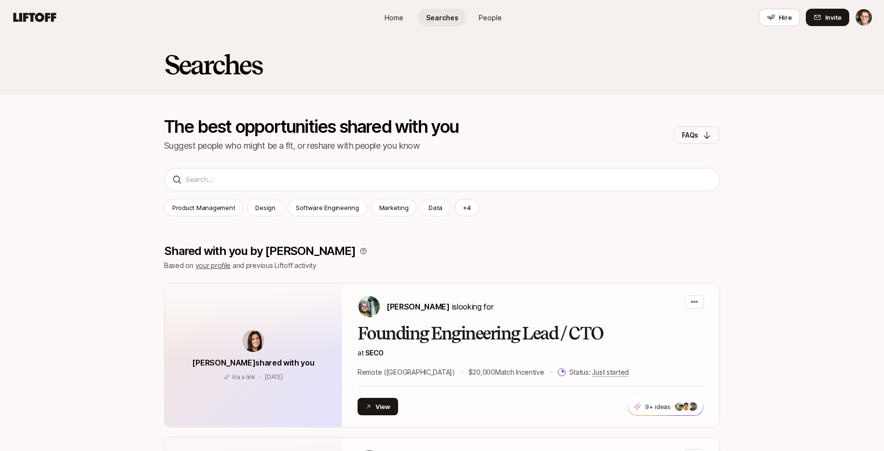
click at [487, 19] on span "People" at bounding box center [490, 18] width 23 height 10
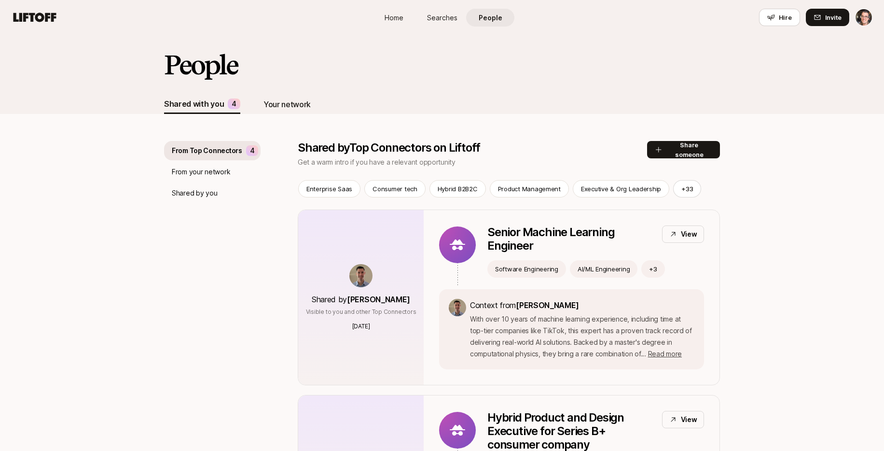
click at [271, 105] on div "Your network" at bounding box center [286, 104] width 47 height 13
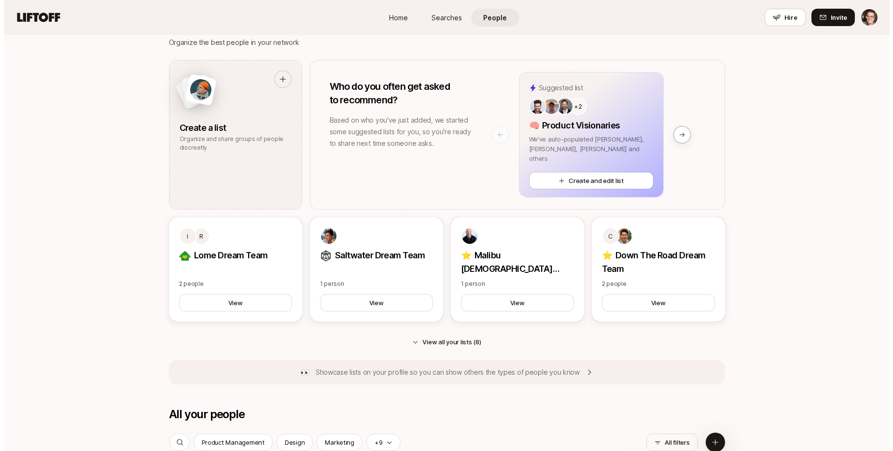
scroll to position [505, 0]
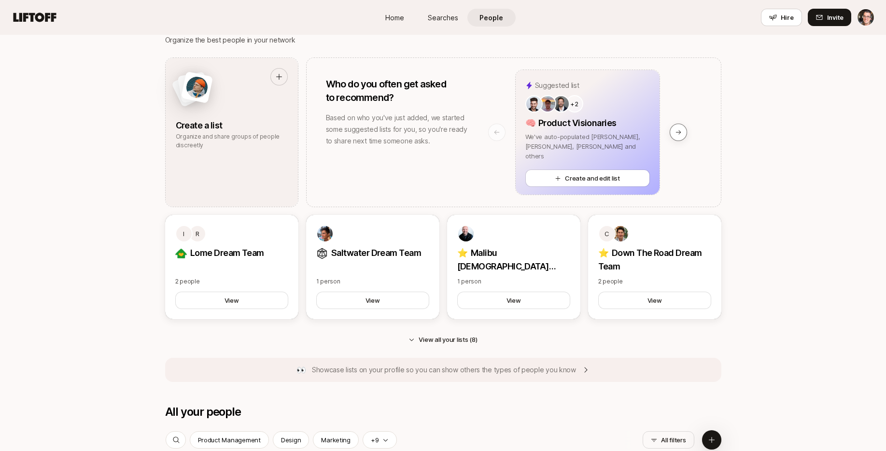
click at [675, 129] on icon at bounding box center [678, 132] width 7 height 7
click at [679, 132] on icon at bounding box center [677, 132] width 5 height 4
click at [679, 133] on icon at bounding box center [677, 132] width 5 height 4
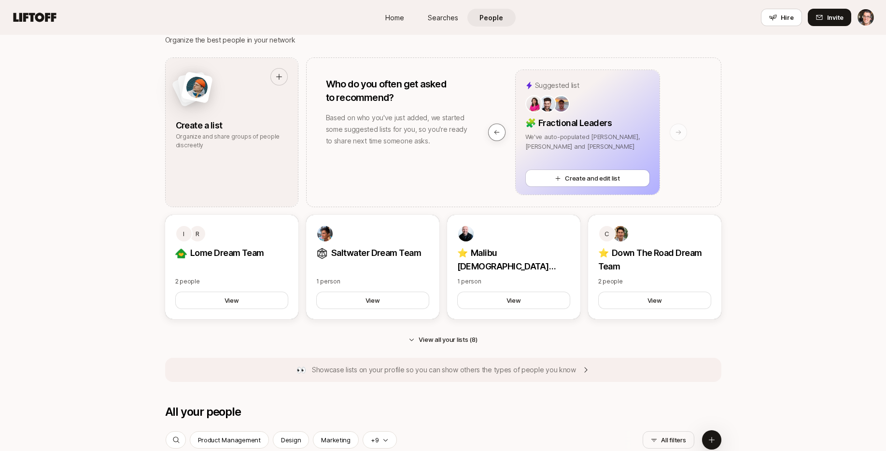
click at [499, 132] on icon at bounding box center [496, 132] width 7 height 7
click at [498, 132] on icon at bounding box center [496, 132] width 7 height 7
click at [568, 179] on button "Create and edit list" at bounding box center [587, 177] width 125 height 17
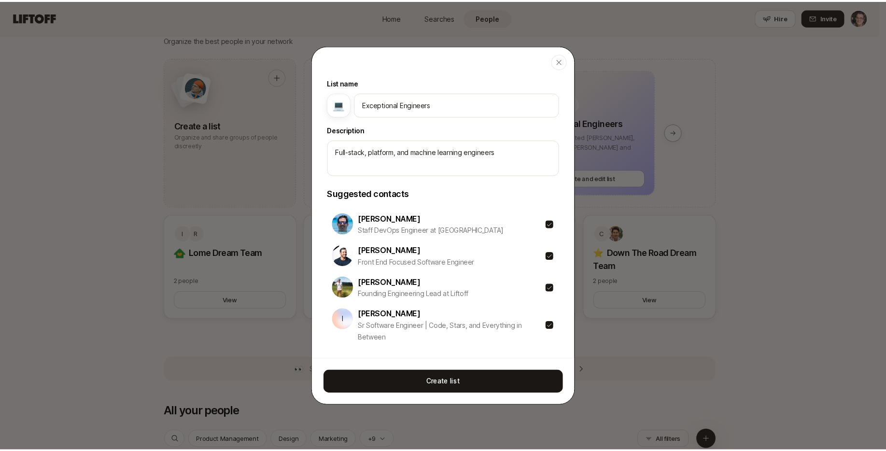
scroll to position [42, 0]
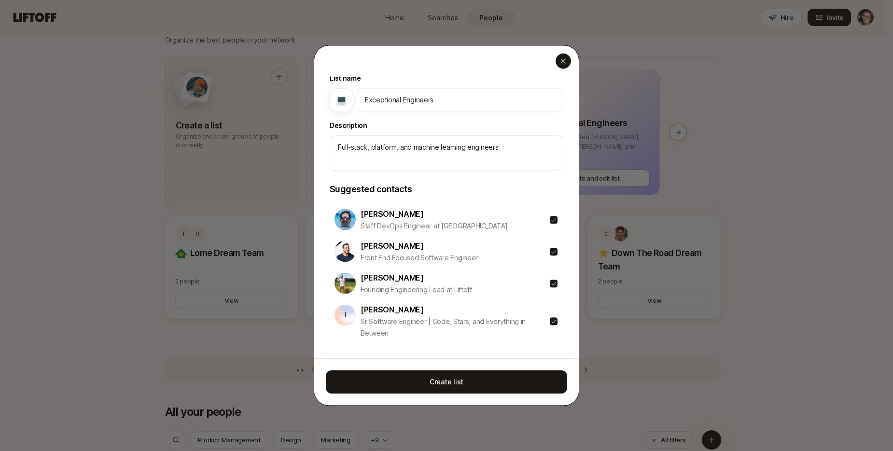
click at [565, 64] on icon "button" at bounding box center [563, 61] width 8 height 8
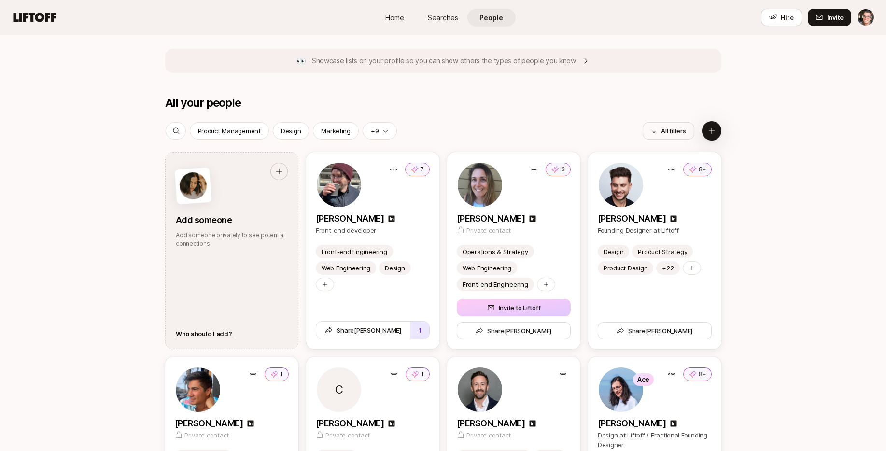
scroll to position [794, 0]
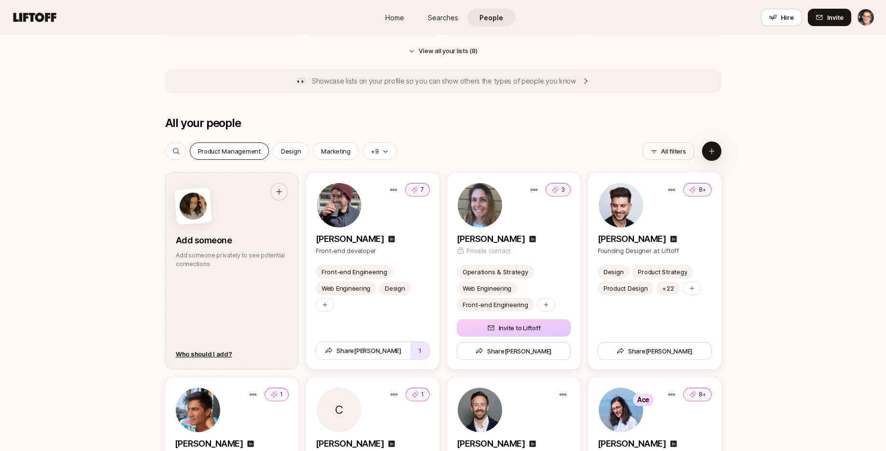
click at [241, 152] on p "Product Management" at bounding box center [229, 151] width 63 height 10
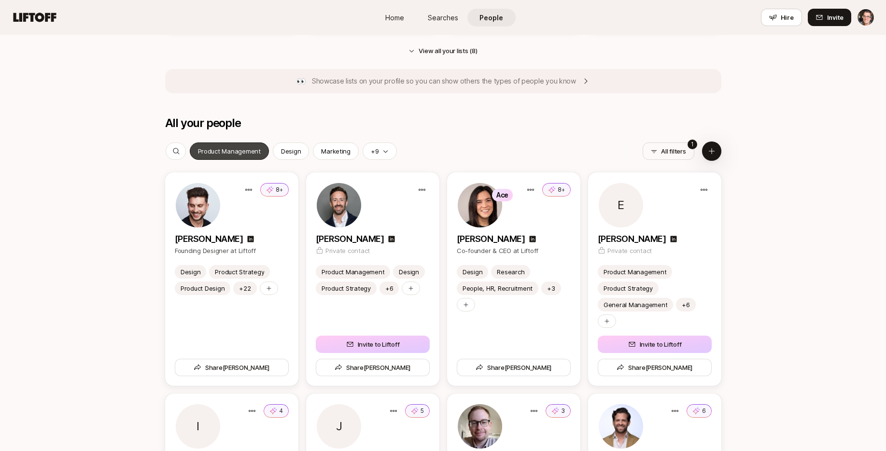
click at [237, 154] on p "Product Management" at bounding box center [229, 151] width 63 height 10
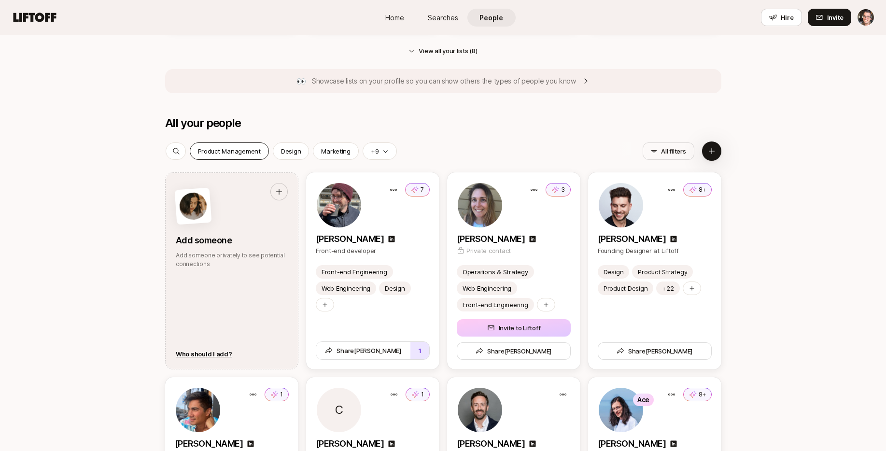
click at [240, 152] on p "Product Management" at bounding box center [229, 151] width 63 height 10
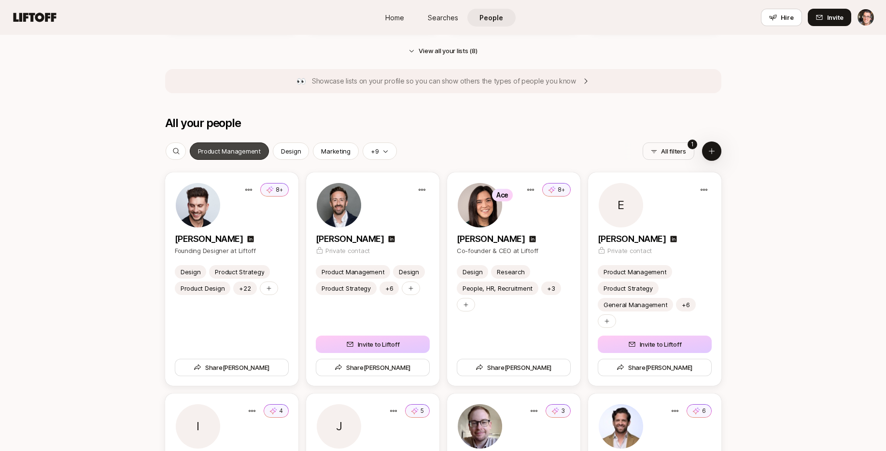
click at [250, 156] on div "Product Management" at bounding box center [229, 150] width 79 height 17
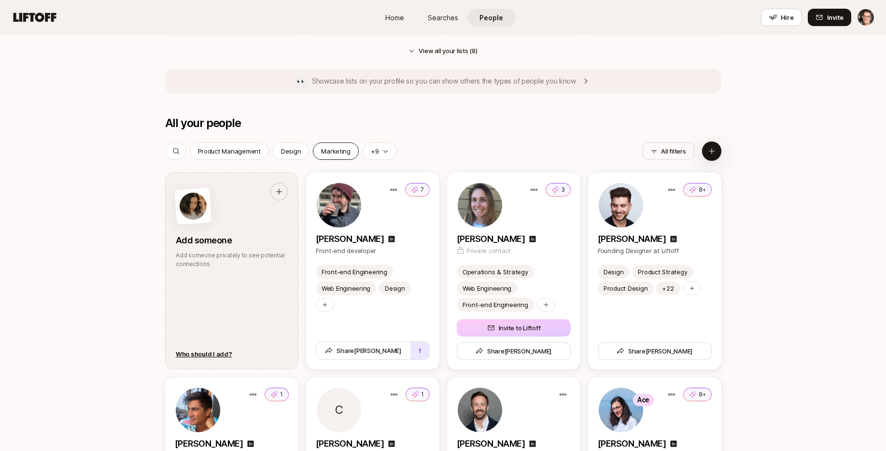
click at [326, 157] on div "Marketing" at bounding box center [336, 150] width 46 height 17
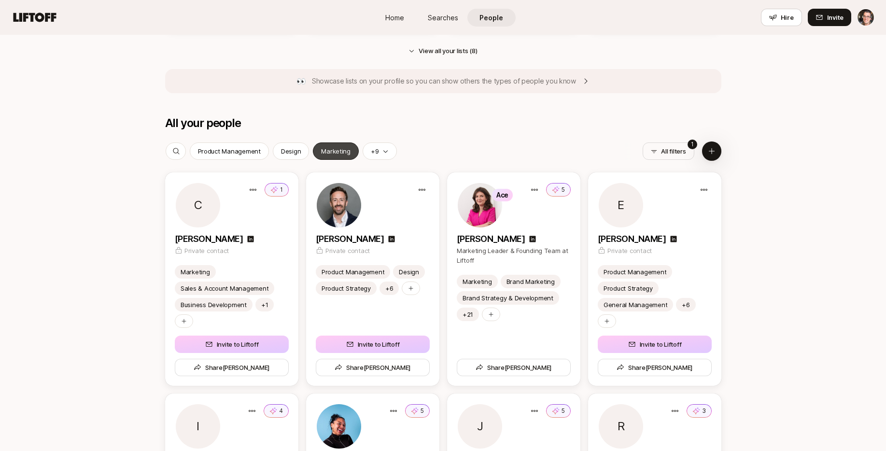
click at [330, 150] on p "Marketing" at bounding box center [335, 151] width 29 height 10
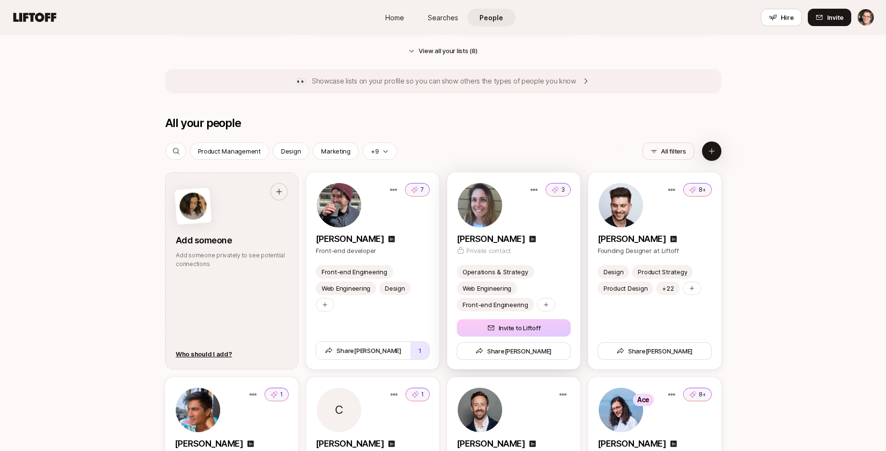
click at [539, 216] on div "3" at bounding box center [514, 205] width 114 height 46
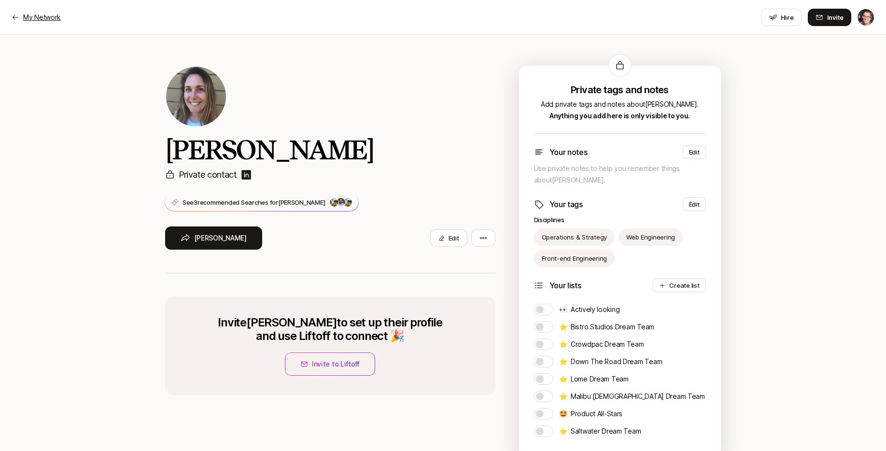
click at [52, 18] on p "My Network" at bounding box center [42, 18] width 38 height 12
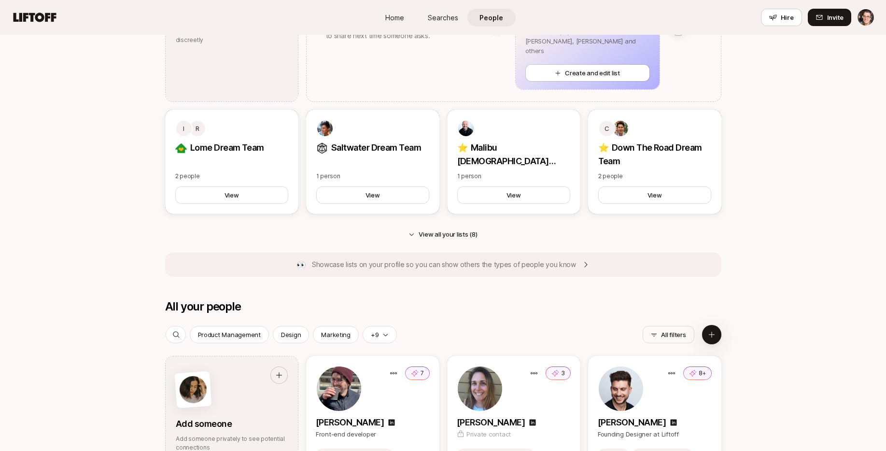
scroll to position [561, 0]
